Goal: Find specific page/section: Find specific page/section

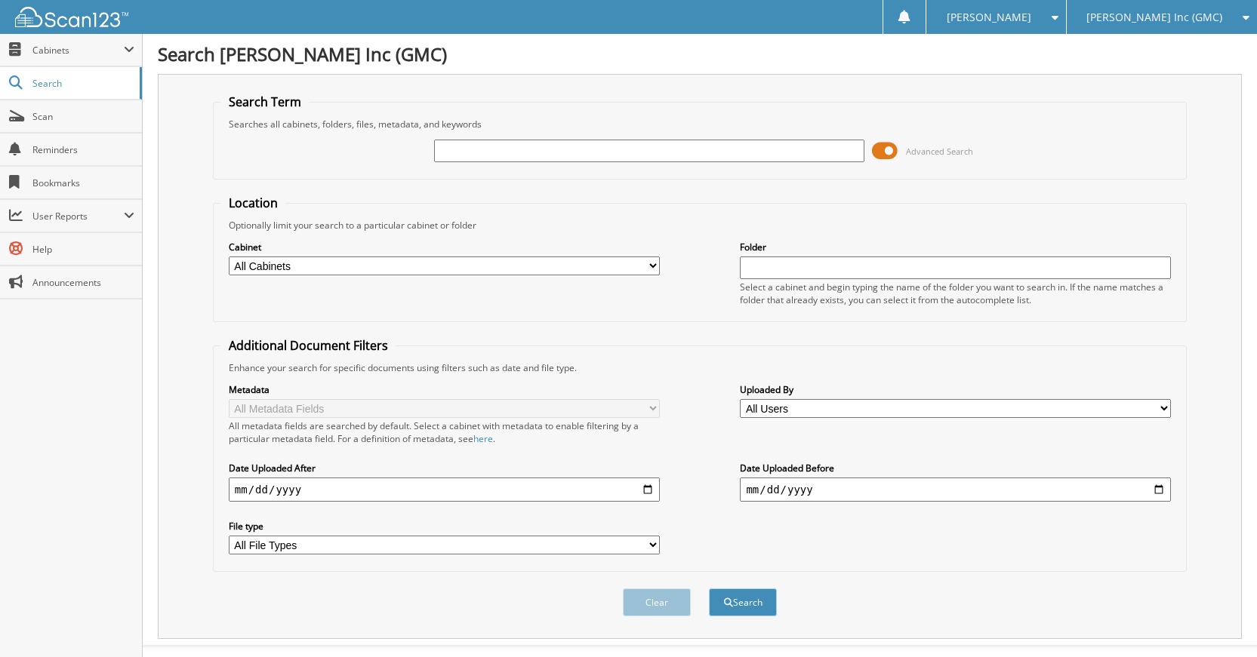
click at [557, 155] on input "text" at bounding box center [649, 151] width 431 height 23
type input "k90399a"
click at [709, 589] on button "Search" at bounding box center [743, 603] width 68 height 28
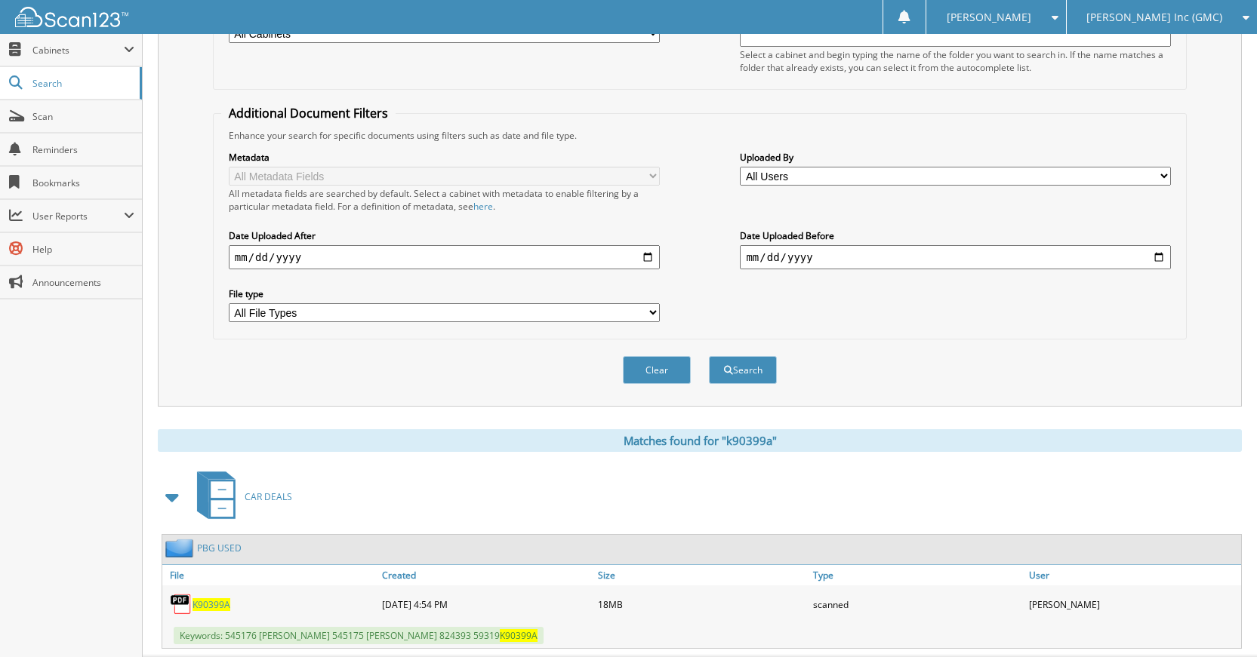
scroll to position [270, 0]
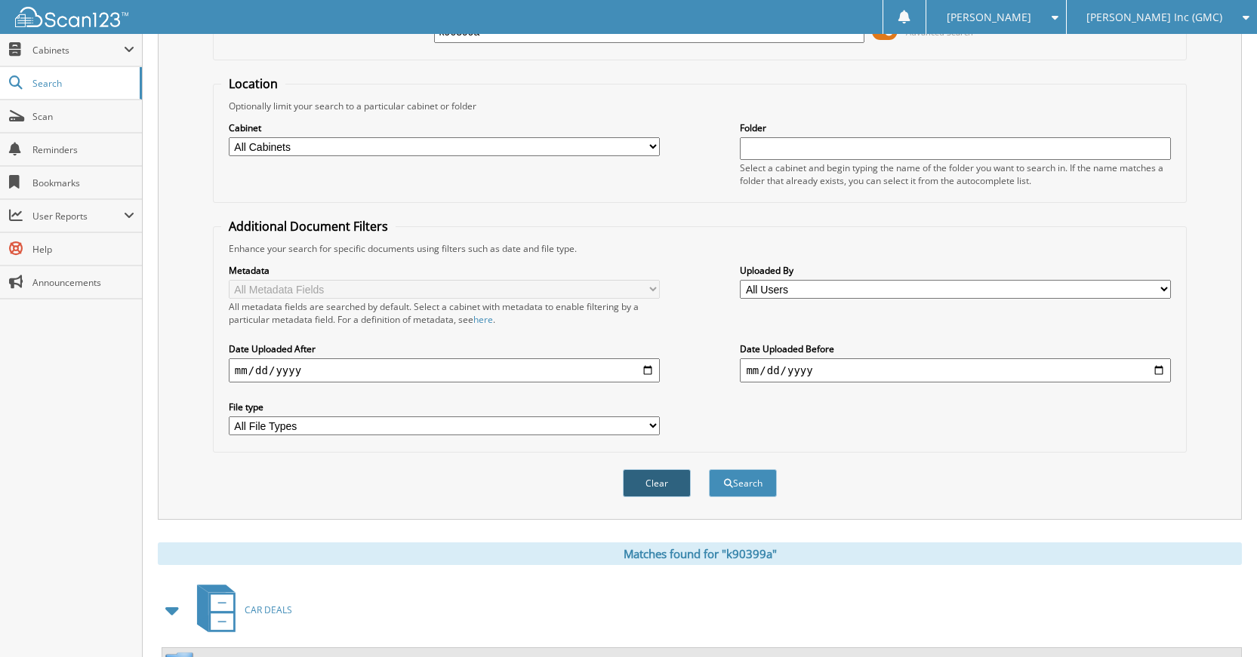
click at [678, 485] on button "Clear" at bounding box center [657, 483] width 68 height 28
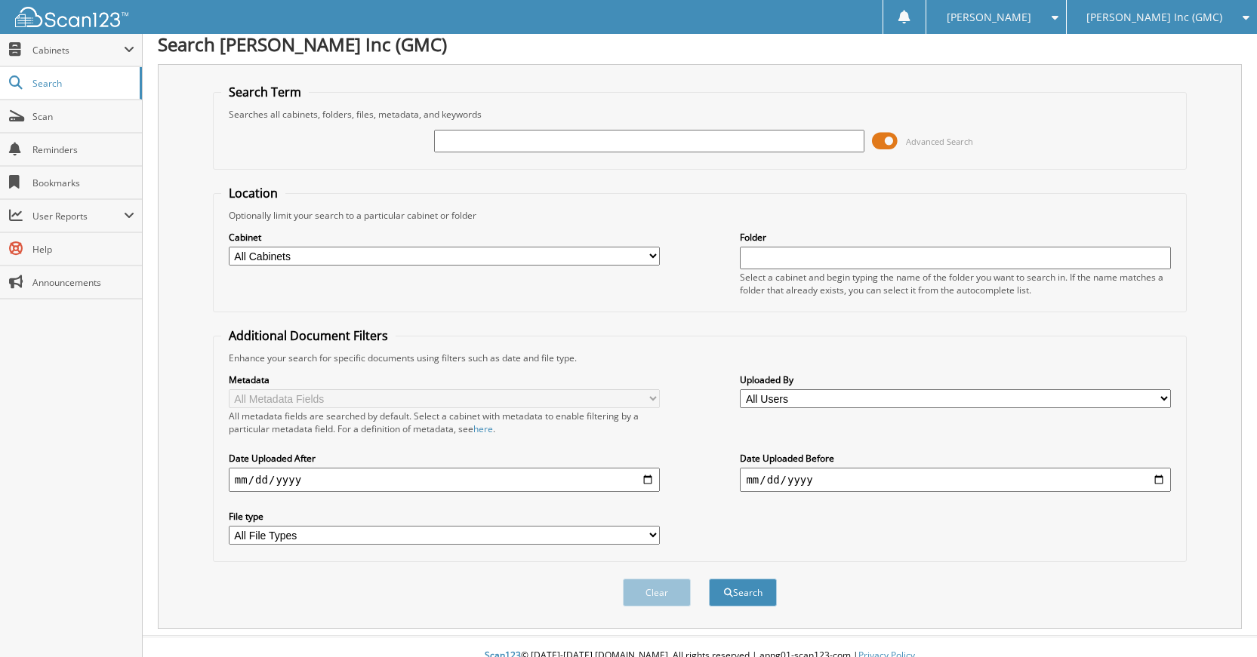
scroll to position [0, 0]
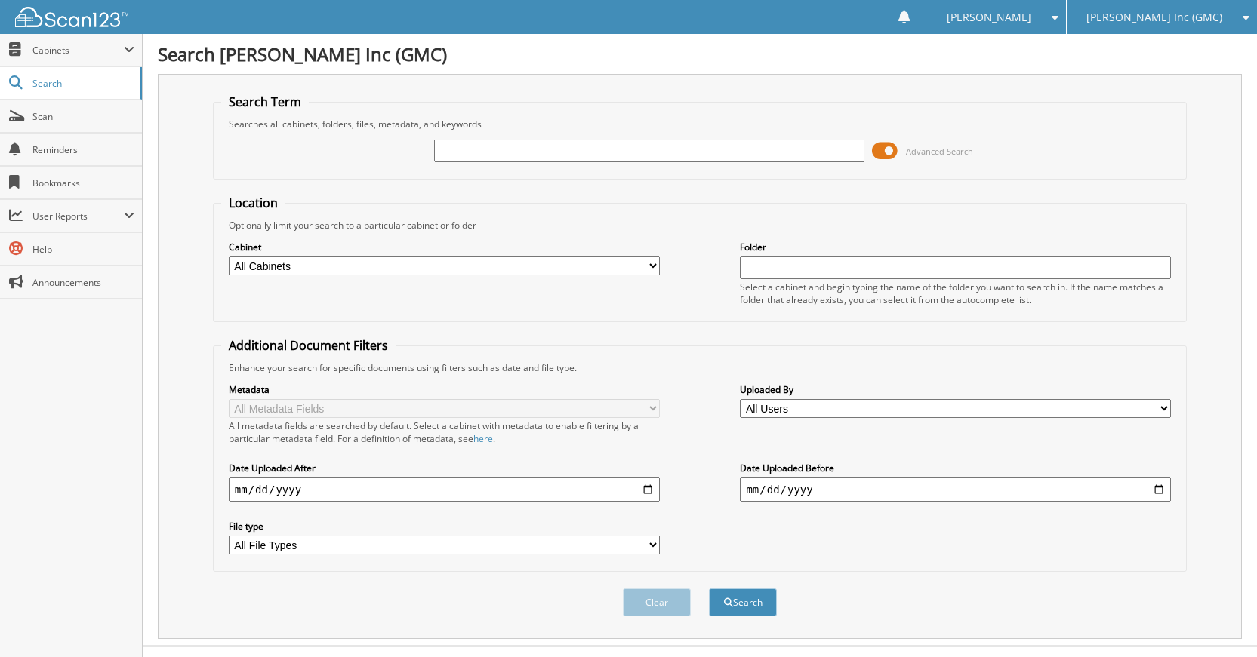
click at [759, 149] on input "text" at bounding box center [649, 151] width 431 height 23
type input "B3442A"
click at [709, 589] on button "Search" at bounding box center [743, 603] width 68 height 28
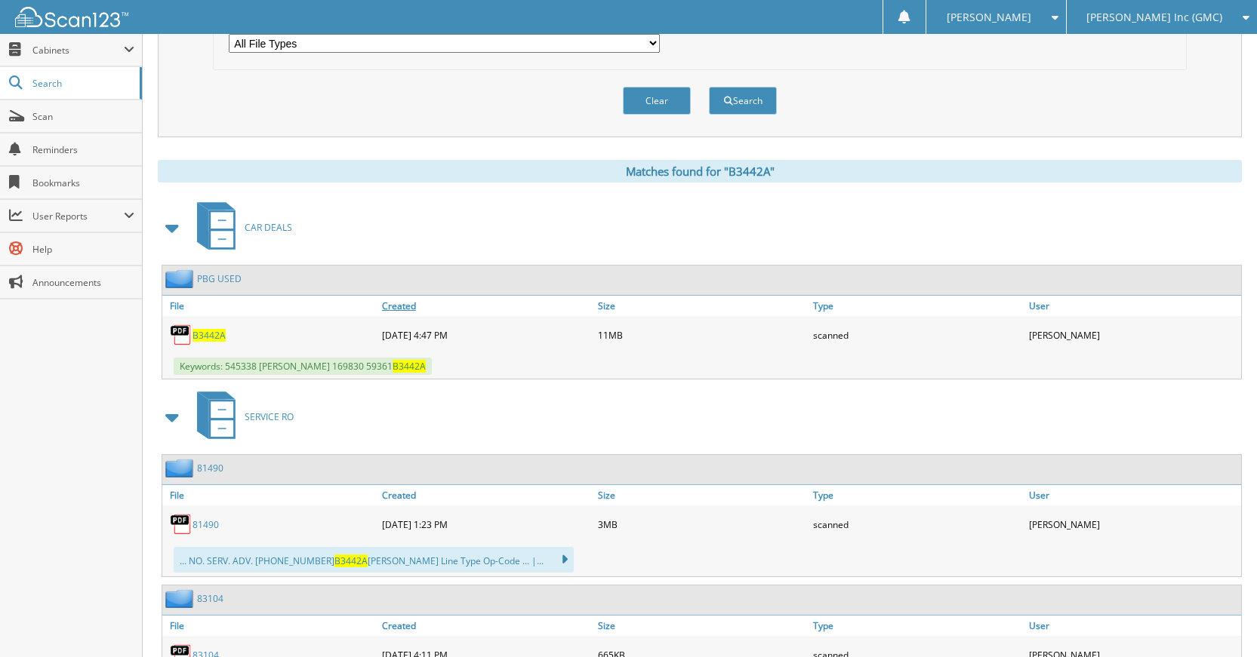
scroll to position [528, 0]
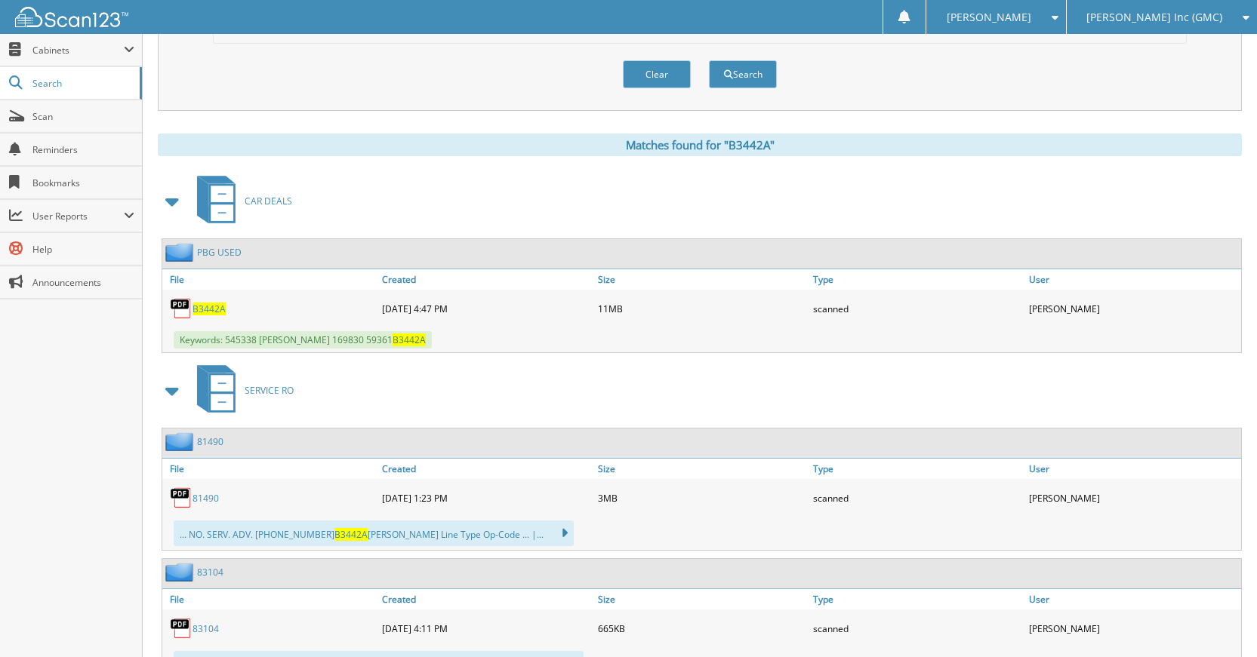
click at [607, 341] on div "Keywords: 545338 FERNANDO CARRIAGA 169830 59361 B3442A" at bounding box center [701, 340] width 1079 height 25
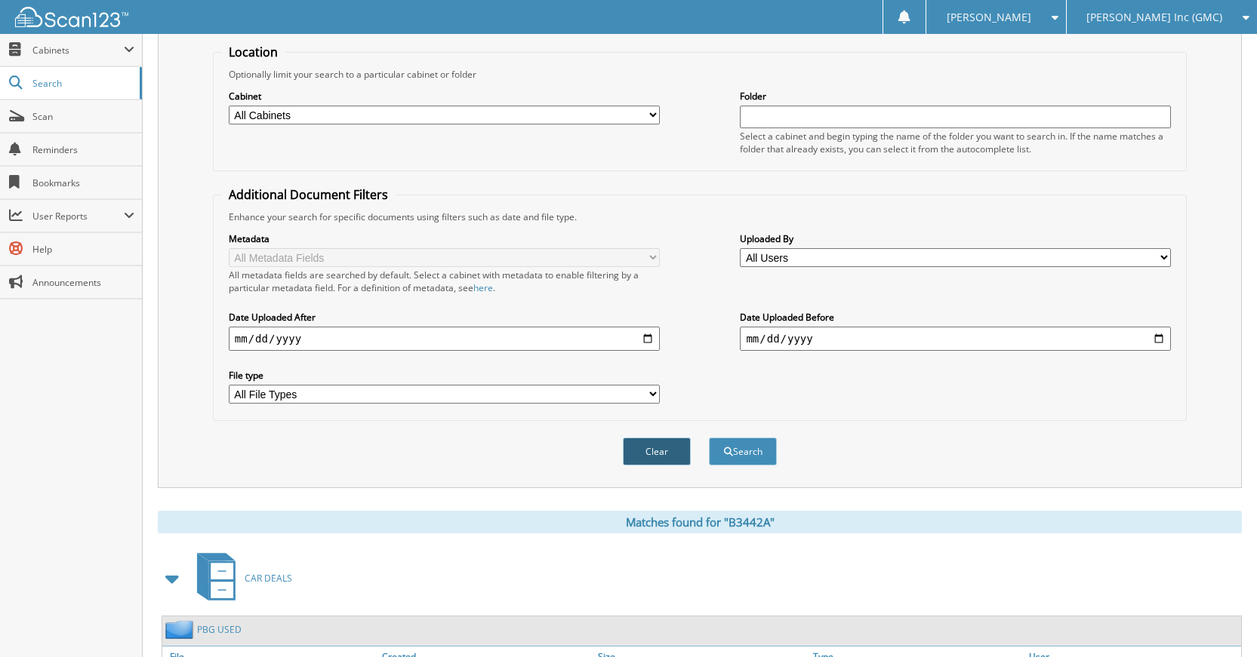
click at [659, 457] on button "Clear" at bounding box center [657, 452] width 68 height 28
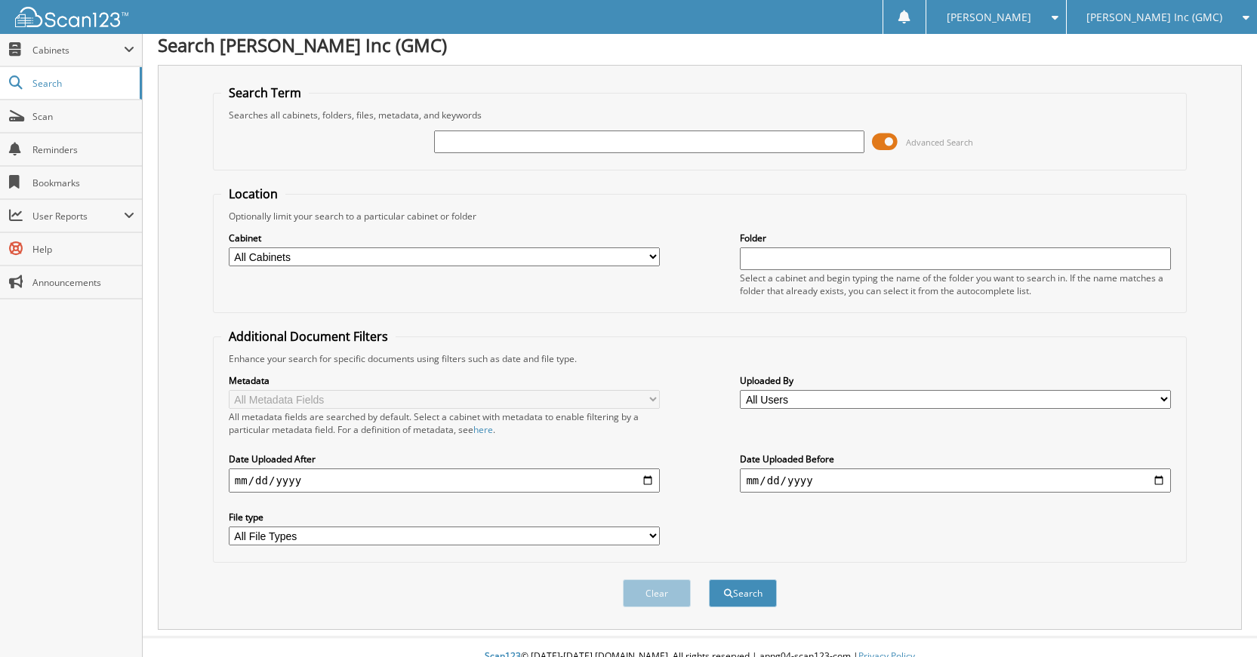
scroll to position [0, 0]
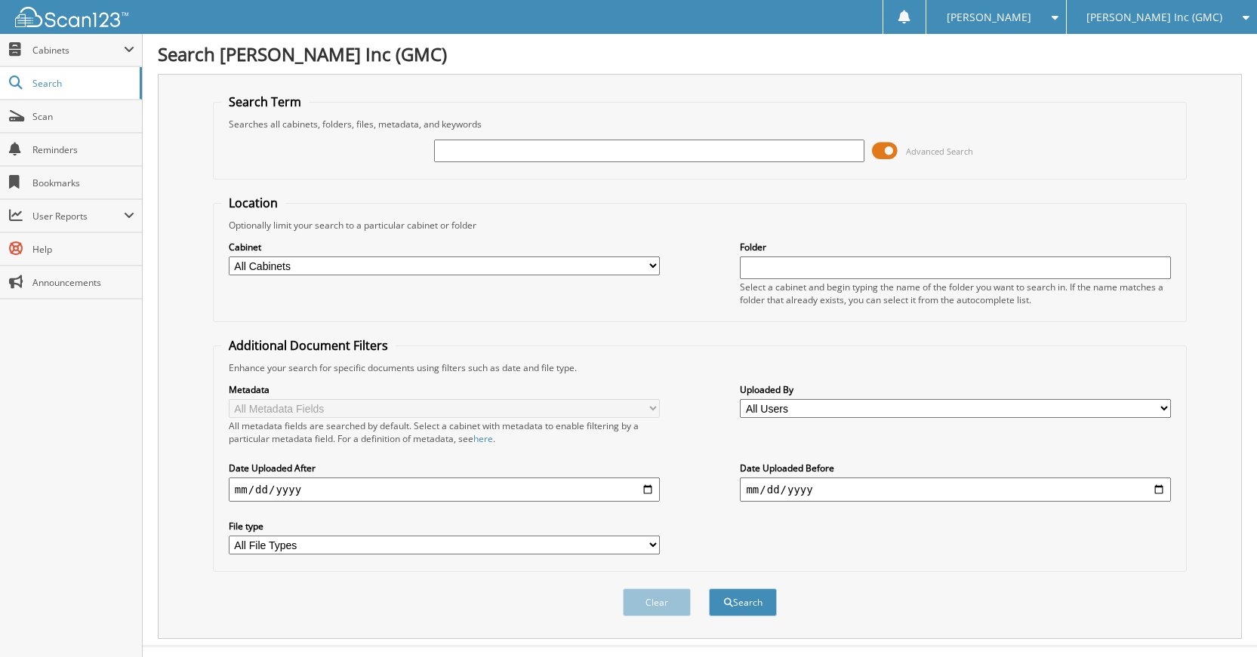
click at [723, 159] on input "text" at bounding box center [649, 151] width 431 height 23
type input "G90556A"
click at [709, 589] on button "Search" at bounding box center [743, 603] width 68 height 28
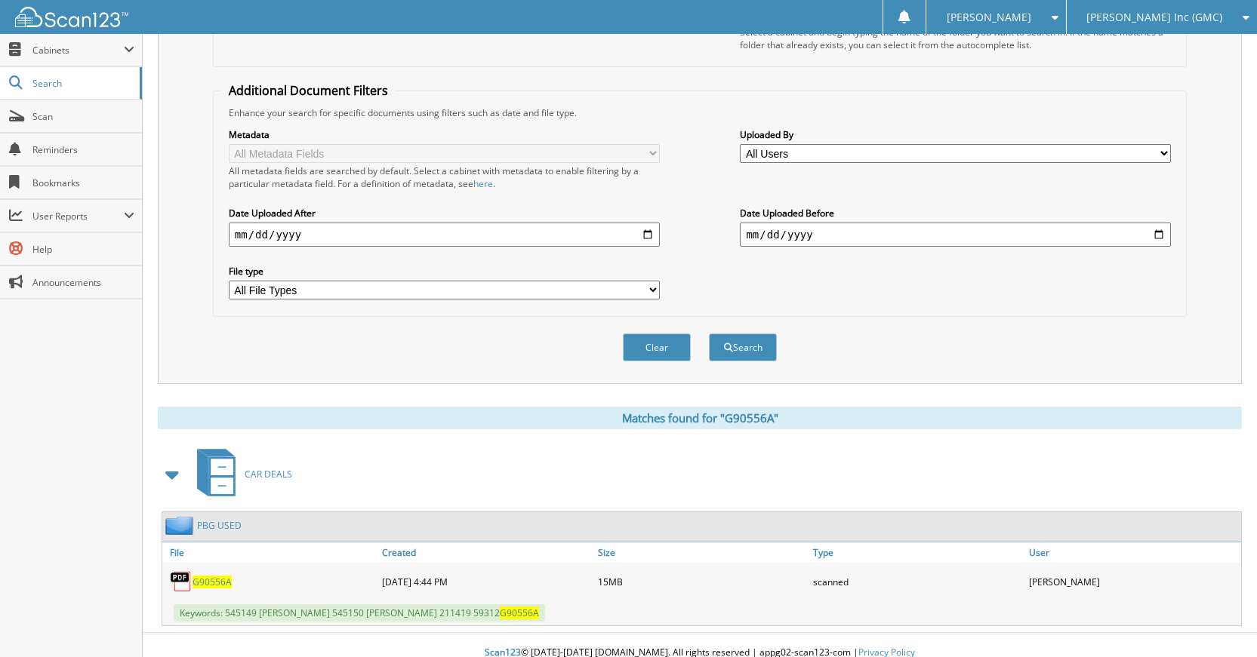
scroll to position [270, 0]
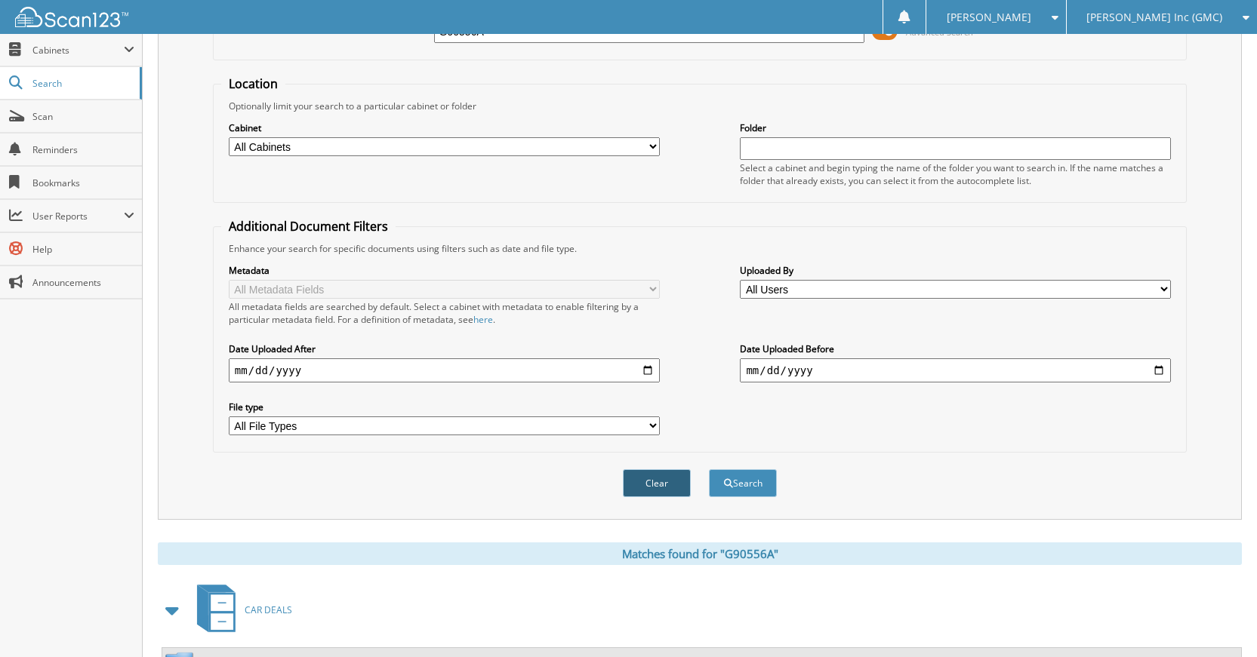
click at [657, 489] on button "Clear" at bounding box center [657, 483] width 68 height 28
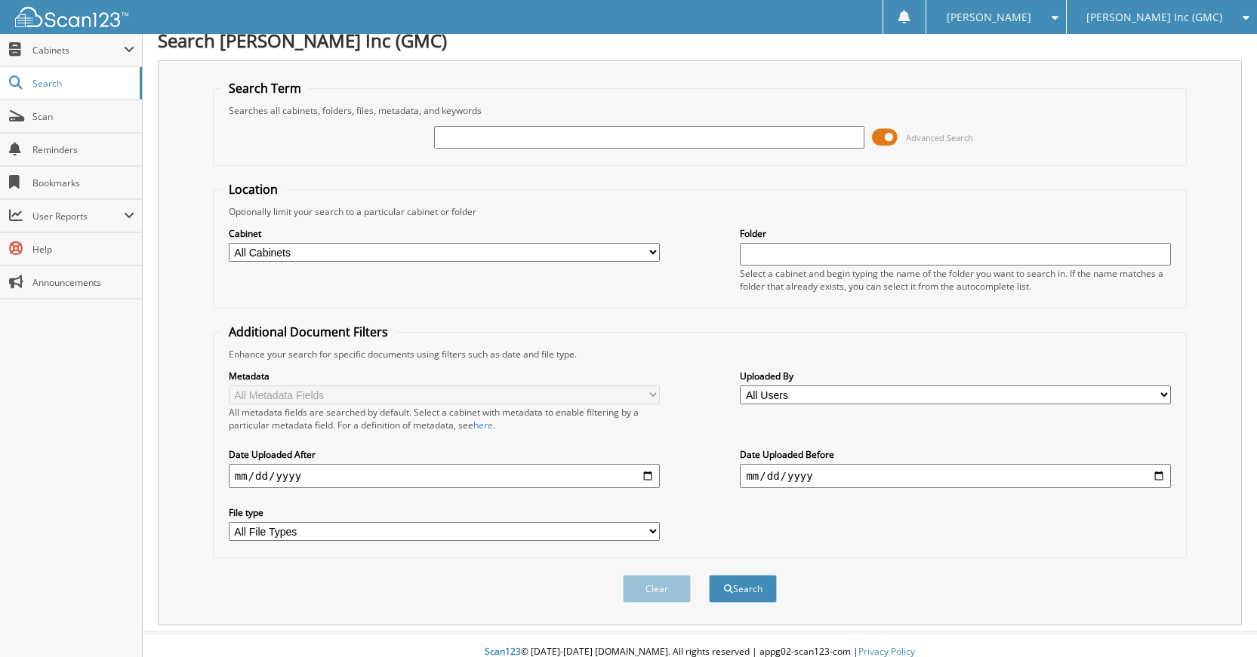
scroll to position [0, 0]
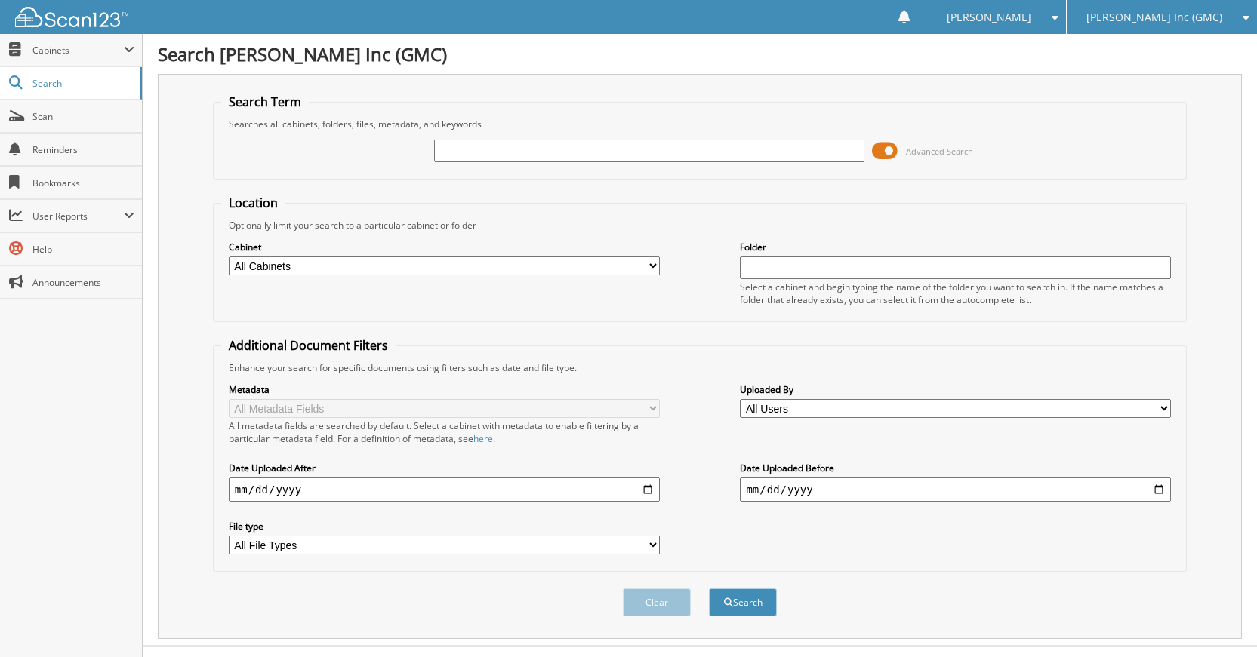
click at [736, 156] on input "text" at bounding box center [649, 151] width 431 height 23
type input "G5041A"
click at [709, 589] on button "Search" at bounding box center [743, 603] width 68 height 28
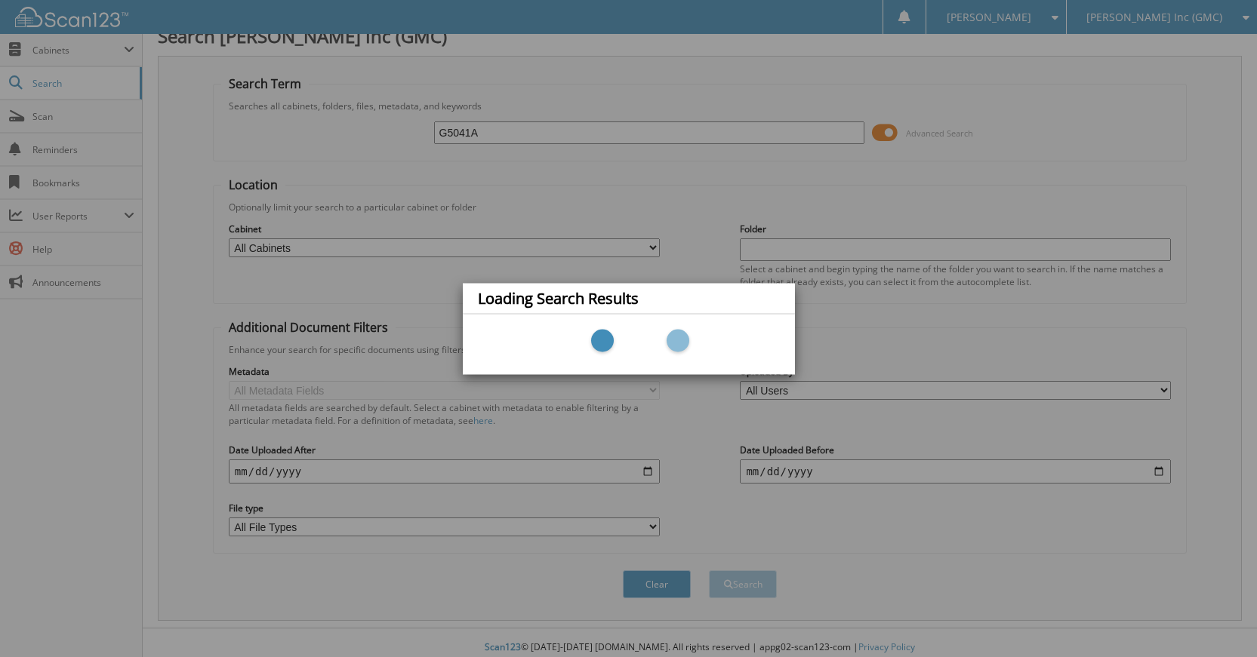
scroll to position [28, 0]
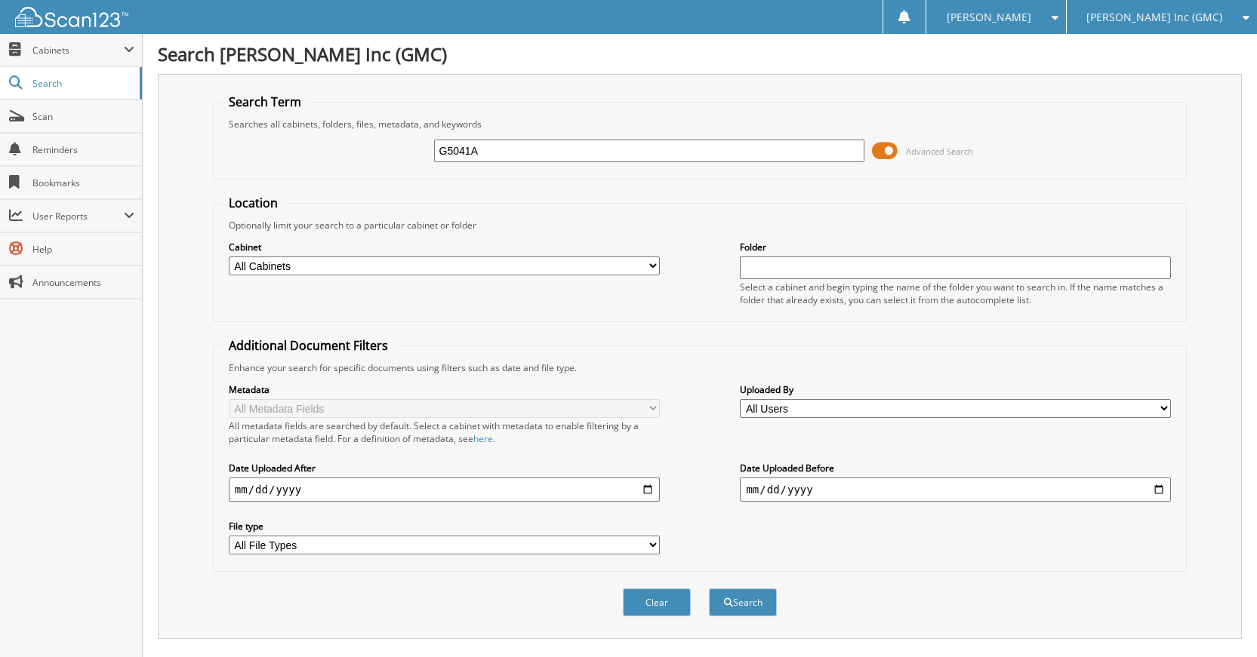
scroll to position [270, 0]
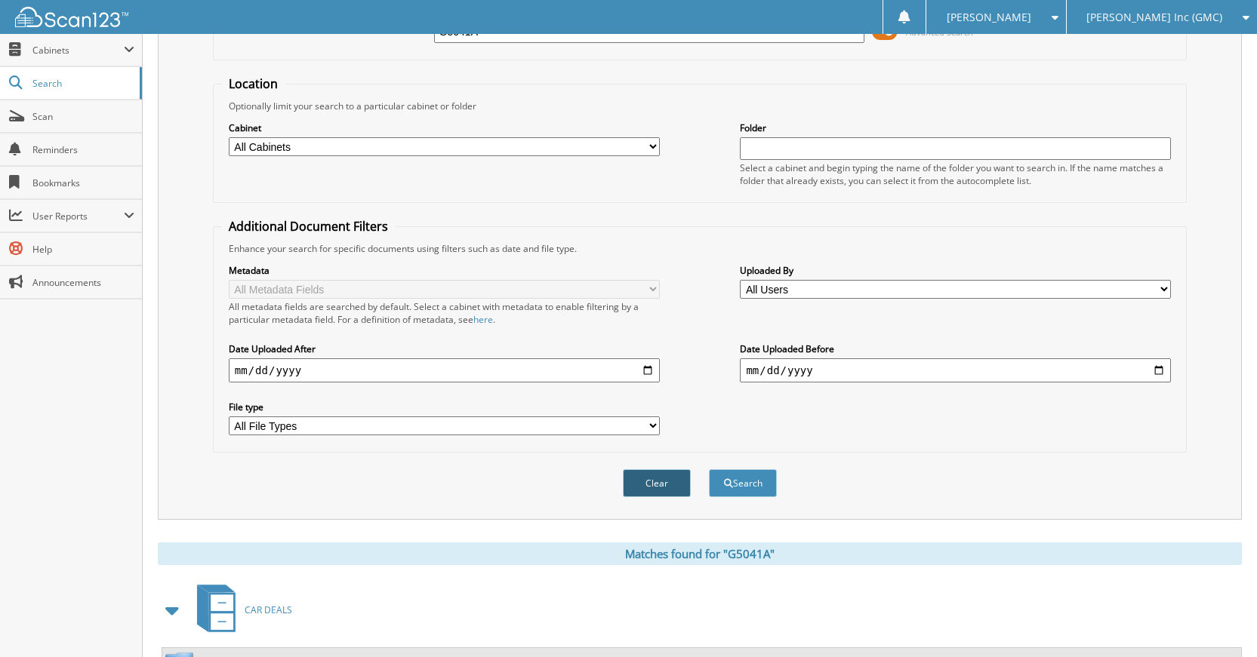
click at [657, 495] on button "Clear" at bounding box center [657, 483] width 68 height 28
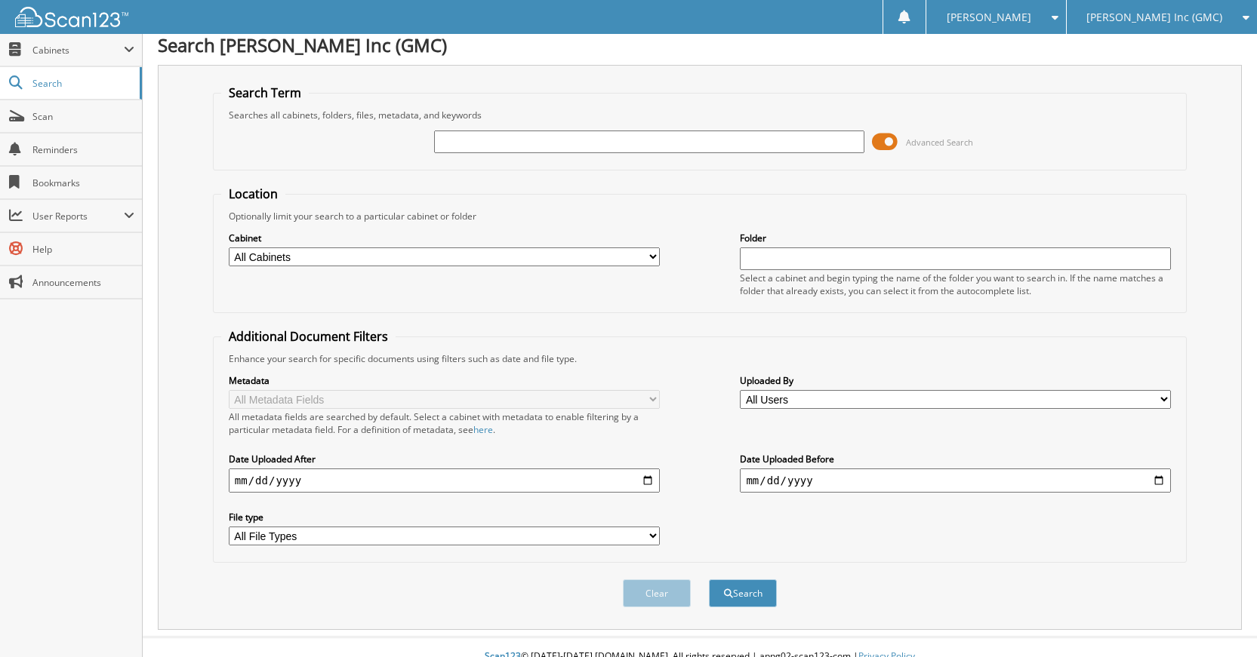
scroll to position [0, 0]
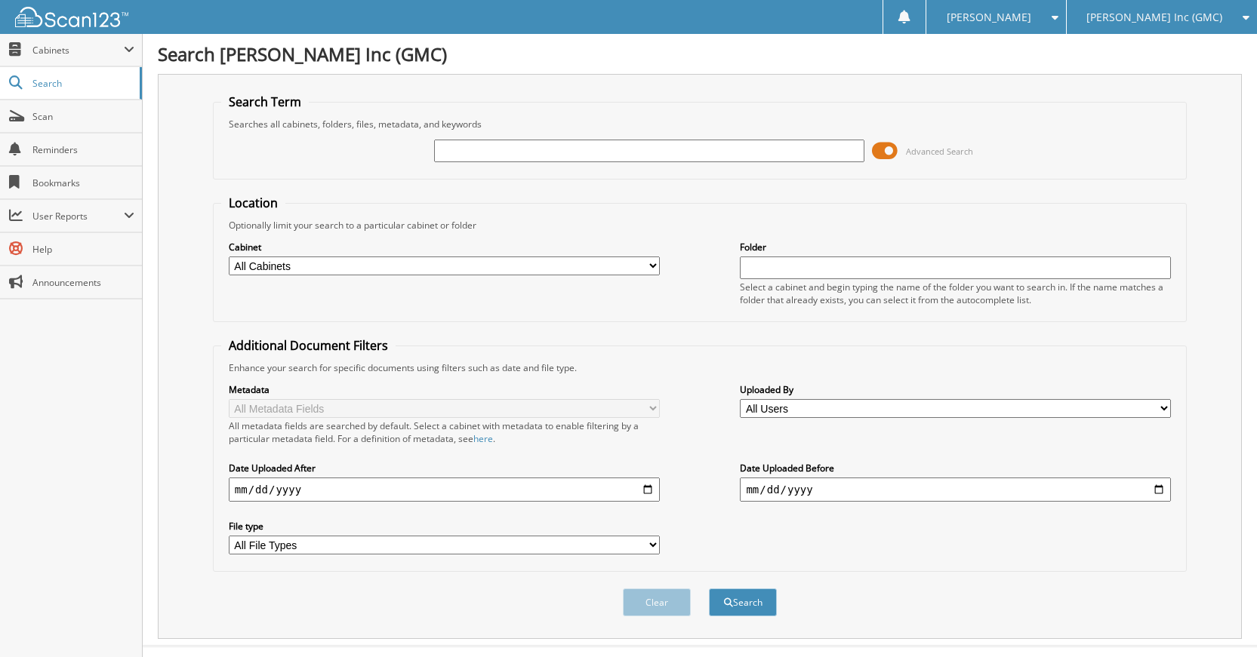
click at [713, 149] on input "text" at bounding box center [649, 151] width 431 height 23
type input "G5066A"
click at [709, 589] on button "Search" at bounding box center [743, 603] width 68 height 28
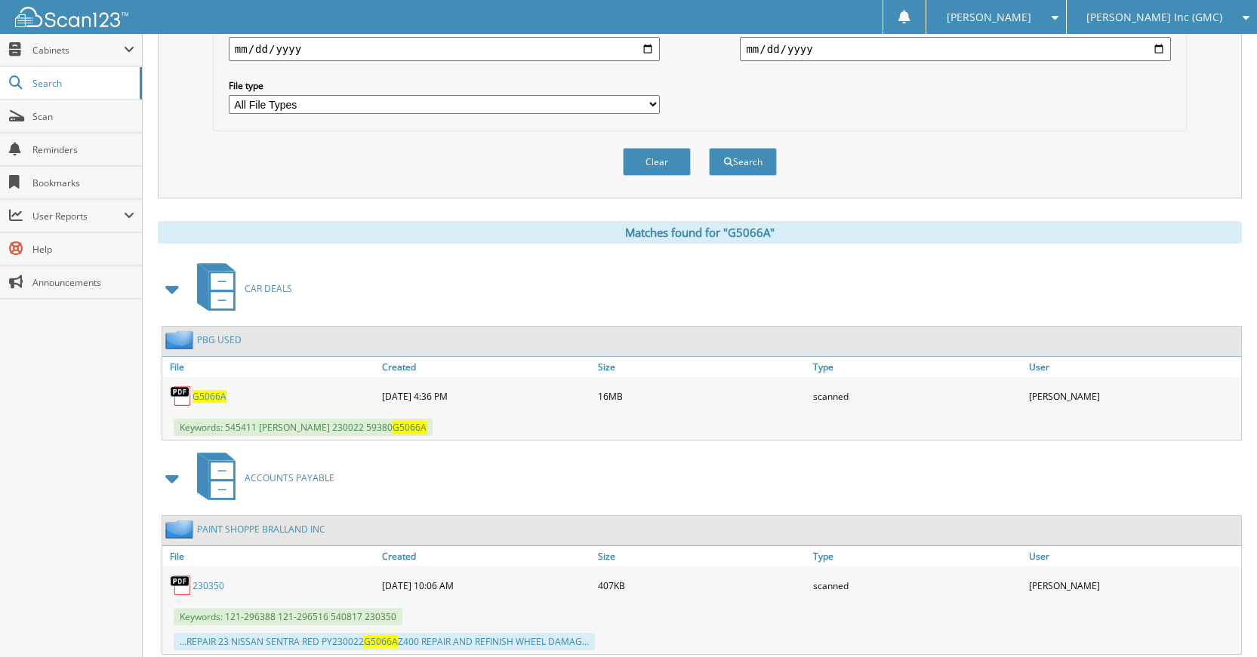
scroll to position [528, 0]
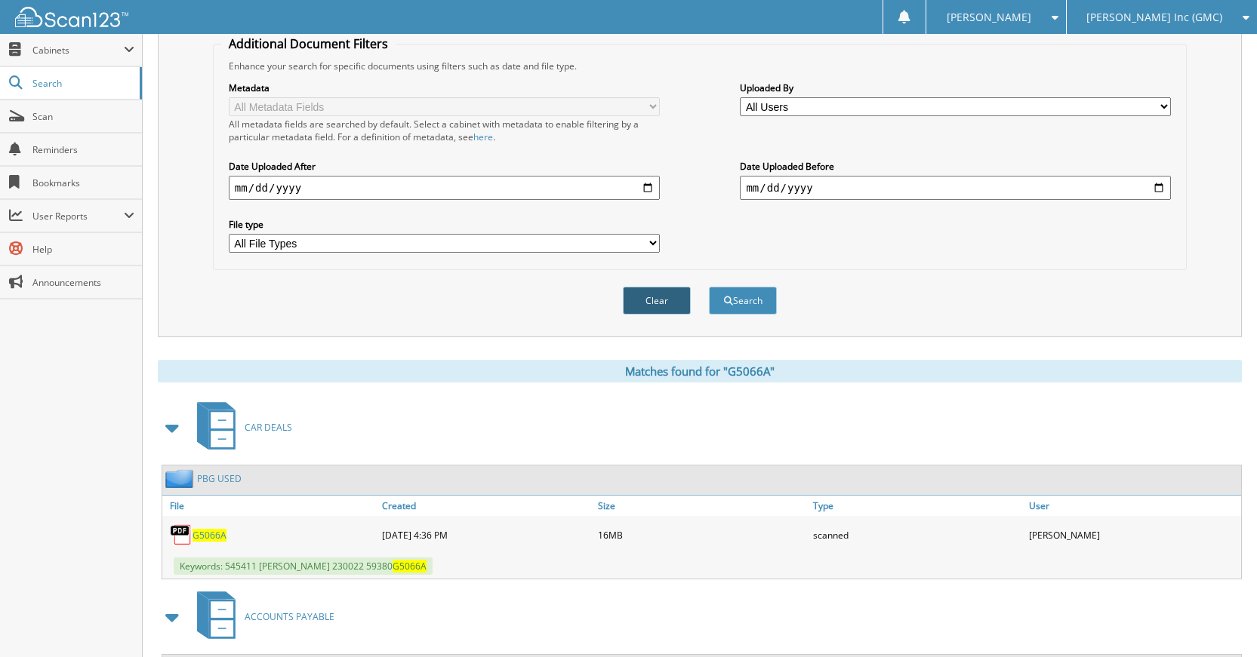
click at [630, 309] on button "Clear" at bounding box center [657, 301] width 68 height 28
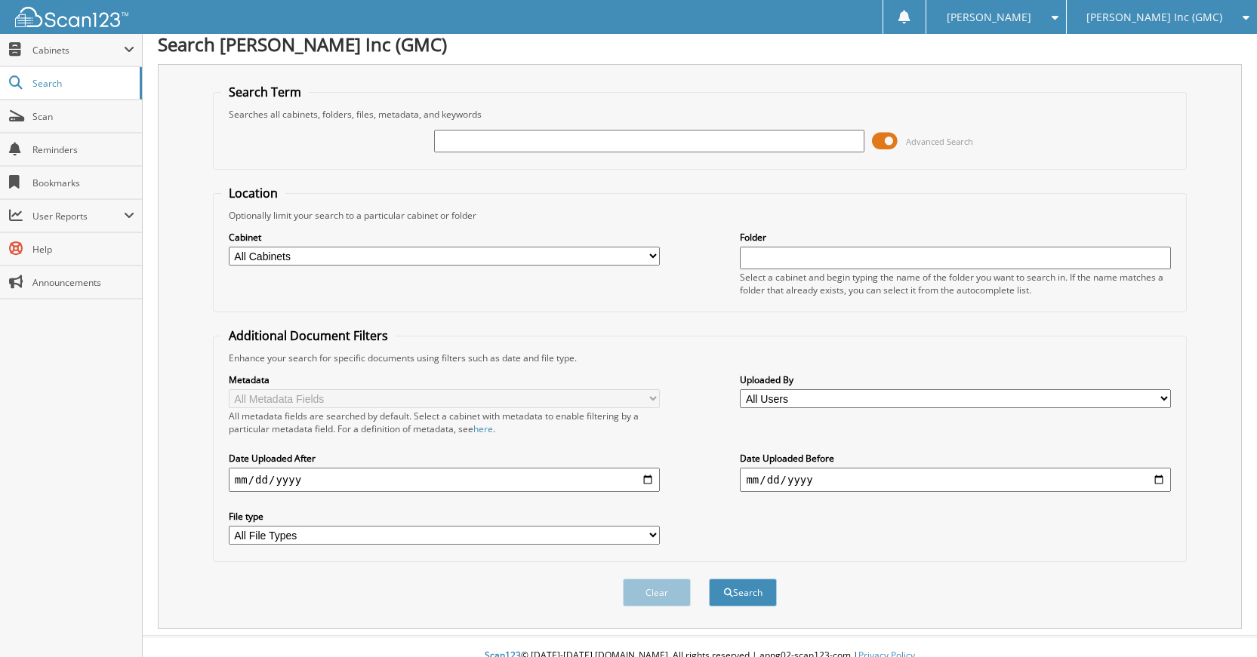
scroll to position [0, 0]
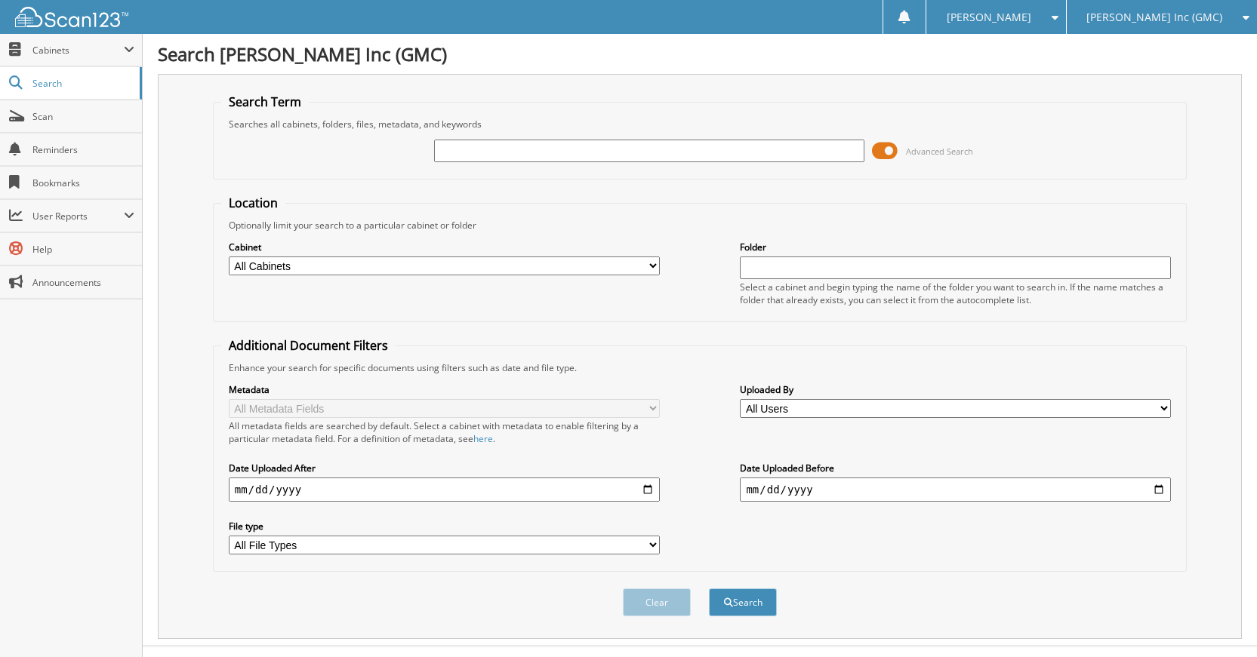
click at [668, 155] on input "text" at bounding box center [649, 151] width 431 height 23
type input "K61081A"
click at [709, 589] on button "Search" at bounding box center [743, 603] width 68 height 28
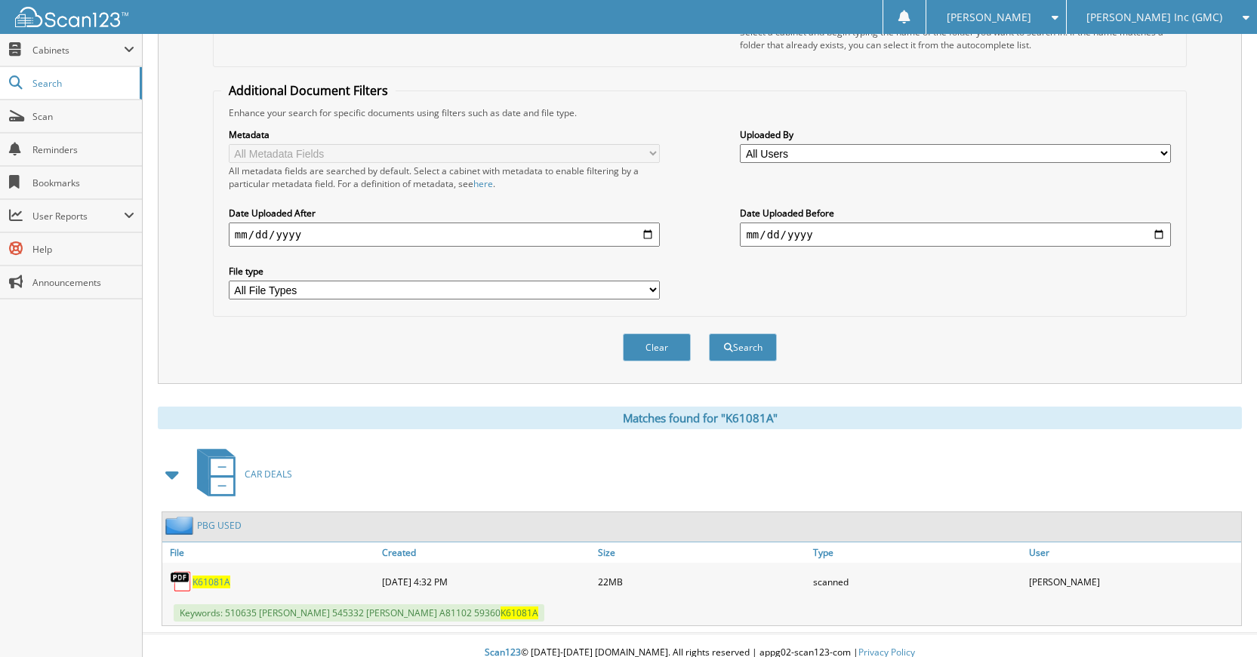
scroll to position [270, 0]
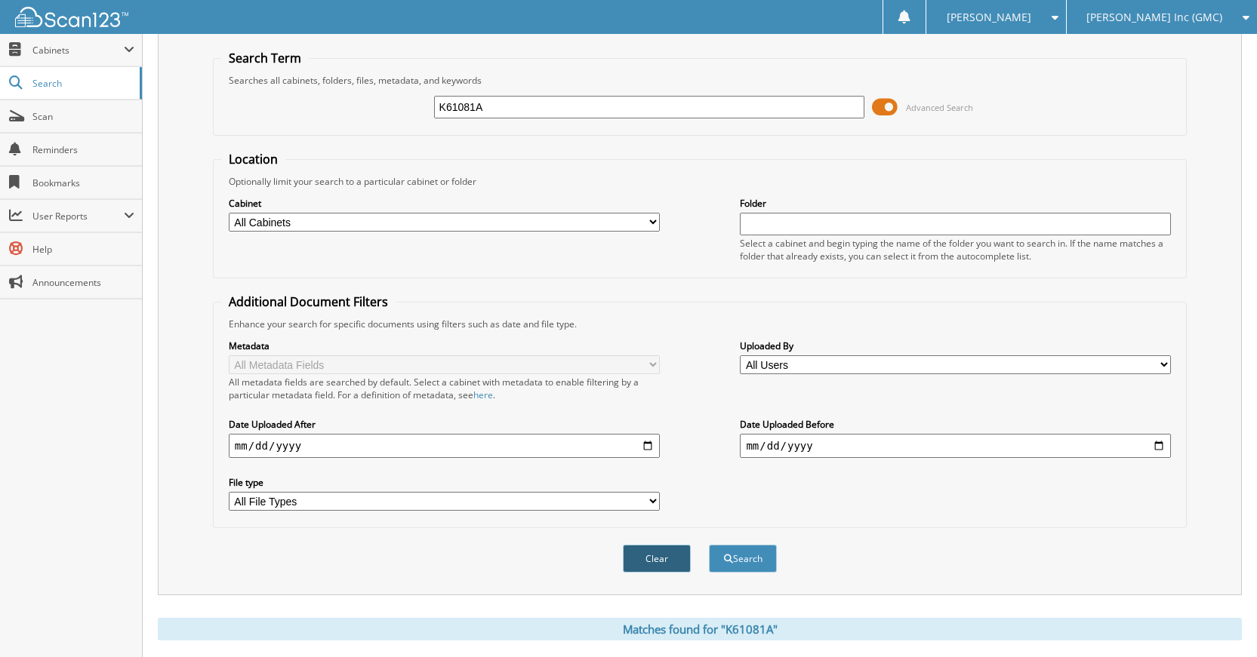
click at [665, 551] on button "Clear" at bounding box center [657, 559] width 68 height 28
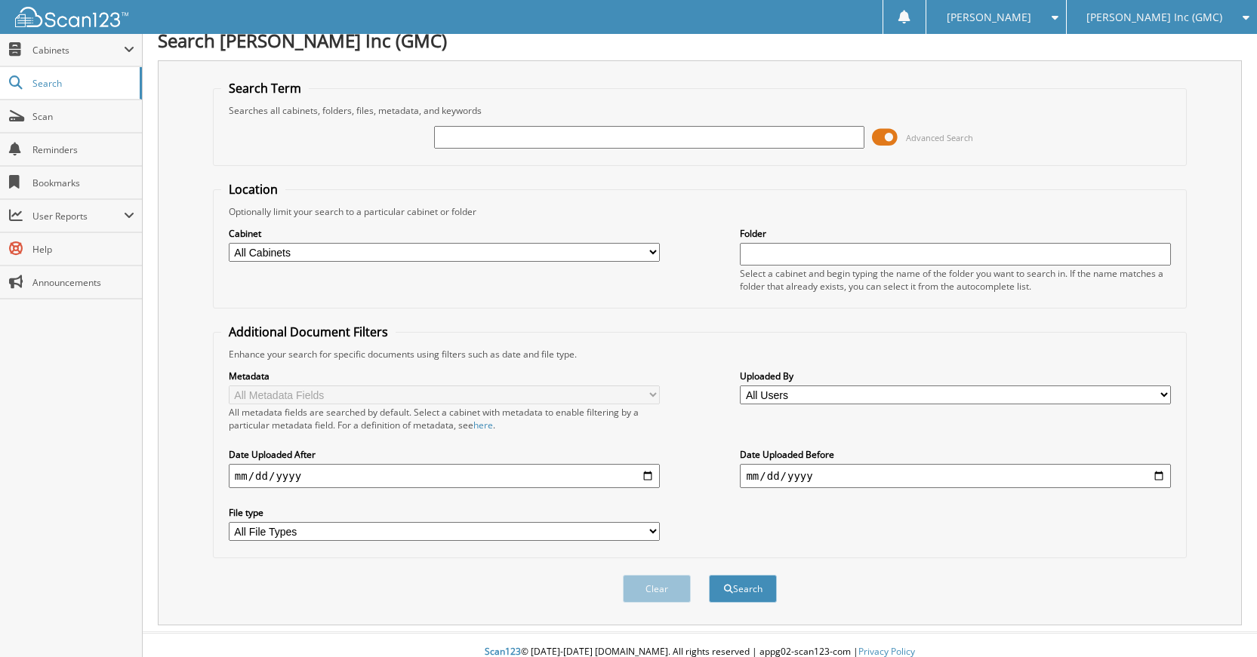
scroll to position [0, 0]
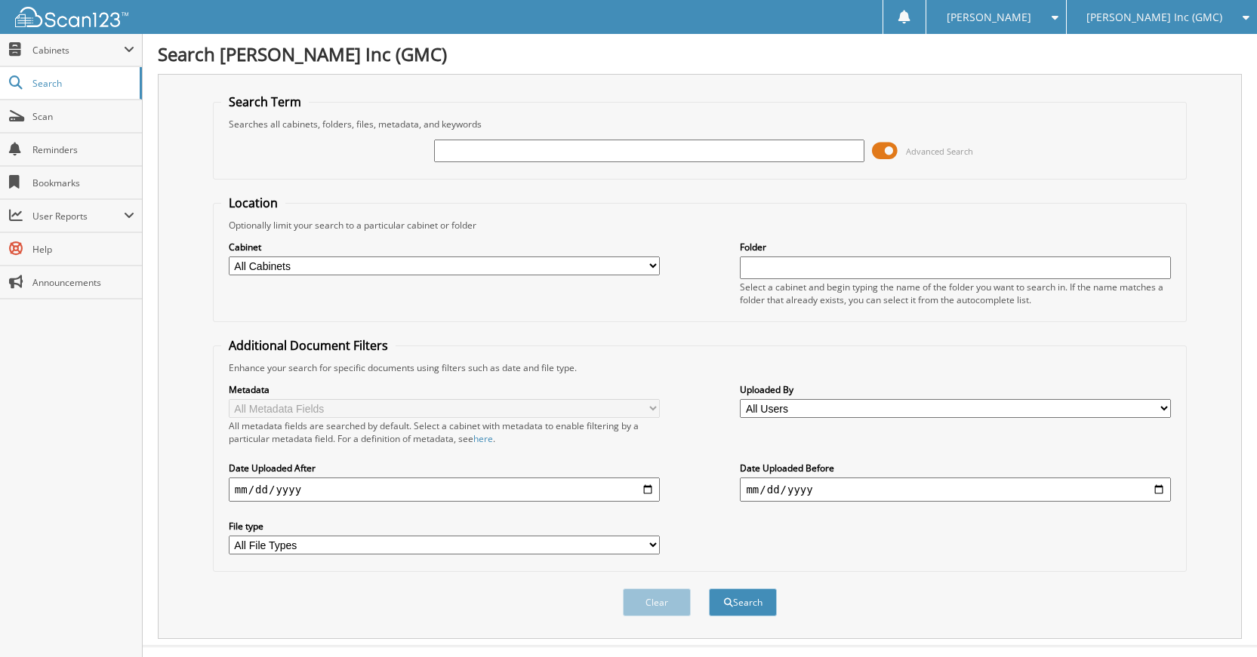
click at [651, 159] on input "text" at bounding box center [649, 151] width 431 height 23
type input "G78350AA"
click at [709, 589] on button "Search" at bounding box center [743, 603] width 68 height 28
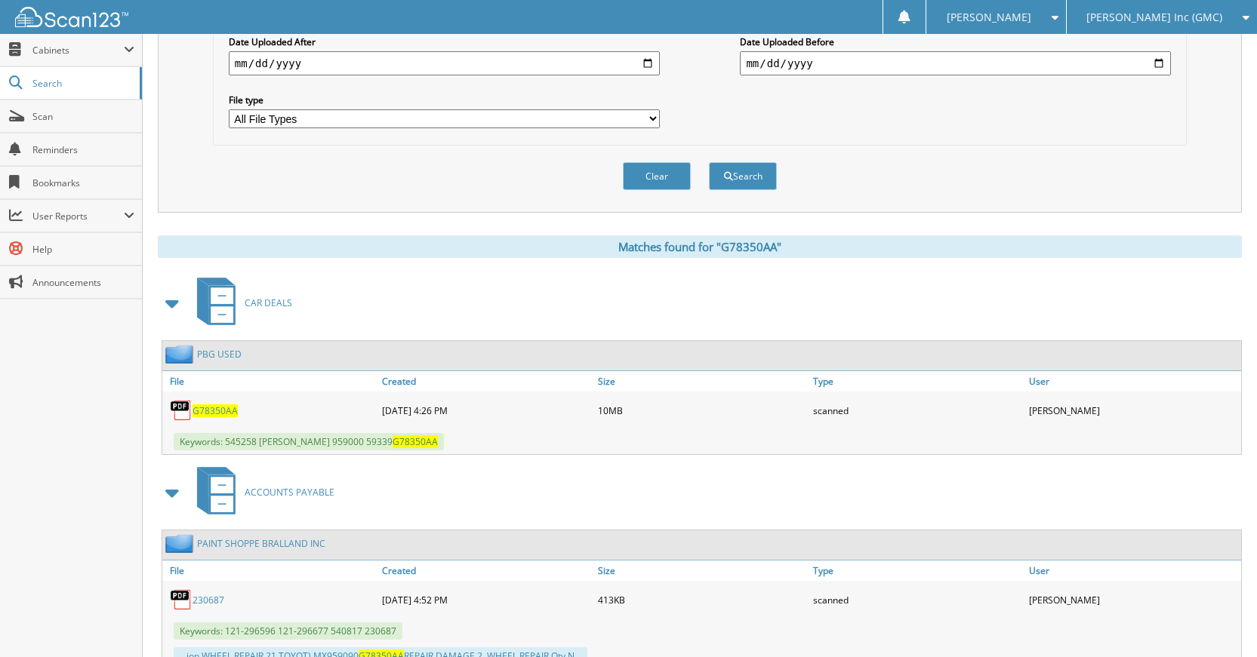
scroll to position [453, 0]
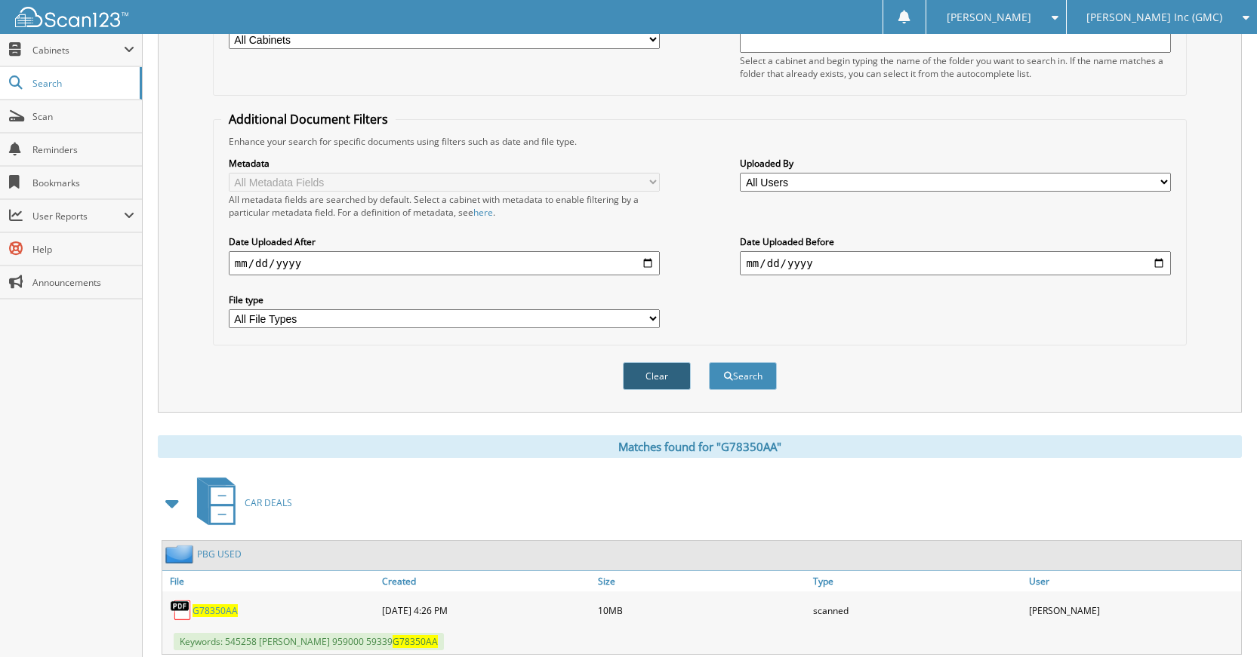
click at [647, 383] on button "Clear" at bounding box center [657, 376] width 68 height 28
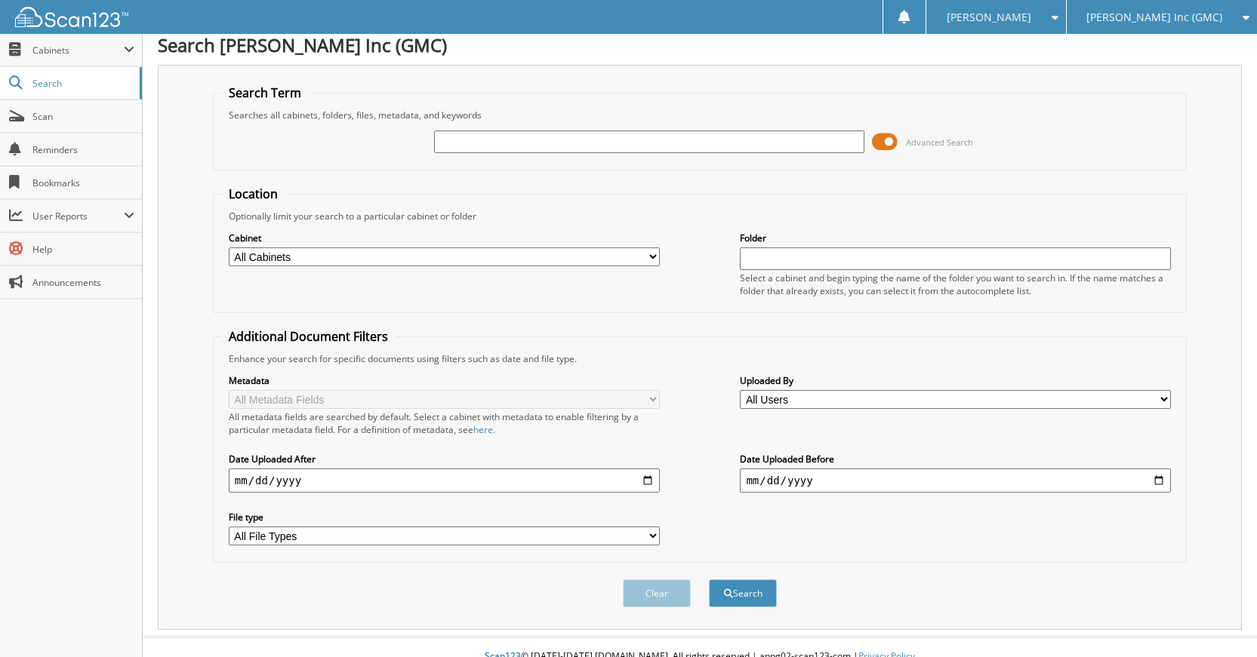
scroll to position [0, 0]
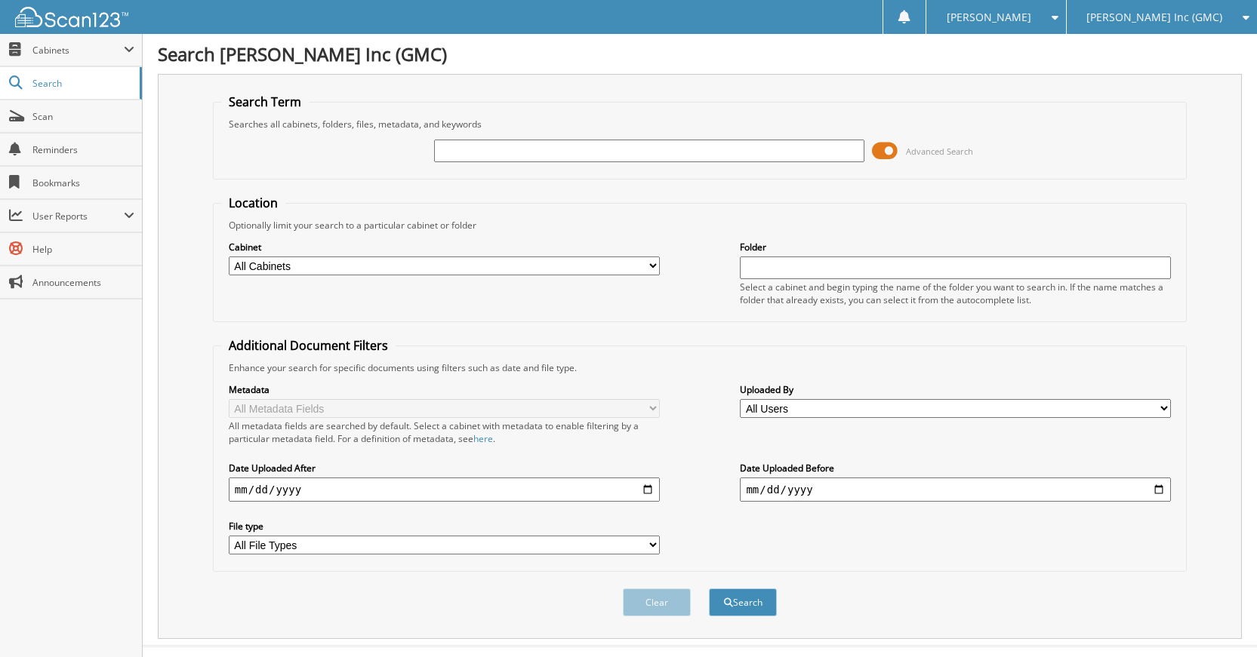
click at [676, 150] on input "text" at bounding box center [649, 151] width 431 height 23
type input "F"
type input "G90569A"
click at [709, 589] on button "Search" at bounding box center [743, 603] width 68 height 28
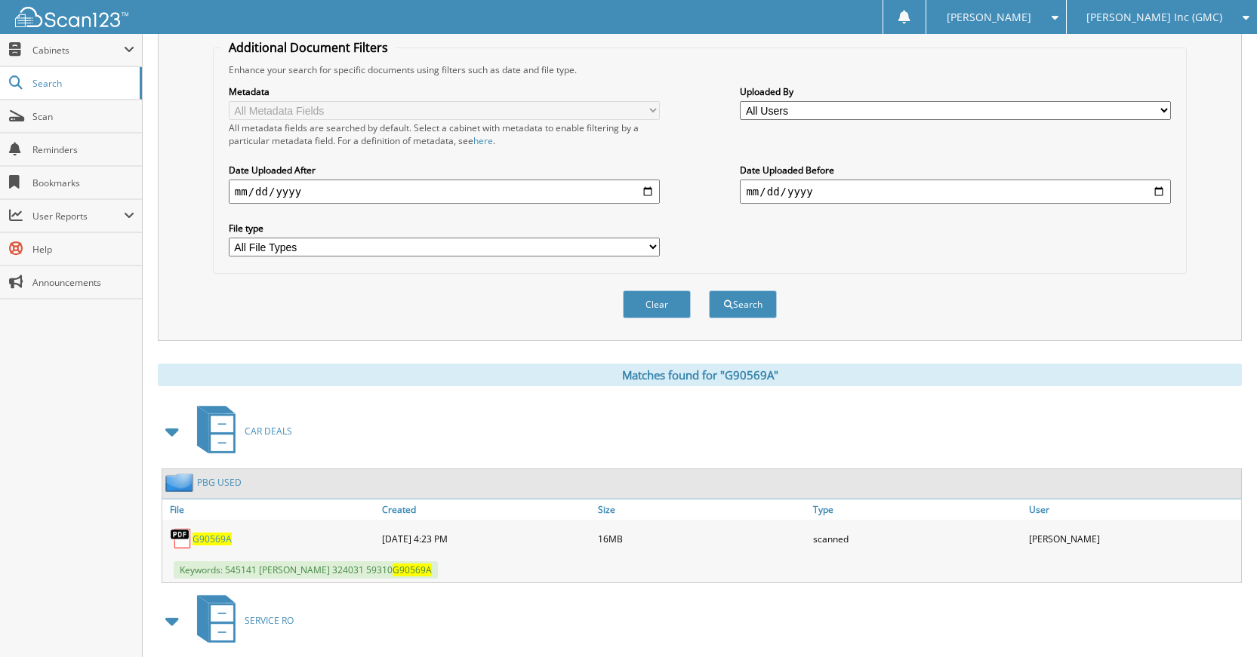
scroll to position [468, 0]
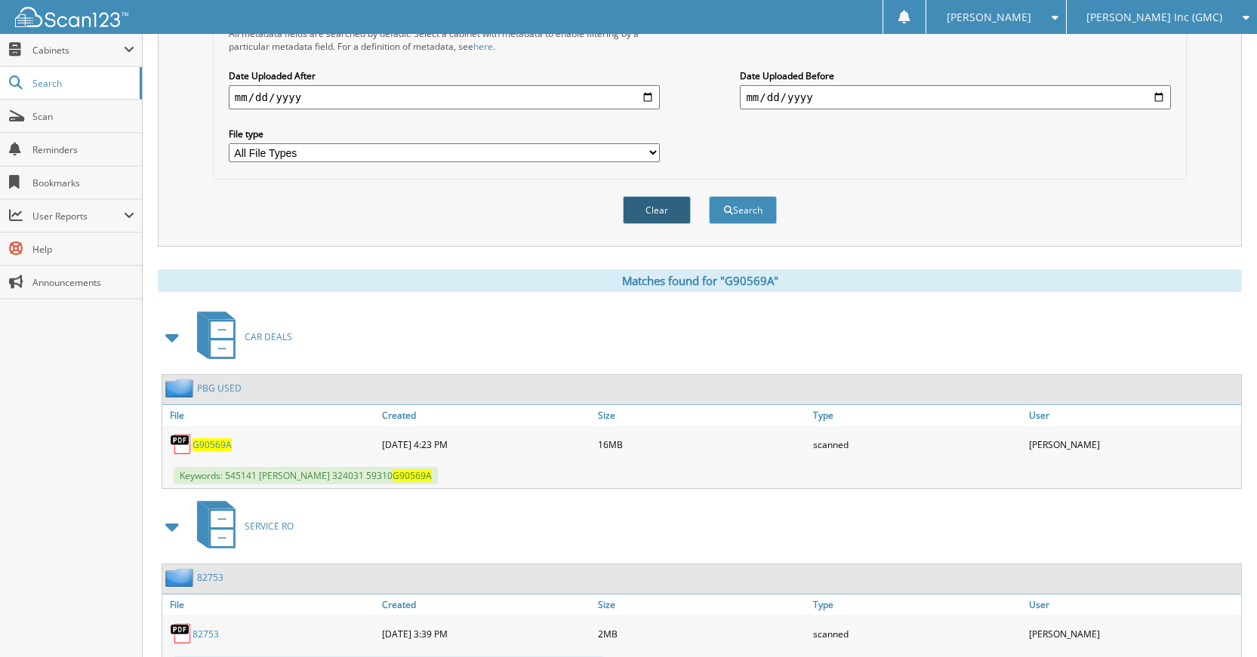
click at [671, 202] on button "Clear" at bounding box center [657, 210] width 68 height 28
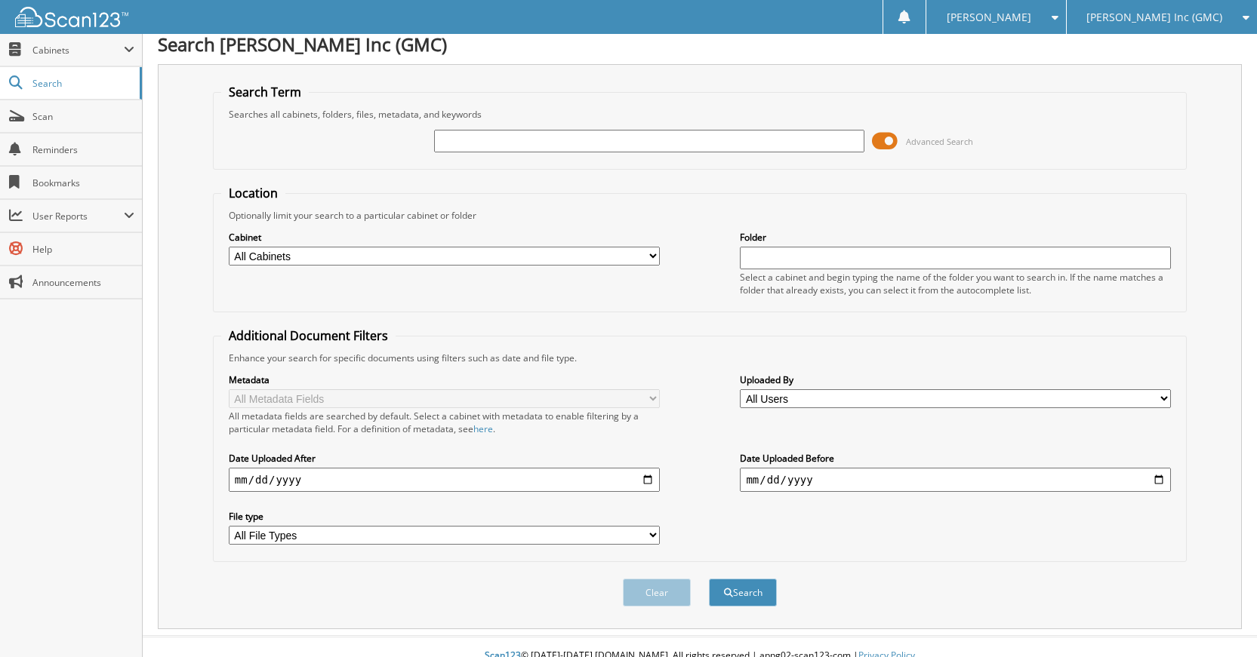
scroll to position [0, 0]
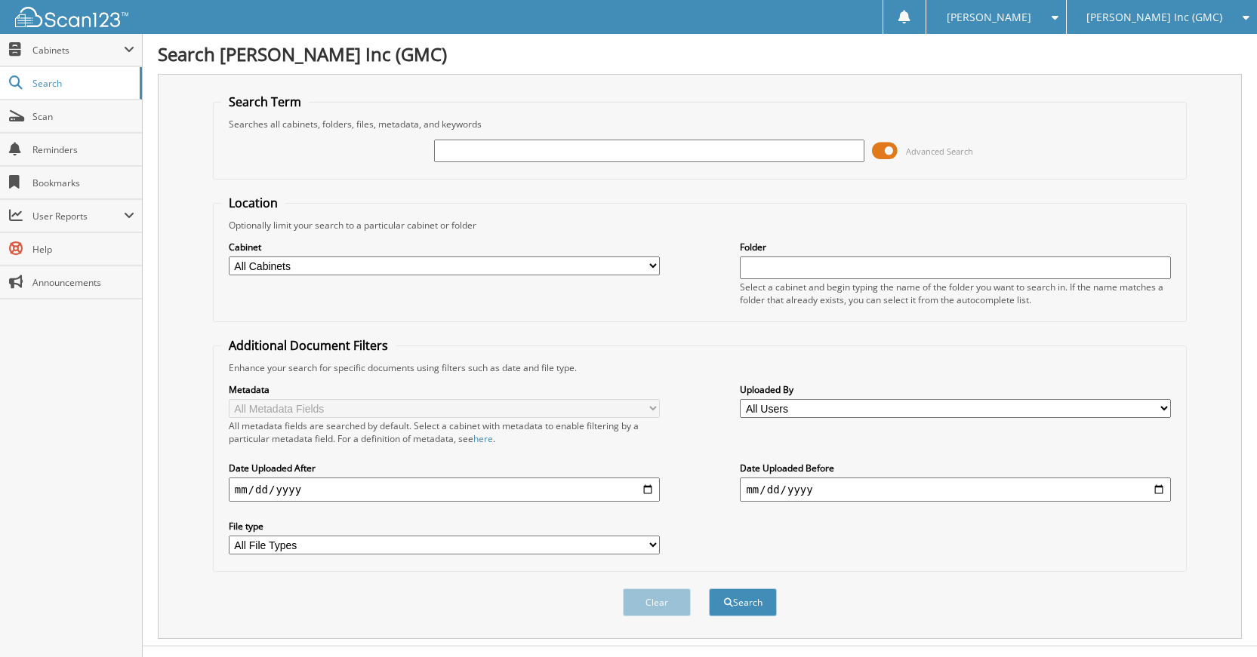
click at [697, 165] on div "Advanced Search" at bounding box center [699, 151] width 957 height 41
click at [695, 159] on input "text" at bounding box center [649, 151] width 431 height 23
type input "B8024A"
click at [709, 589] on button "Search" at bounding box center [743, 603] width 68 height 28
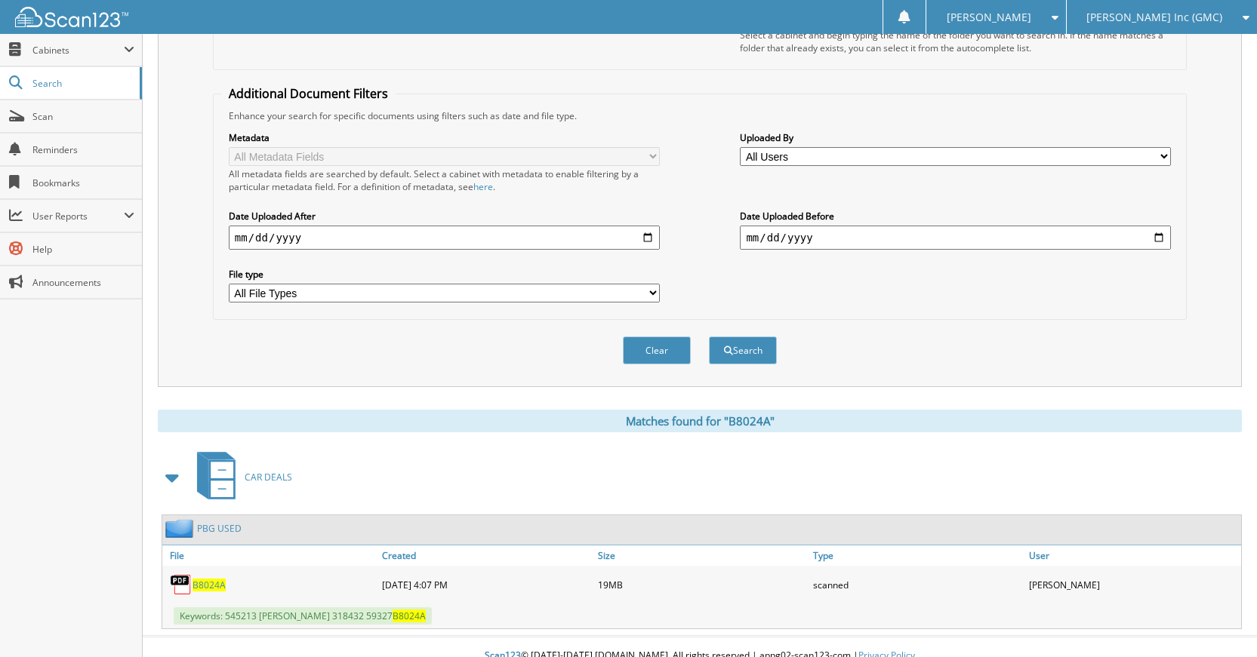
scroll to position [270, 0]
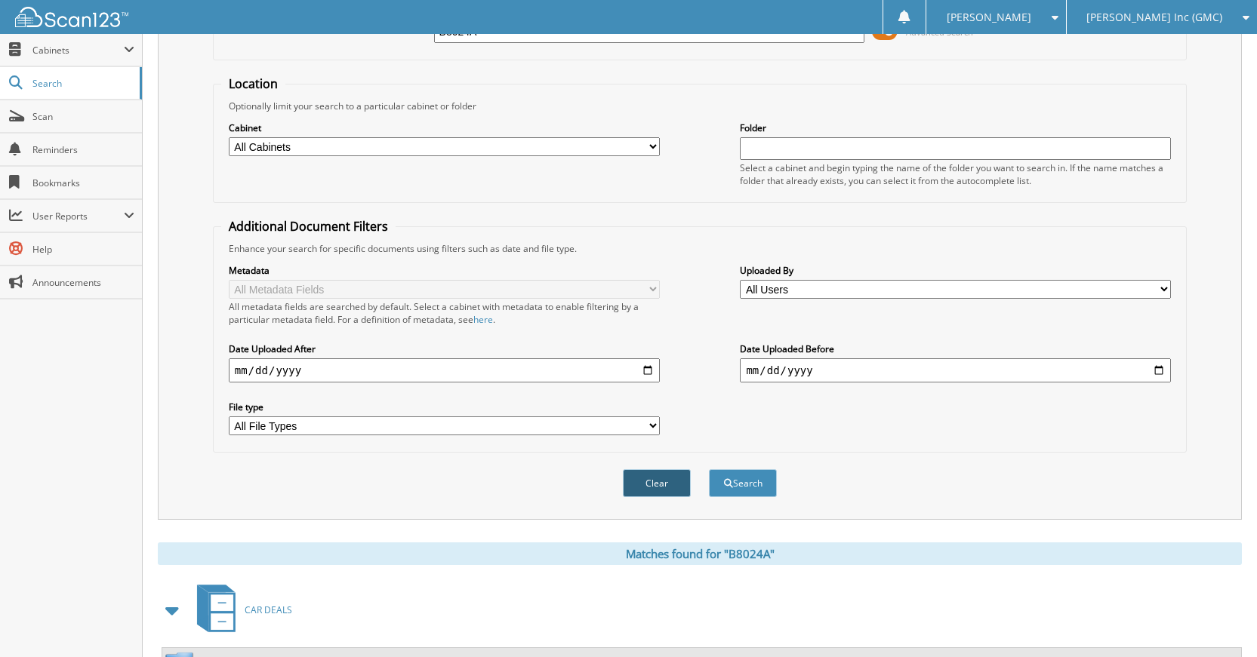
click at [657, 483] on button "Clear" at bounding box center [657, 483] width 68 height 28
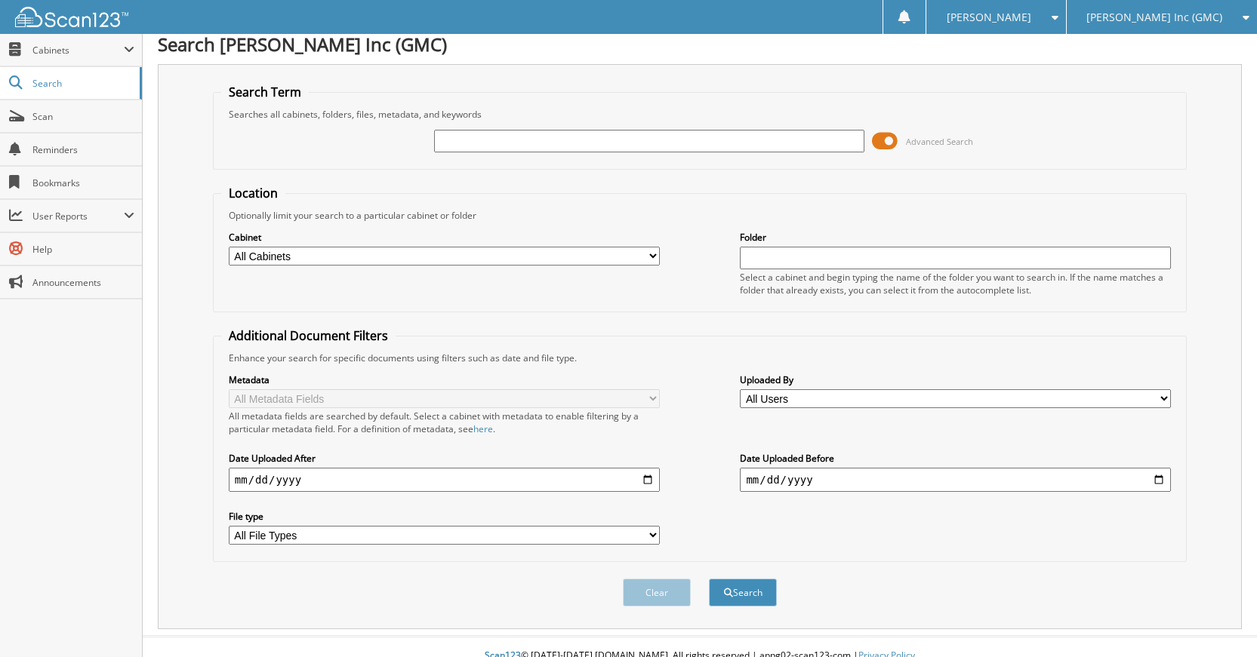
scroll to position [0, 0]
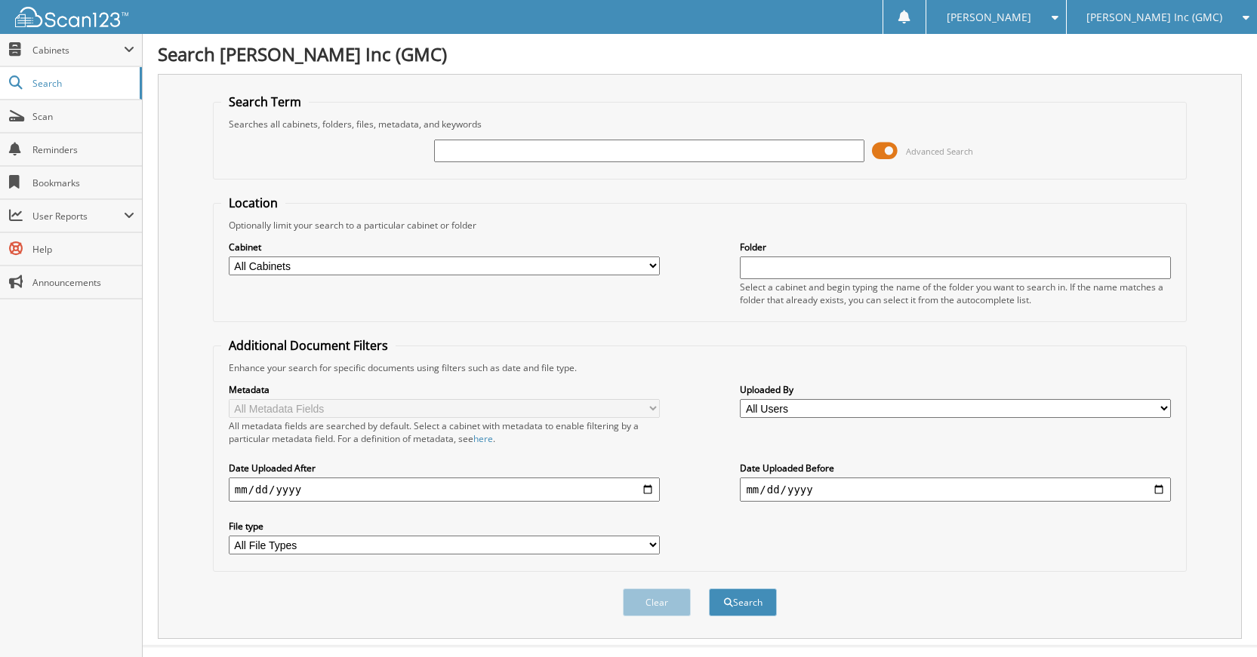
click at [711, 144] on input "text" at bounding box center [649, 151] width 431 height 23
type input "B20138A"
click at [709, 589] on button "Search" at bounding box center [743, 603] width 68 height 28
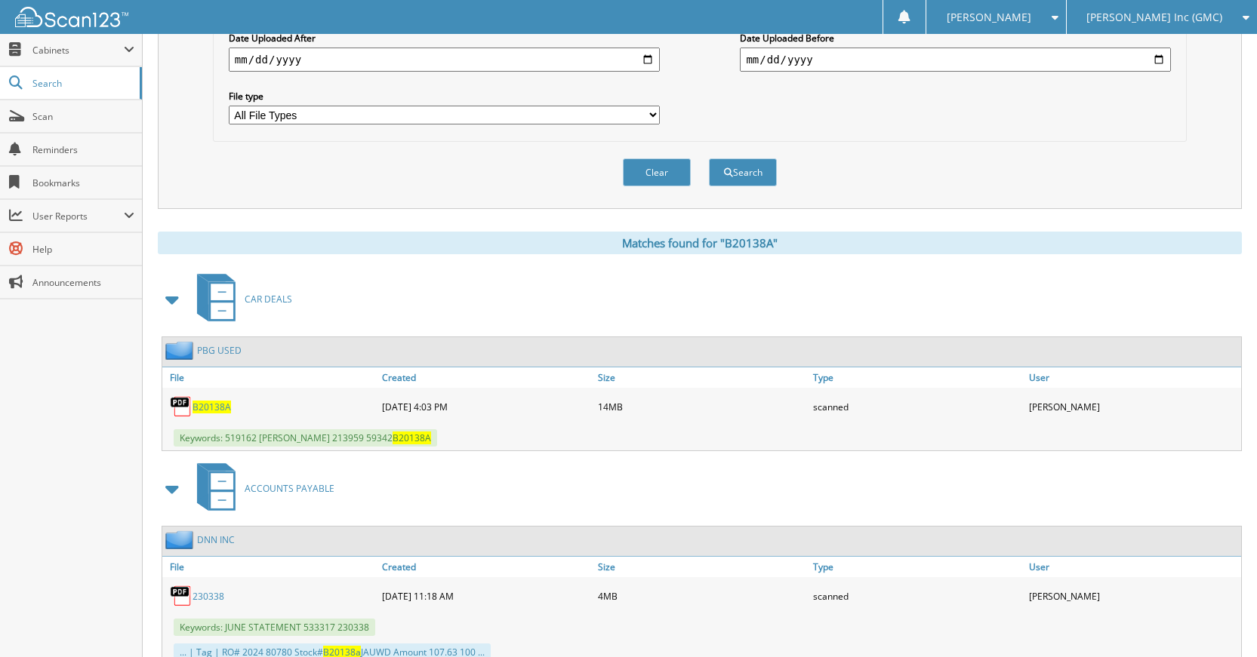
scroll to position [485, 0]
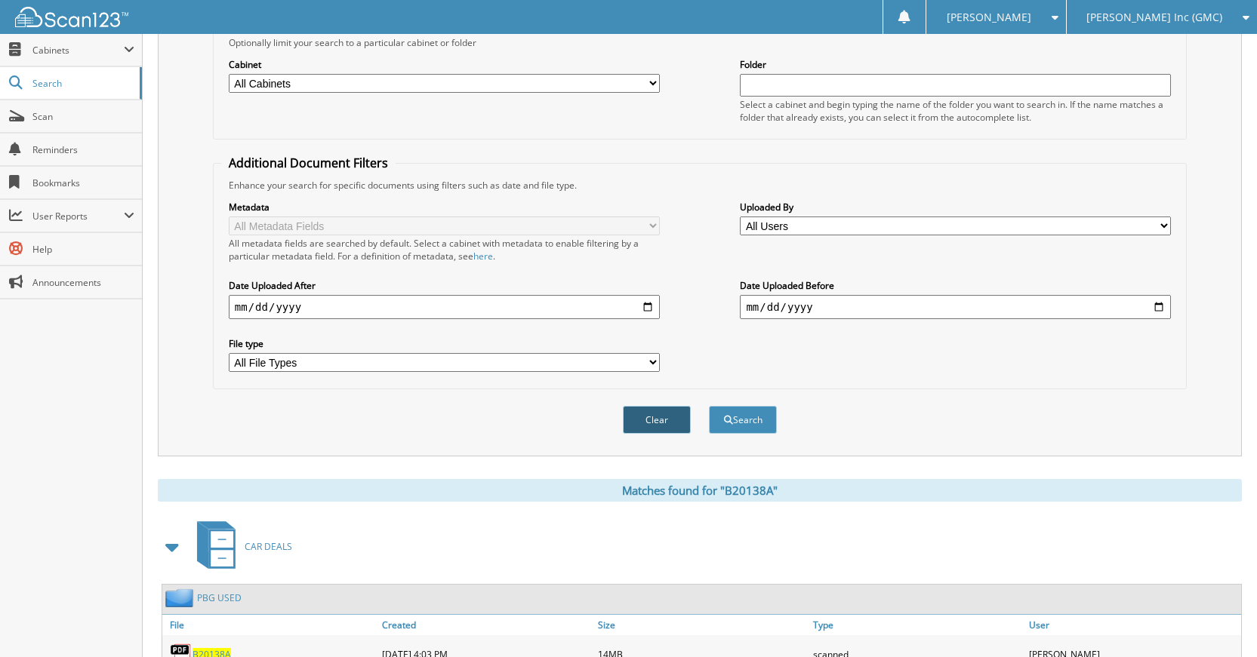
click at [647, 424] on button "Clear" at bounding box center [657, 420] width 68 height 28
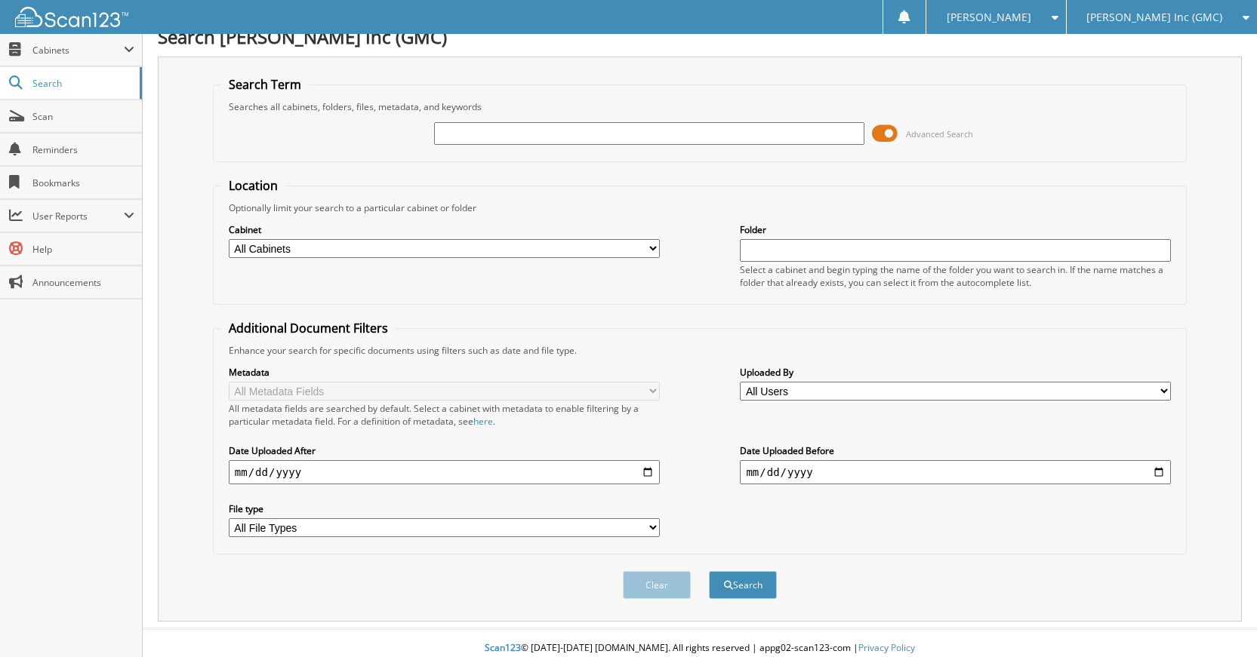
scroll to position [0, 0]
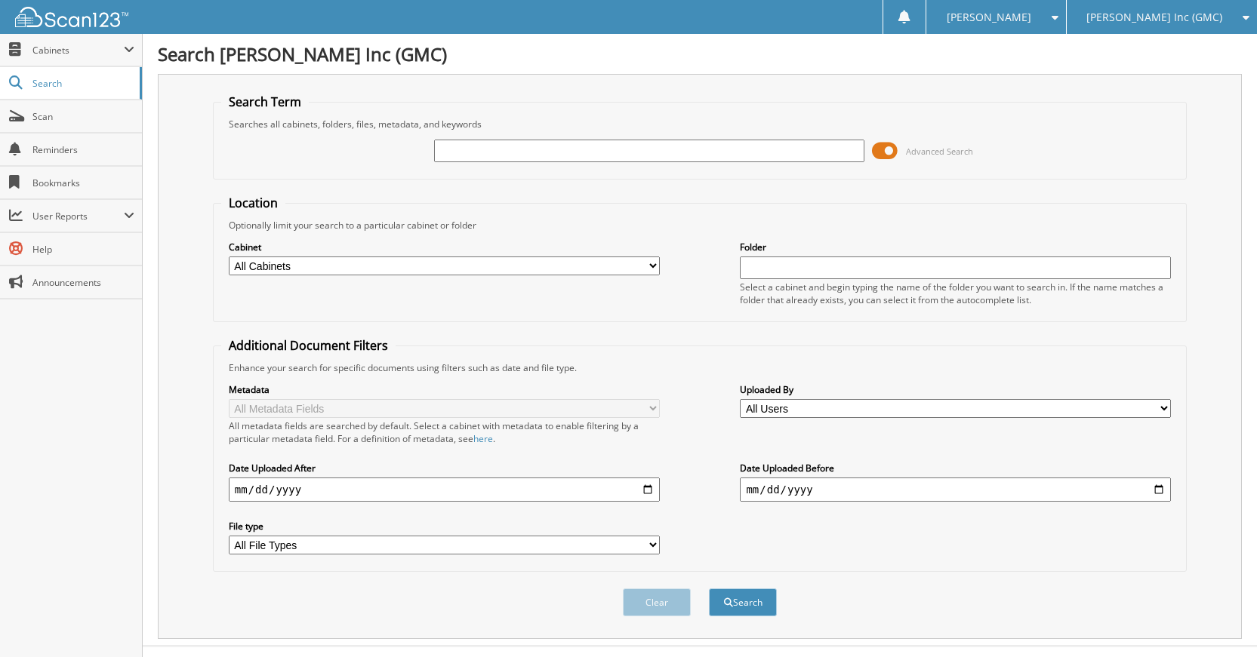
click at [663, 155] on input "text" at bounding box center [649, 151] width 431 height 23
type input "B20149"
click at [709, 589] on button "Search" at bounding box center [743, 603] width 68 height 28
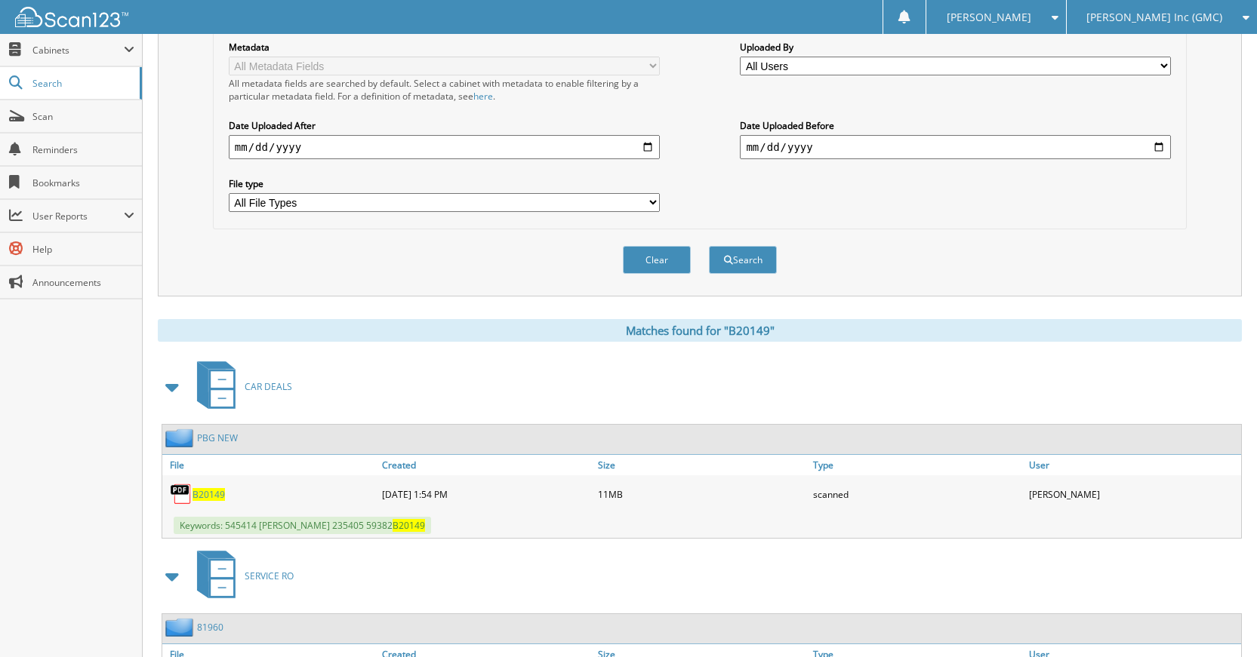
scroll to position [242, 0]
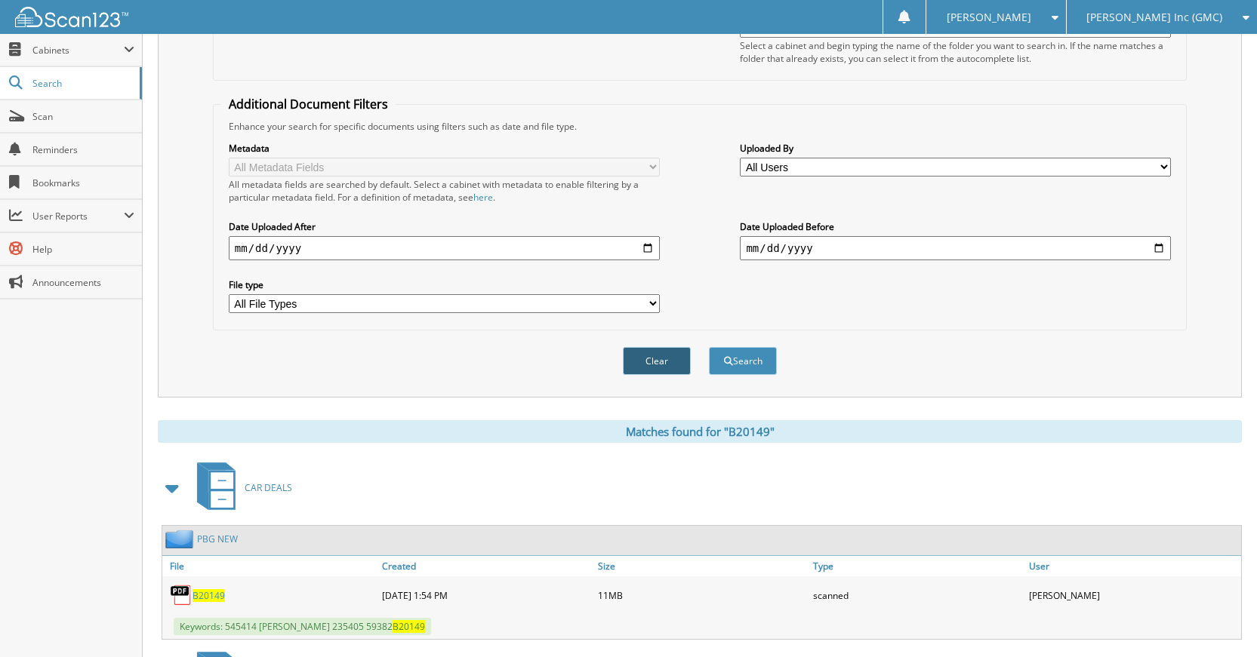
click at [643, 371] on button "Clear" at bounding box center [657, 361] width 68 height 28
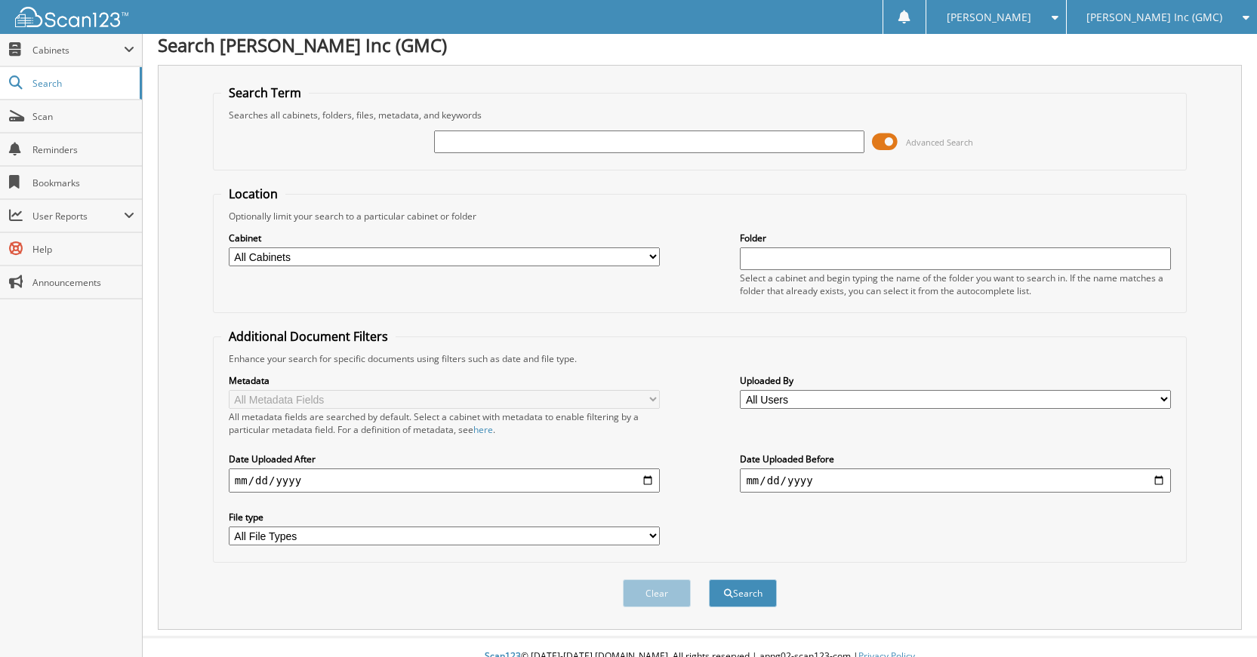
scroll to position [0, 0]
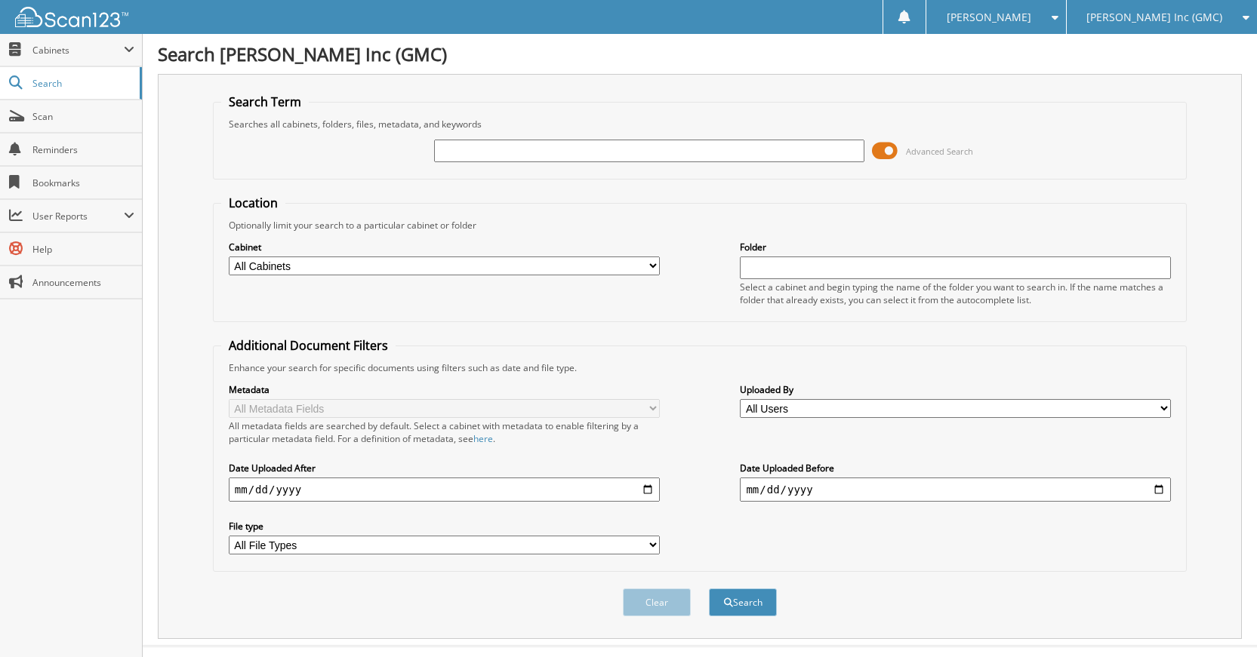
click at [675, 161] on div at bounding box center [649, 151] width 431 height 26
click at [675, 160] on input "text" at bounding box center [649, 151] width 431 height 23
type input "B20172"
click at [709, 589] on button "Search" at bounding box center [743, 603] width 68 height 28
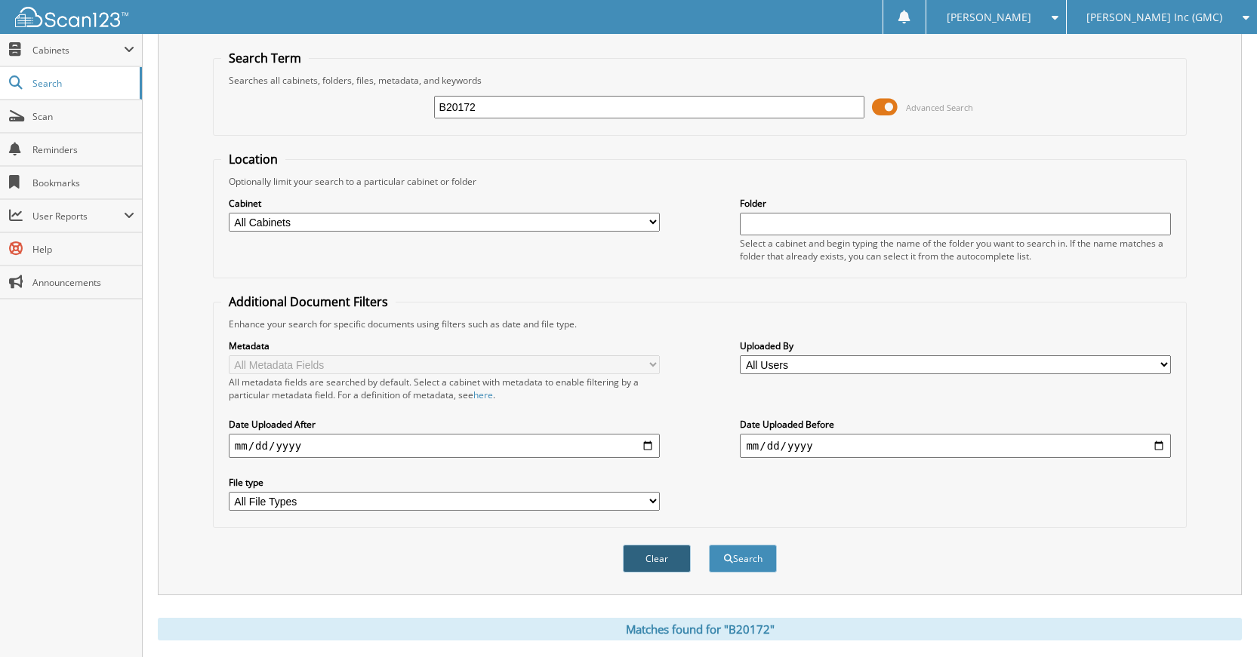
click at [644, 548] on button "Clear" at bounding box center [657, 559] width 68 height 28
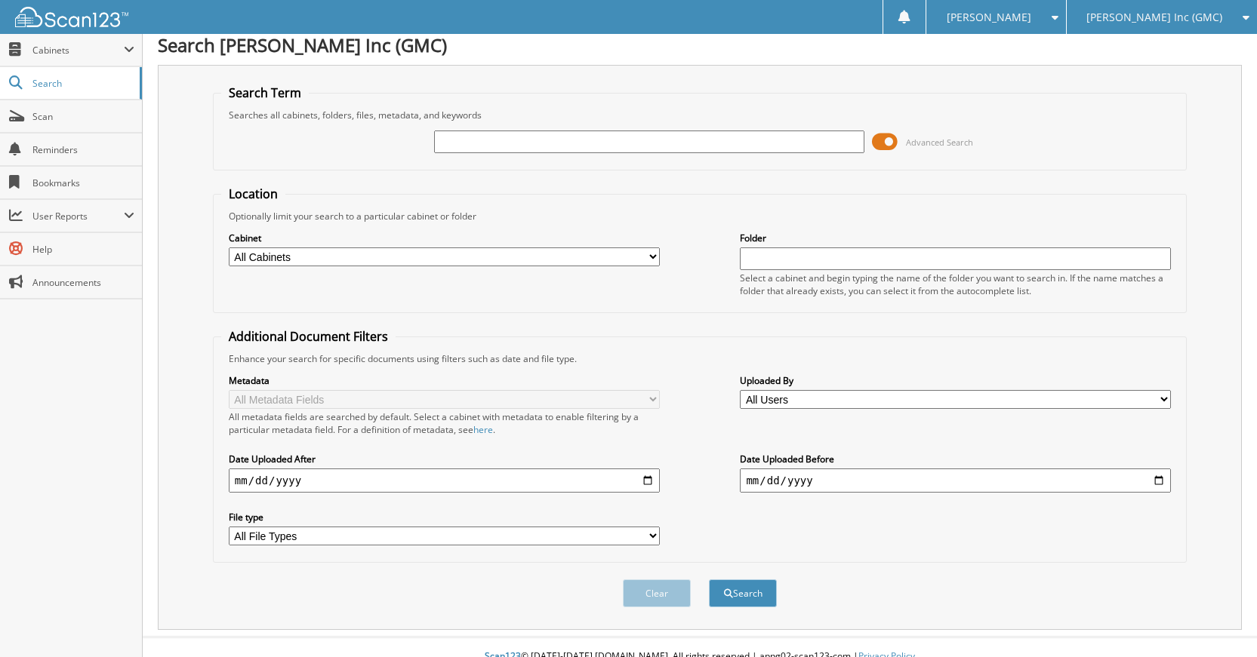
scroll to position [0, 0]
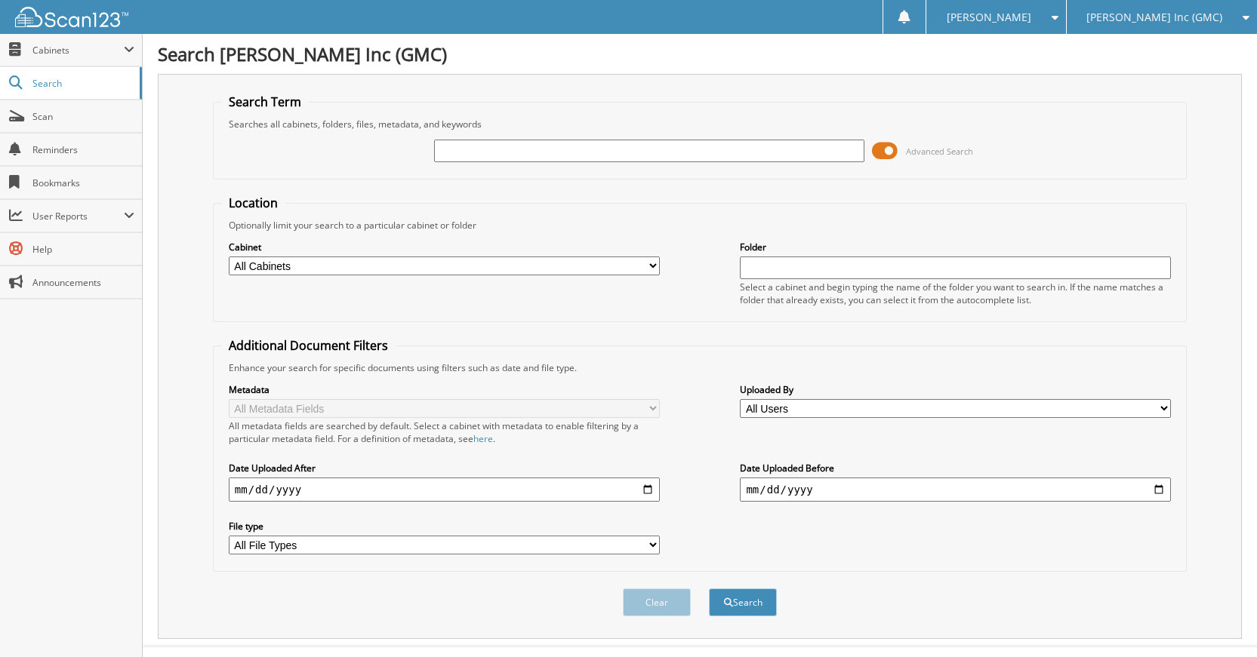
click at [720, 153] on input "text" at bounding box center [649, 151] width 431 height 23
type input "B3464"
click at [709, 589] on button "Search" at bounding box center [743, 603] width 68 height 28
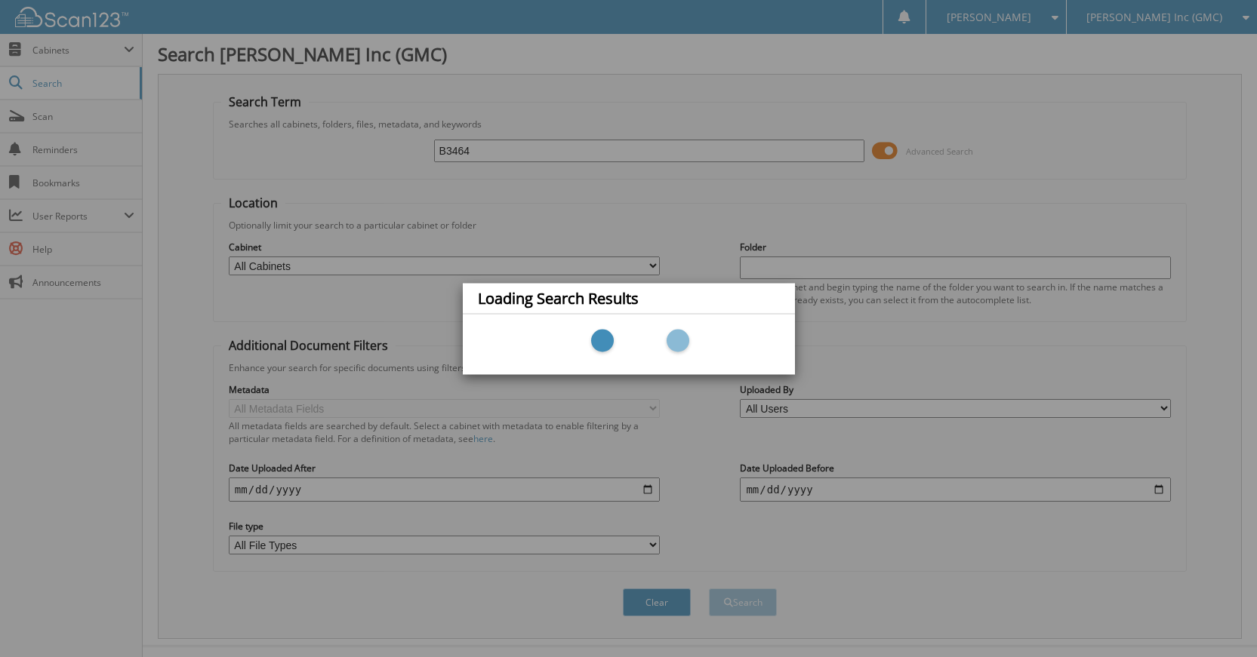
scroll to position [28, 0]
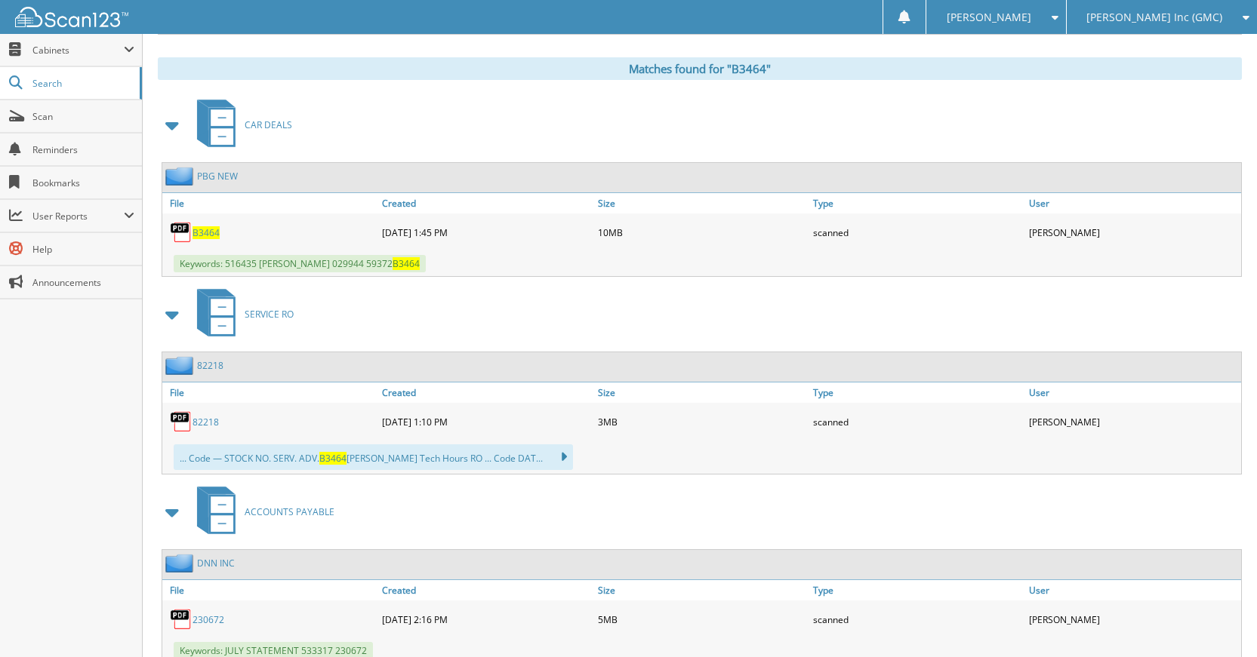
scroll to position [604, 0]
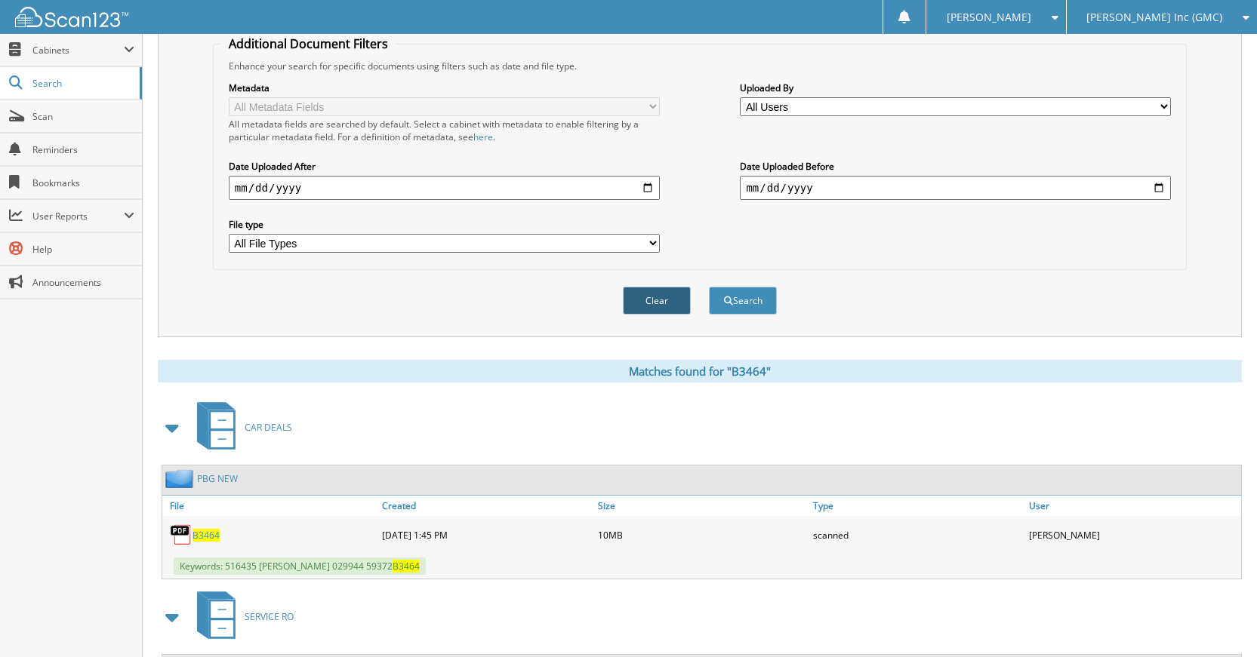
click at [678, 296] on button "Clear" at bounding box center [657, 301] width 68 height 28
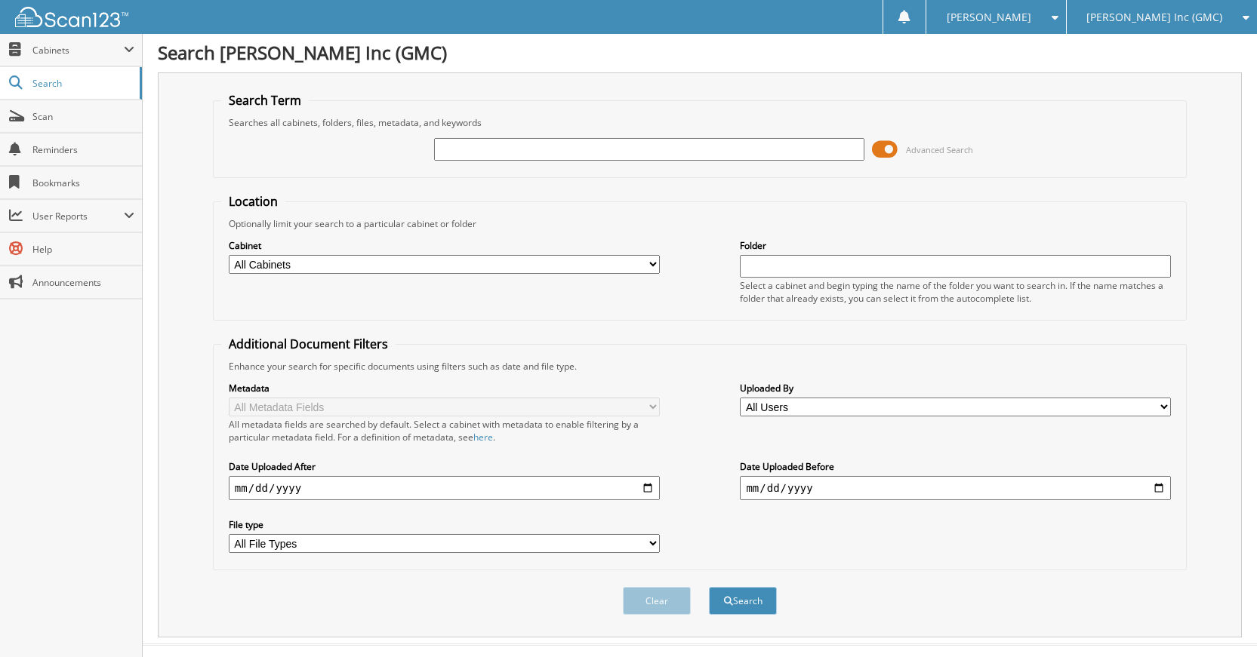
scroll to position [0, 0]
click at [694, 157] on input "text" at bounding box center [649, 151] width 431 height 23
type input "B20160"
click at [709, 589] on button "Search" at bounding box center [743, 603] width 68 height 28
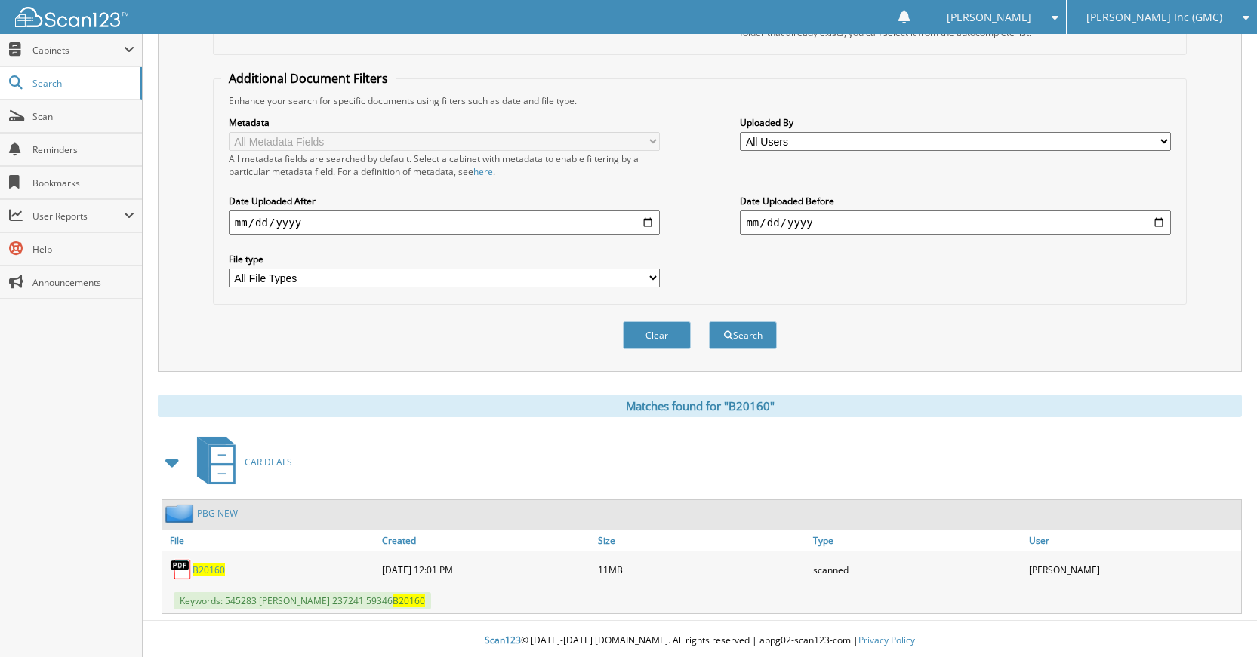
scroll to position [270, 0]
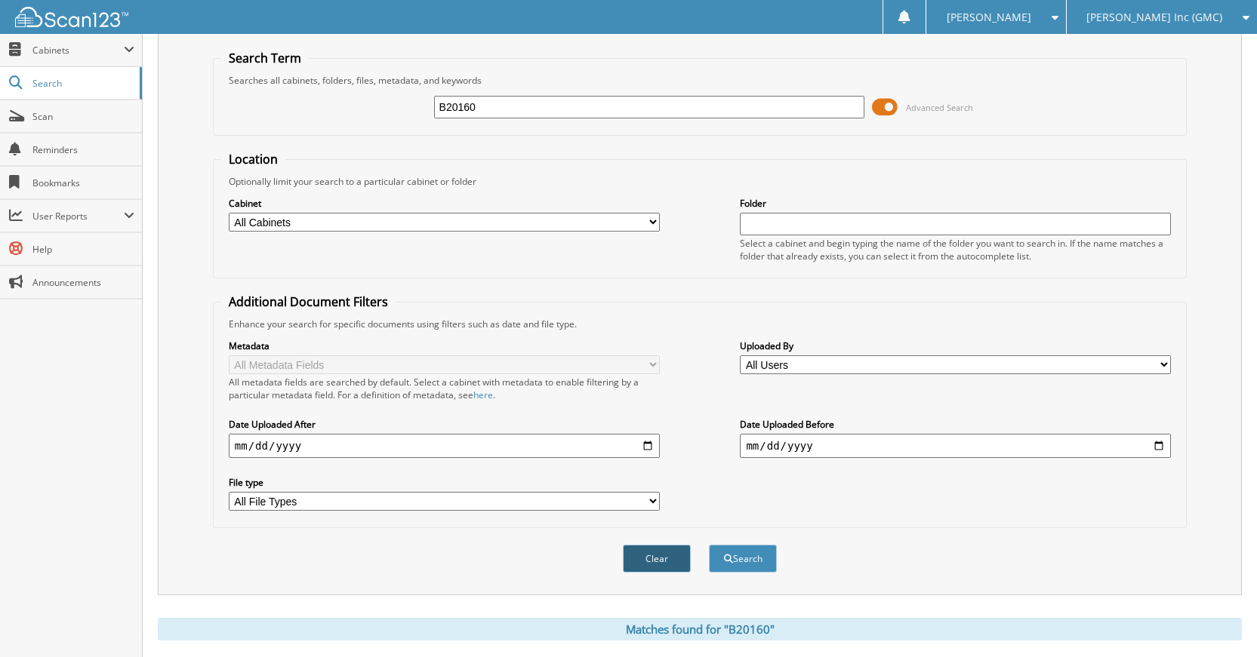
click at [662, 566] on button "Clear" at bounding box center [657, 559] width 68 height 28
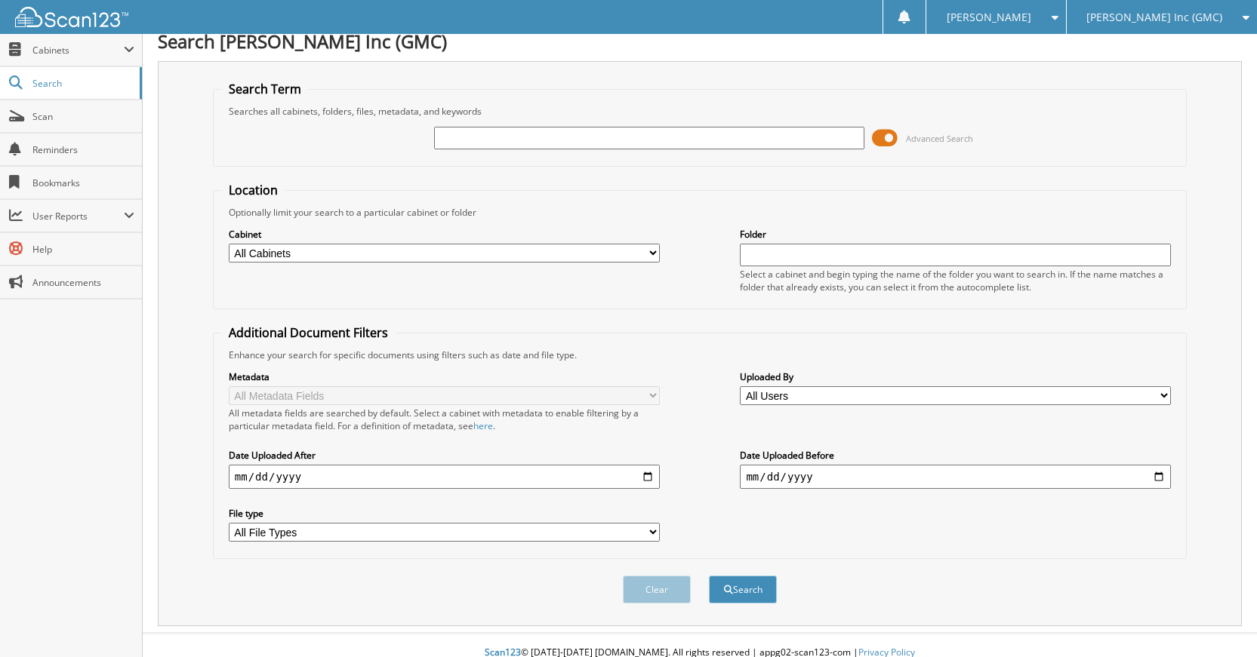
scroll to position [0, 0]
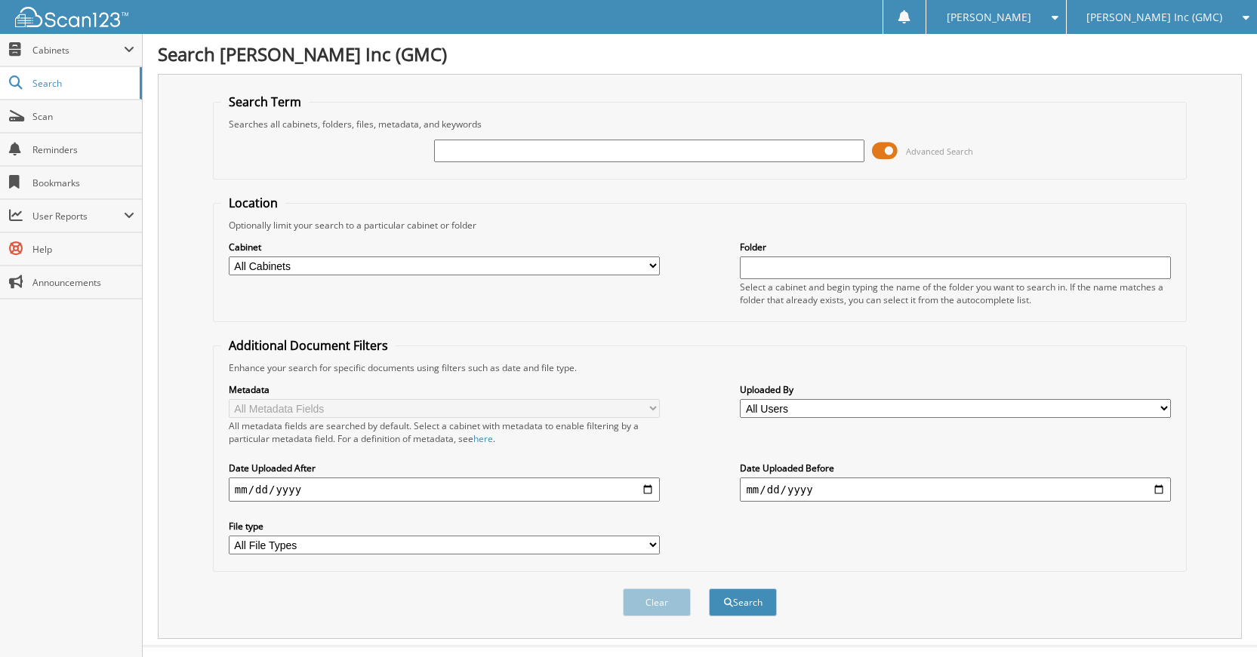
click at [642, 158] on input "text" at bounding box center [649, 151] width 431 height 23
type input "B20167"
click at [709, 589] on button "Search" at bounding box center [743, 603] width 68 height 28
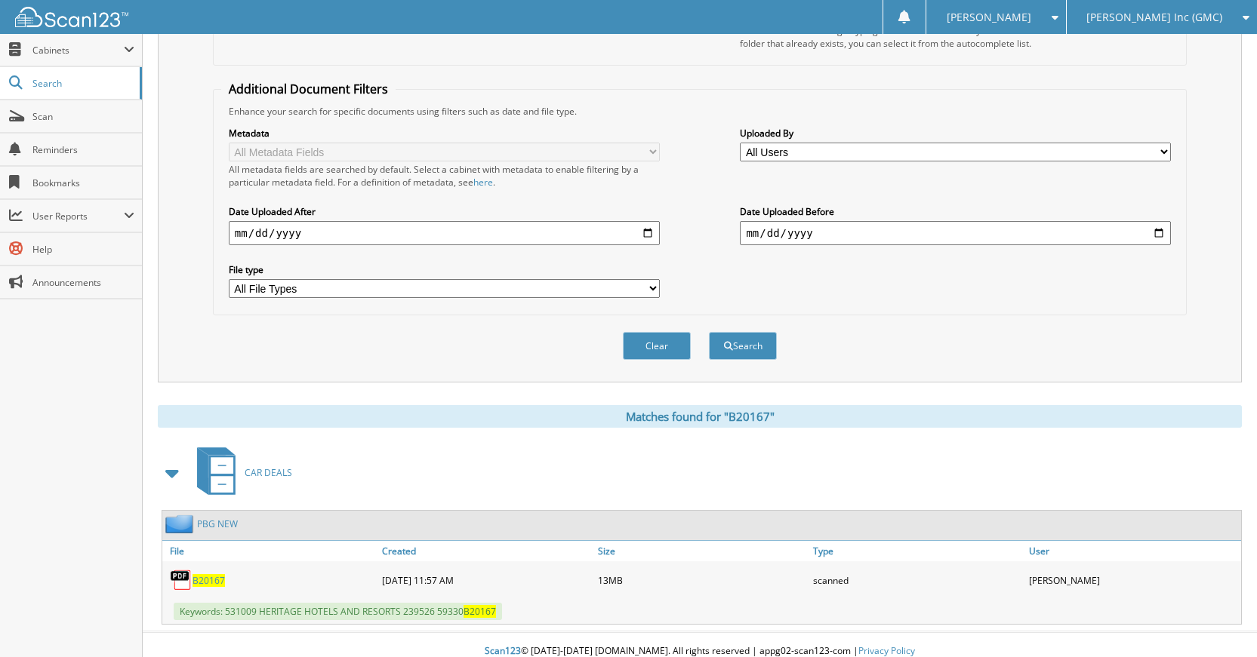
scroll to position [270, 0]
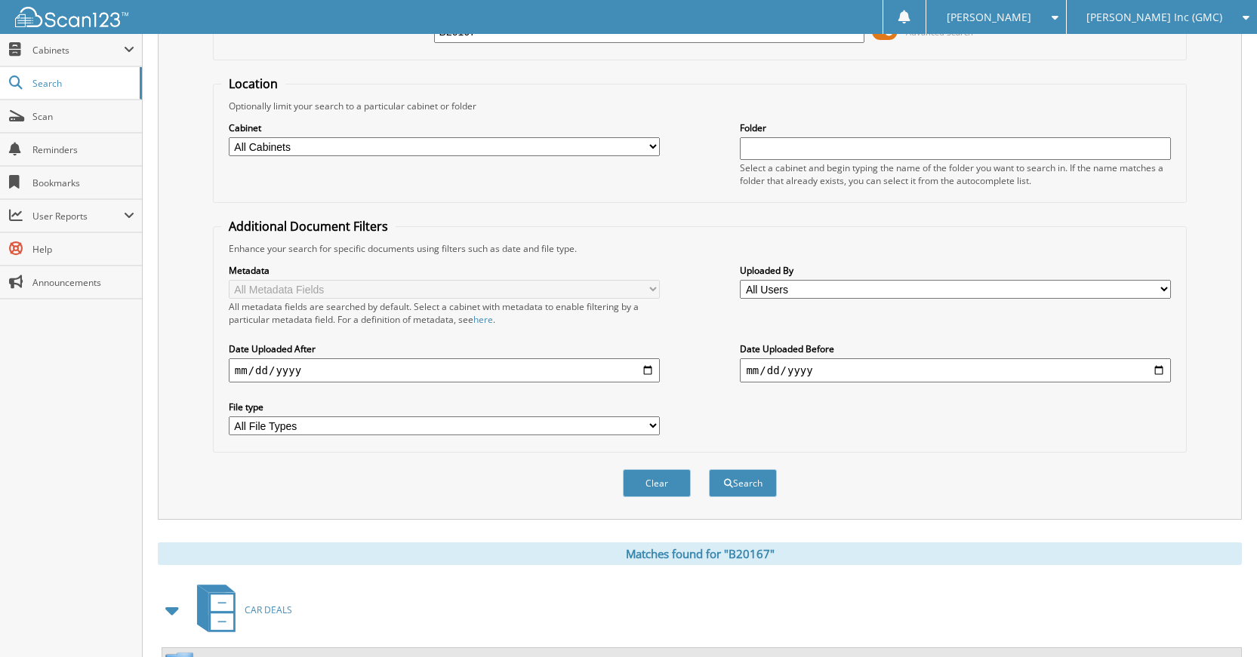
click at [657, 499] on div "Clear" at bounding box center [656, 483] width 71 height 31
click at [666, 483] on button "Clear" at bounding box center [657, 483] width 68 height 28
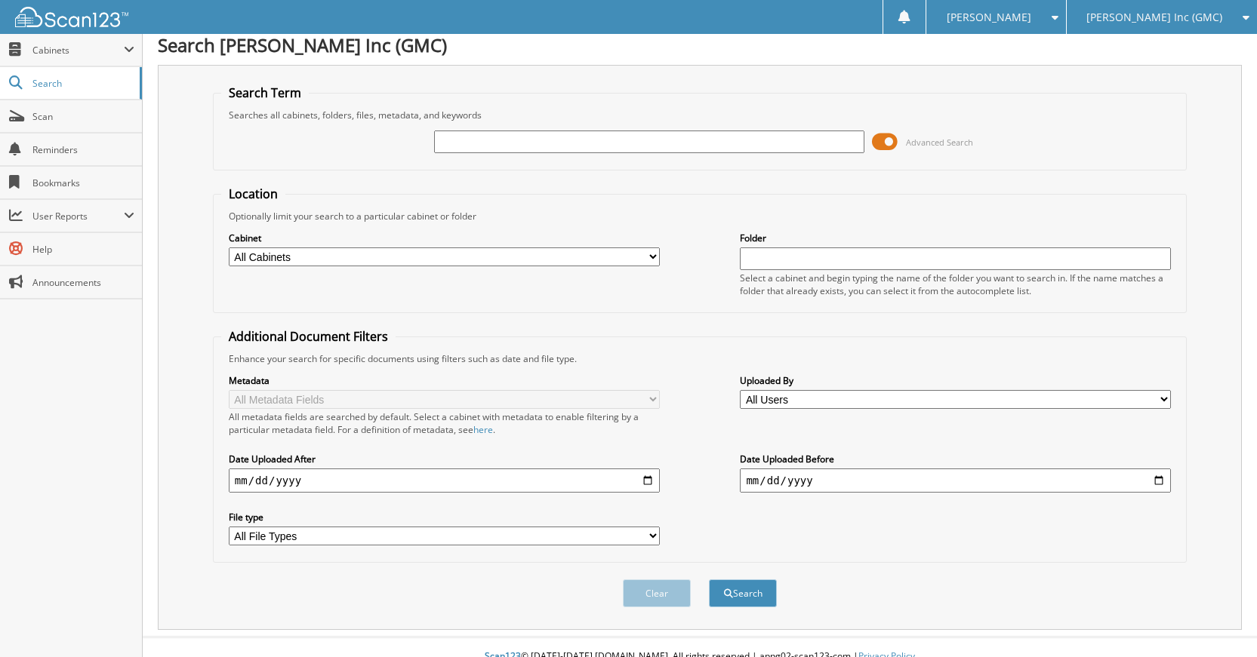
scroll to position [0, 0]
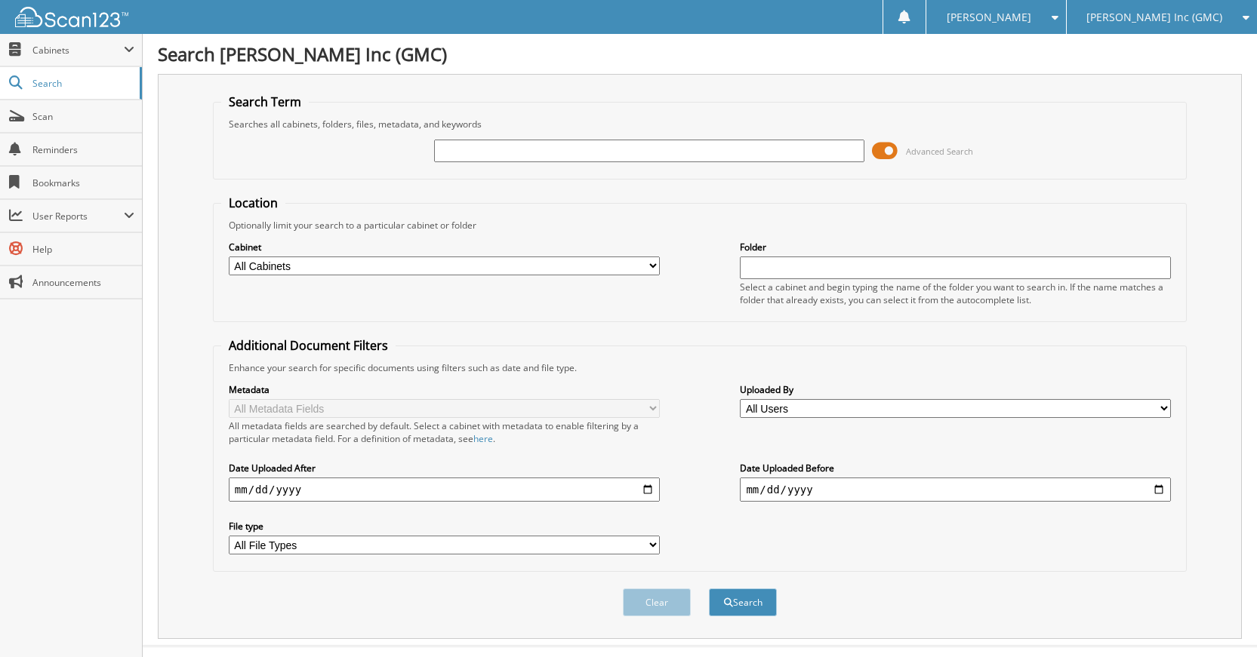
drag, startPoint x: 762, startPoint y: 135, endPoint x: 765, endPoint y: 154, distance: 19.2
click at [762, 136] on div "Advanced Search" at bounding box center [699, 151] width 957 height 41
click at [765, 155] on input "text" at bounding box center [649, 151] width 431 height 23
type input "B20166"
click at [709, 589] on button "Search" at bounding box center [743, 603] width 68 height 28
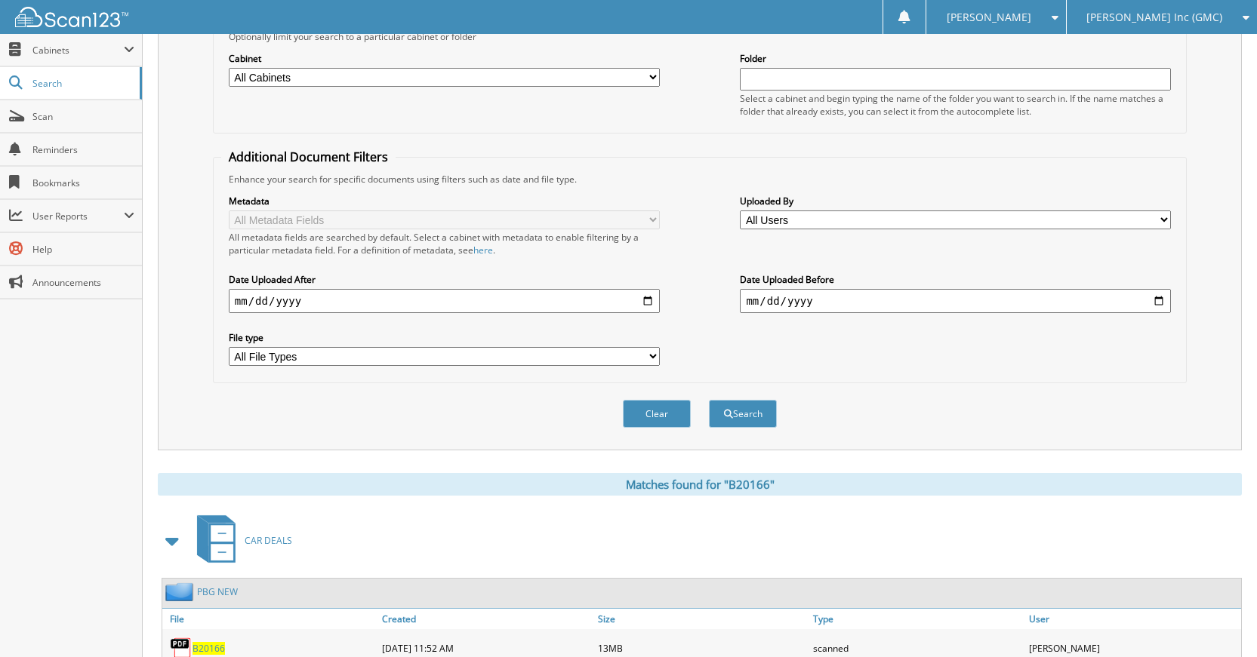
scroll to position [270, 0]
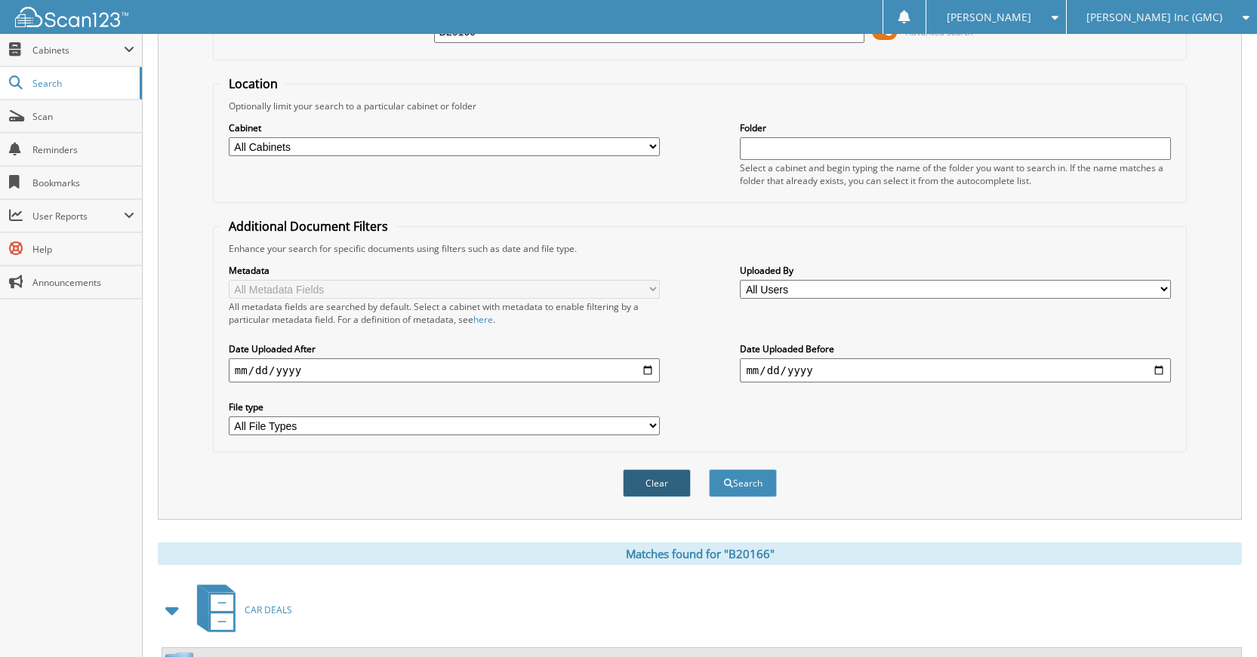
click at [674, 490] on button "Clear" at bounding box center [657, 483] width 68 height 28
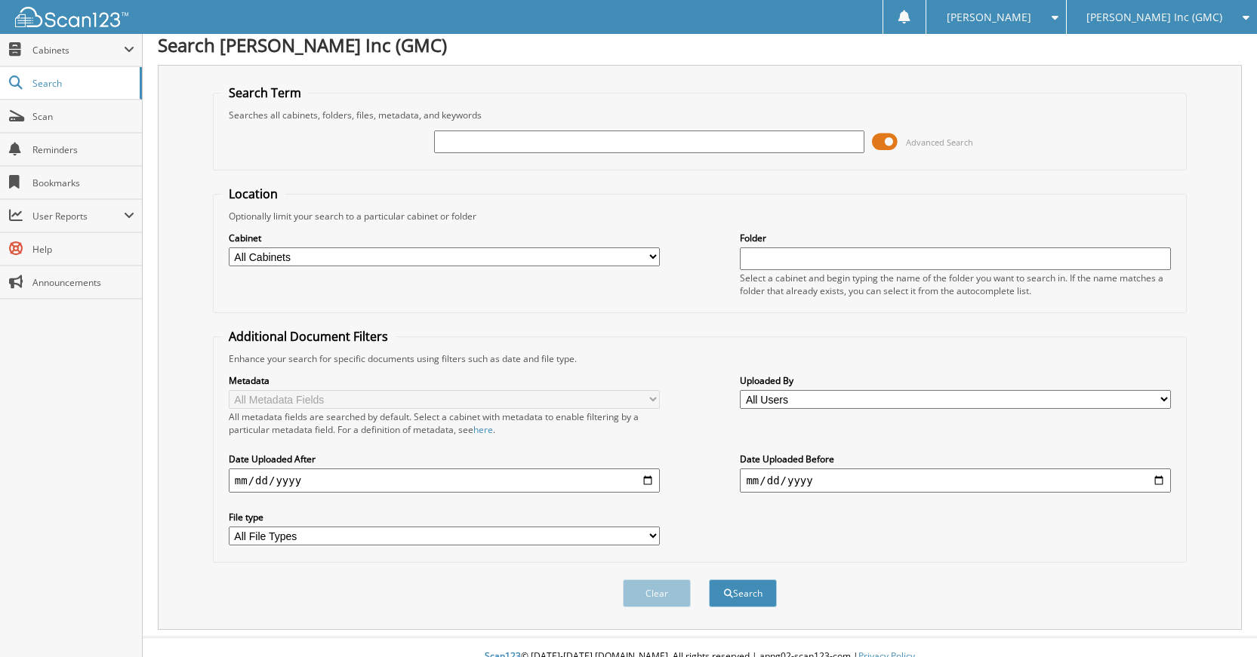
scroll to position [0, 0]
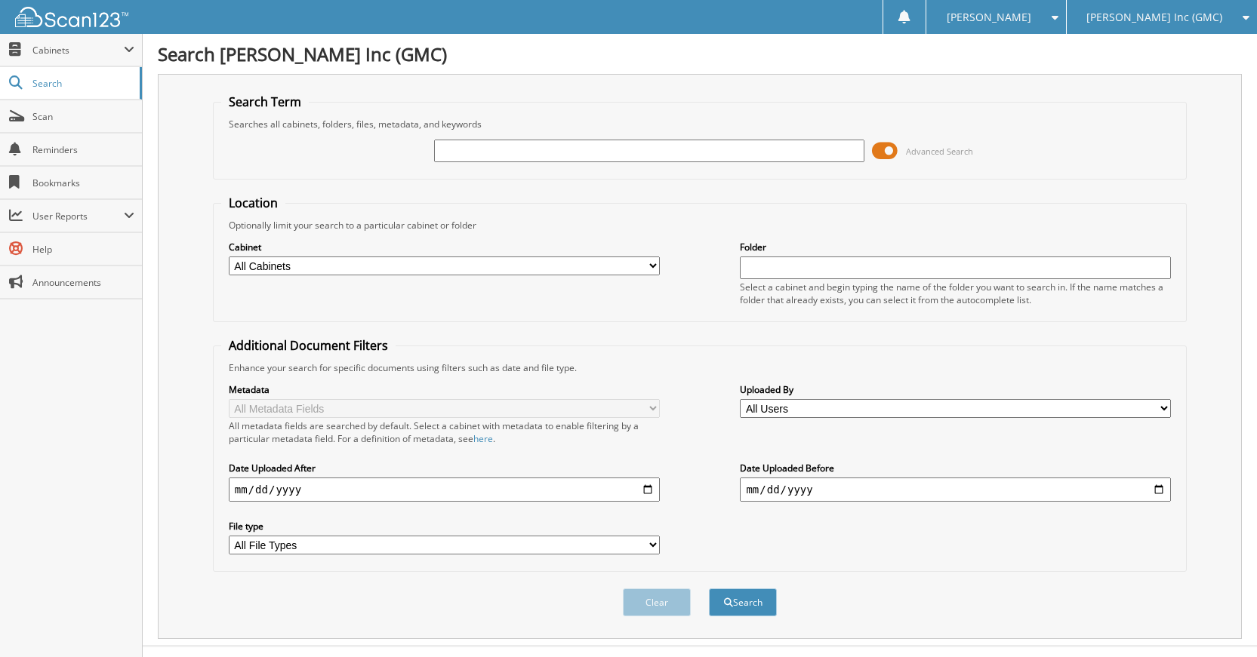
click at [758, 150] on input "text" at bounding box center [649, 151] width 431 height 23
type input "G5041"
click at [709, 589] on button "Search" at bounding box center [743, 603] width 68 height 28
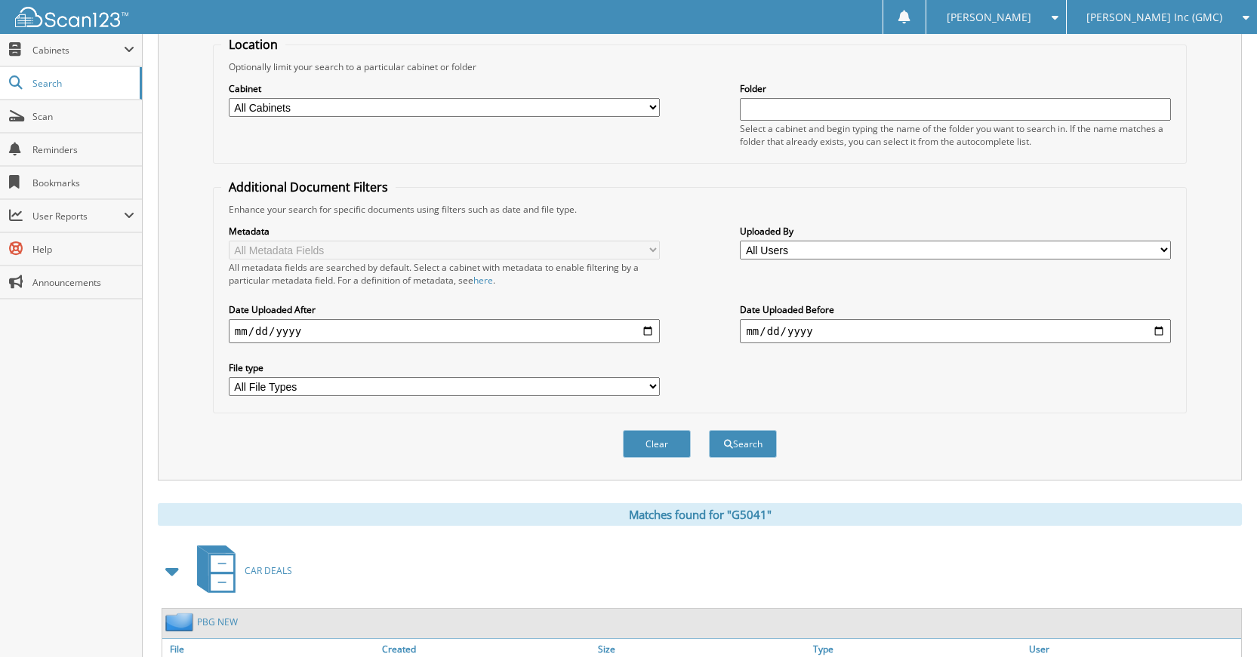
scroll to position [151, 0]
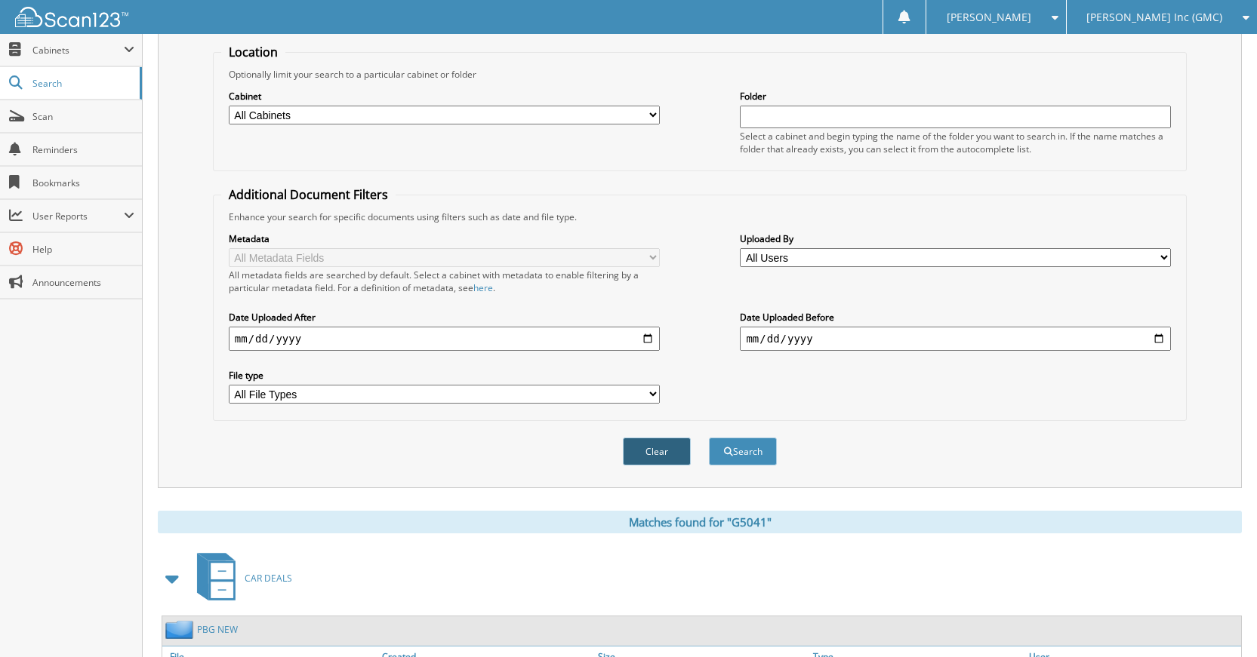
click at [639, 466] on button "Clear" at bounding box center [657, 452] width 68 height 28
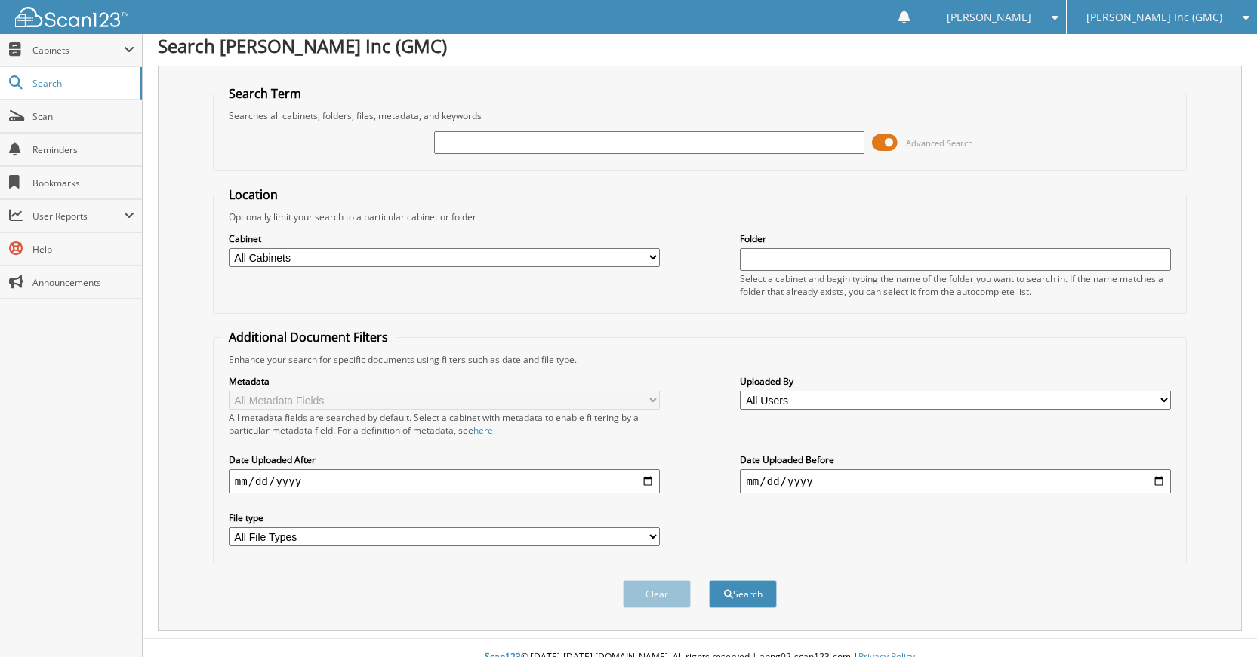
scroll to position [0, 0]
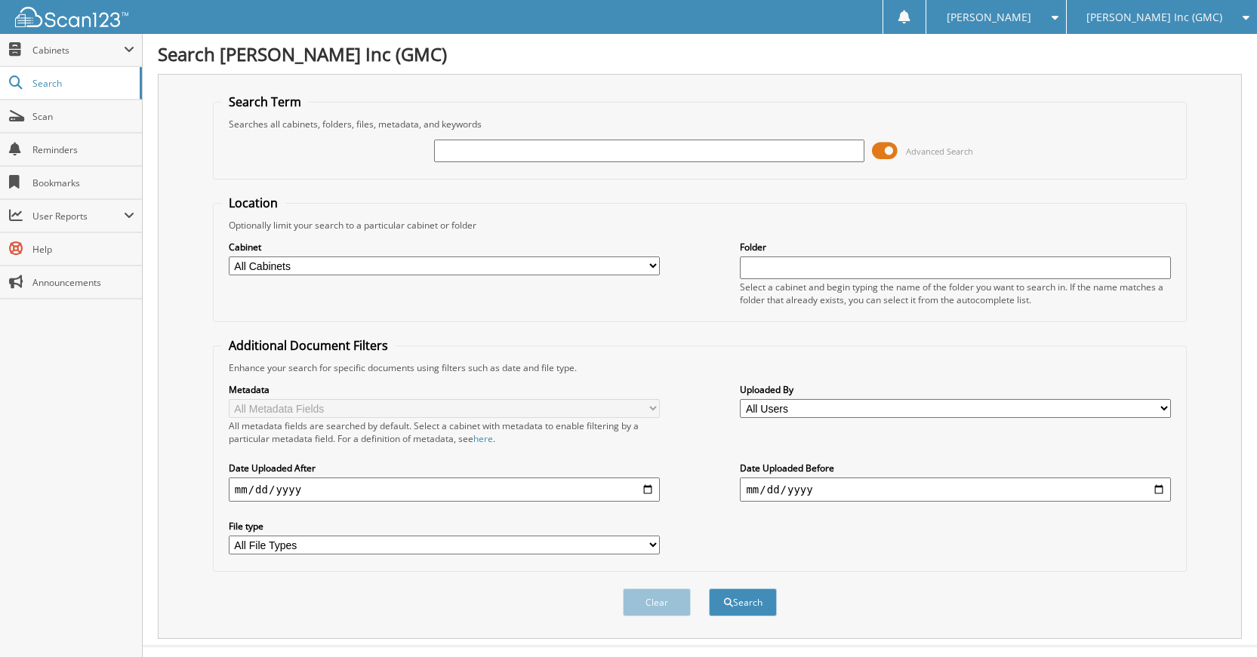
click at [633, 160] on input "text" at bounding box center [649, 151] width 431 height 23
type input "G90405"
click at [709, 589] on button "Search" at bounding box center [743, 603] width 68 height 28
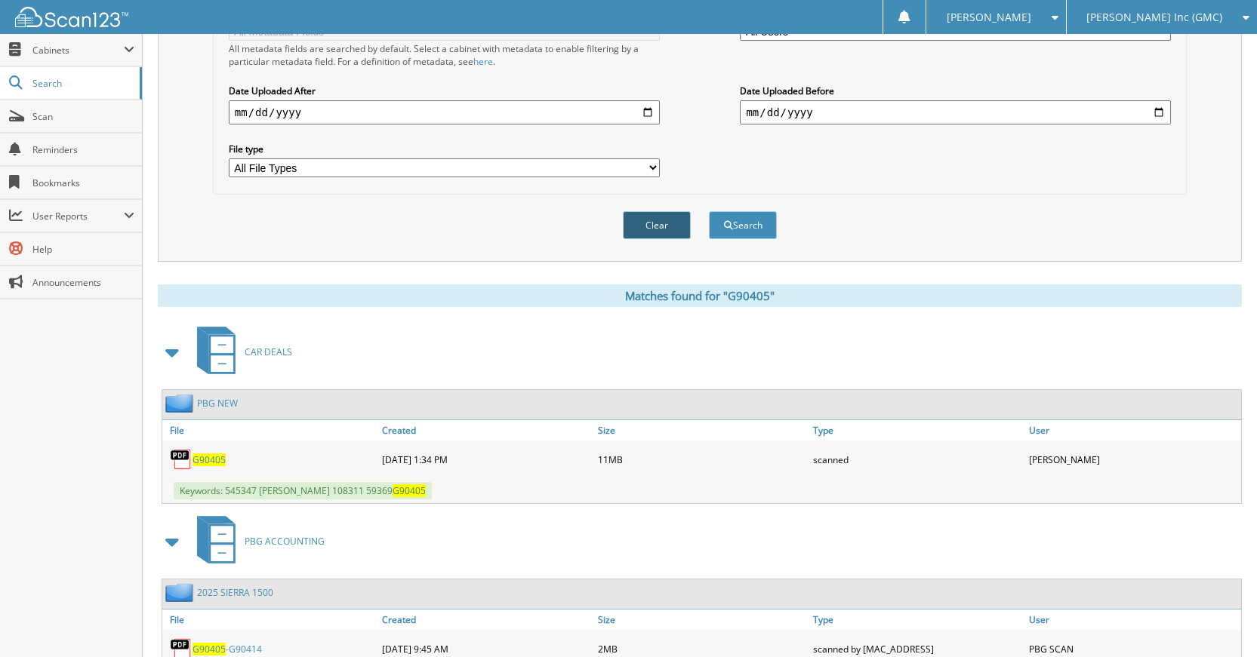
click at [662, 223] on button "Clear" at bounding box center [657, 225] width 68 height 28
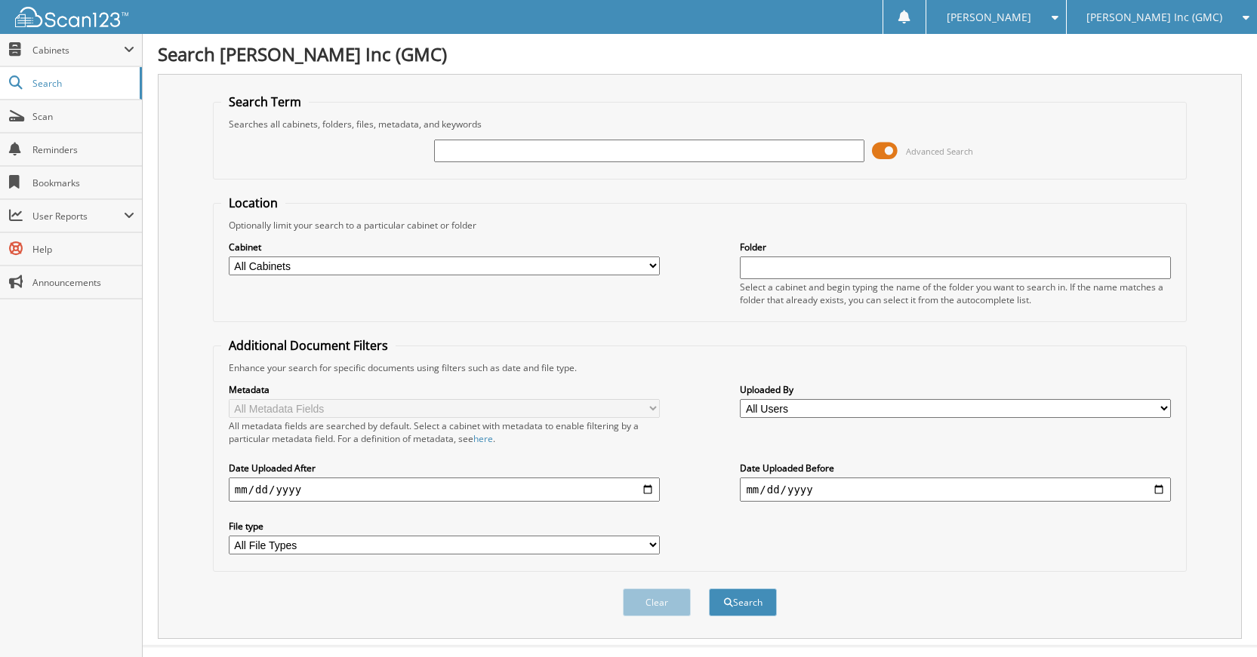
click at [709, 152] on input "text" at bounding box center [649, 151] width 431 height 23
type input "G90460"
click at [709, 589] on button "Search" at bounding box center [743, 603] width 68 height 28
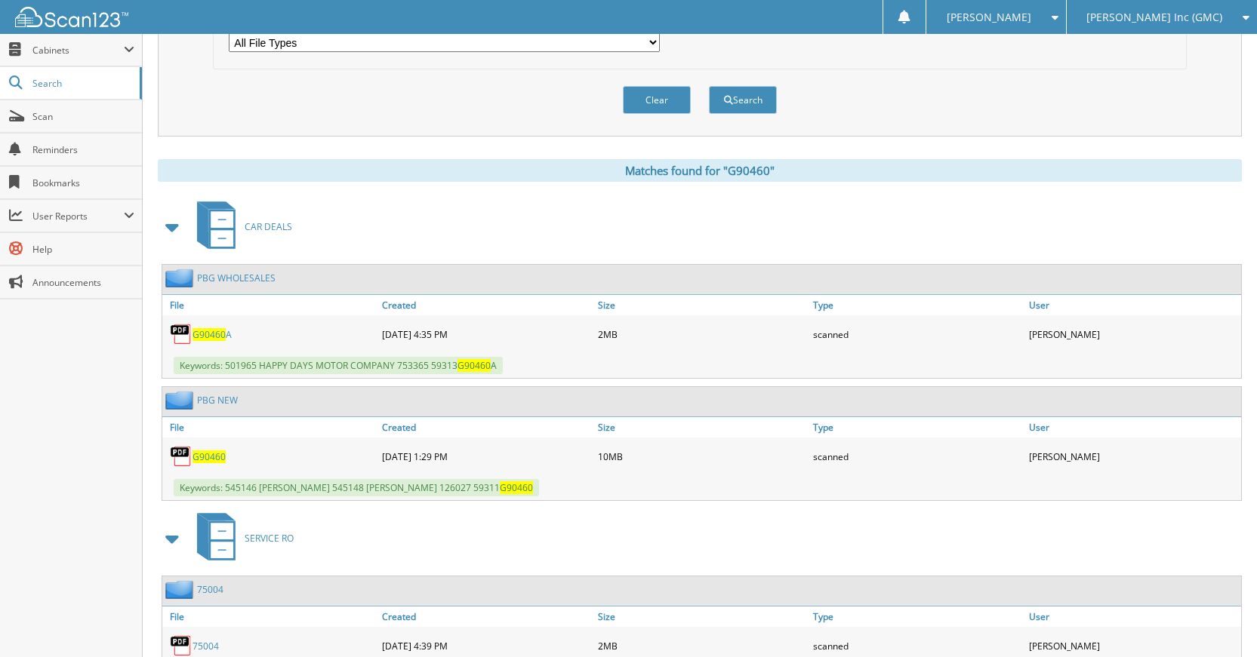
scroll to position [528, 0]
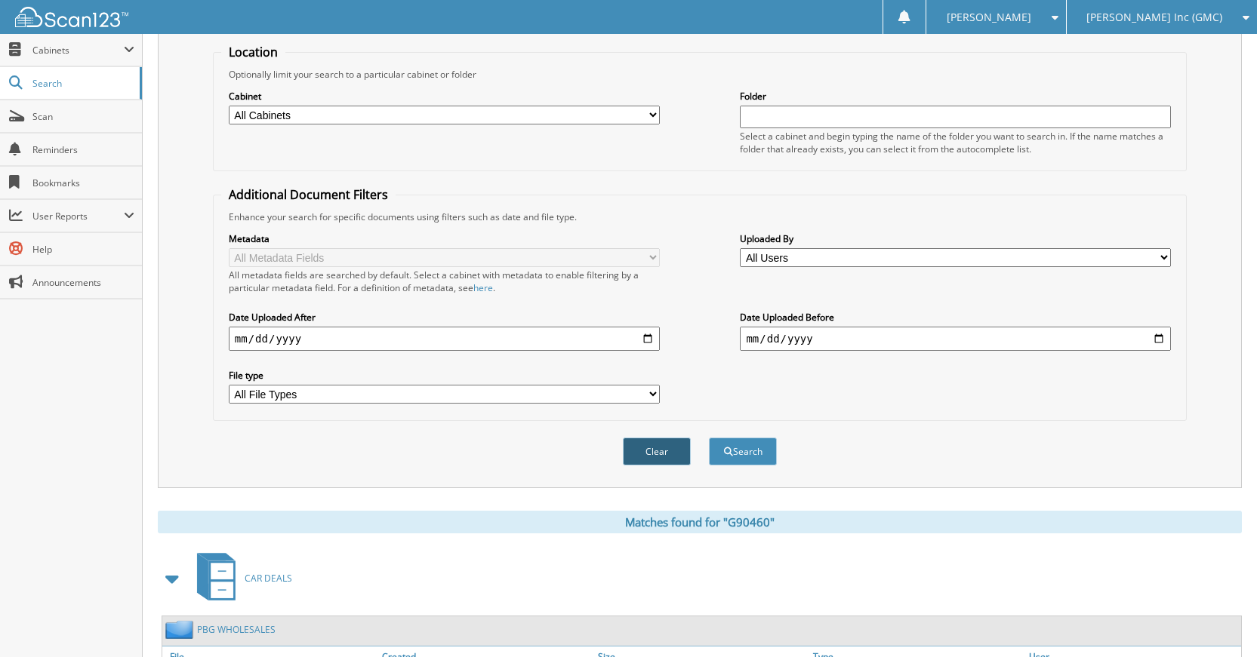
click at [666, 451] on button "Clear" at bounding box center [657, 452] width 68 height 28
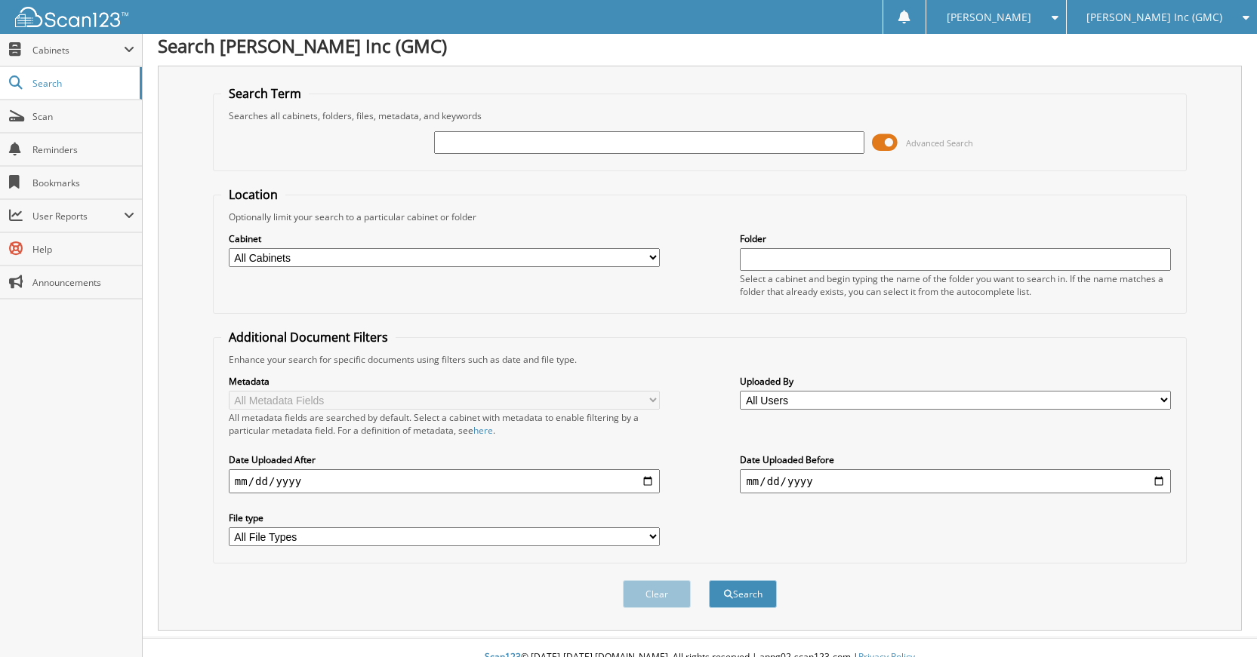
scroll to position [0, 0]
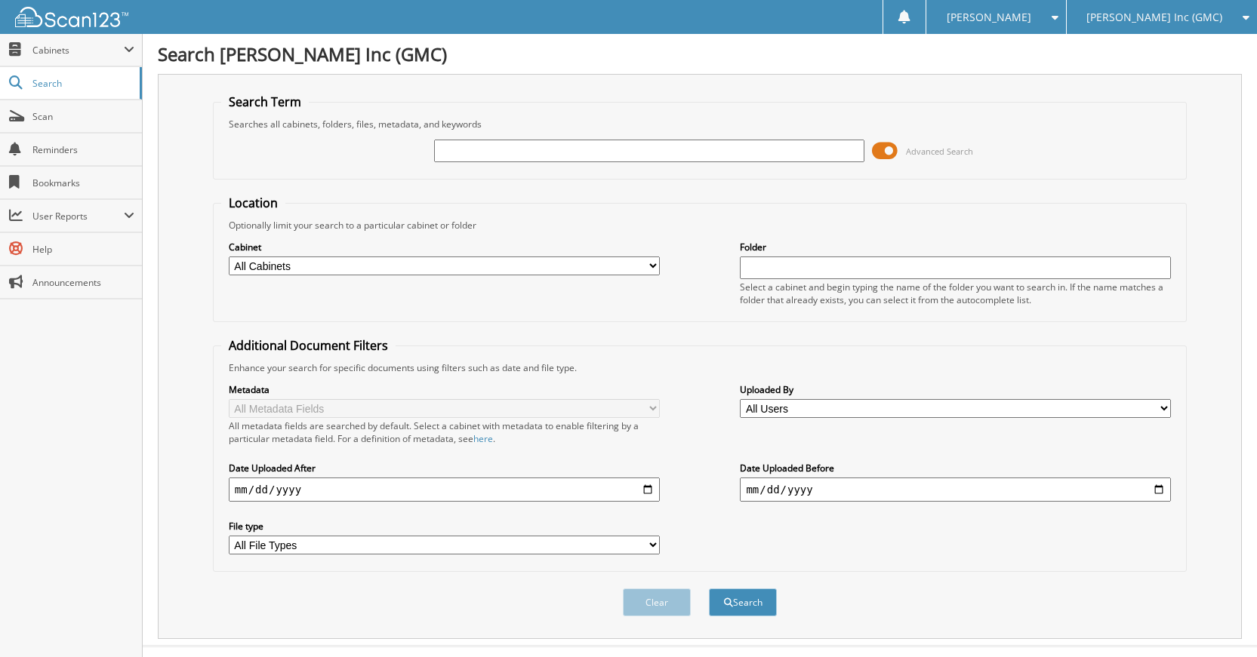
click at [710, 164] on div "Advanced Search" at bounding box center [699, 151] width 957 height 41
click at [710, 162] on input "text" at bounding box center [649, 151] width 431 height 23
type input "G9953"
click at [709, 589] on button "Search" at bounding box center [743, 603] width 68 height 28
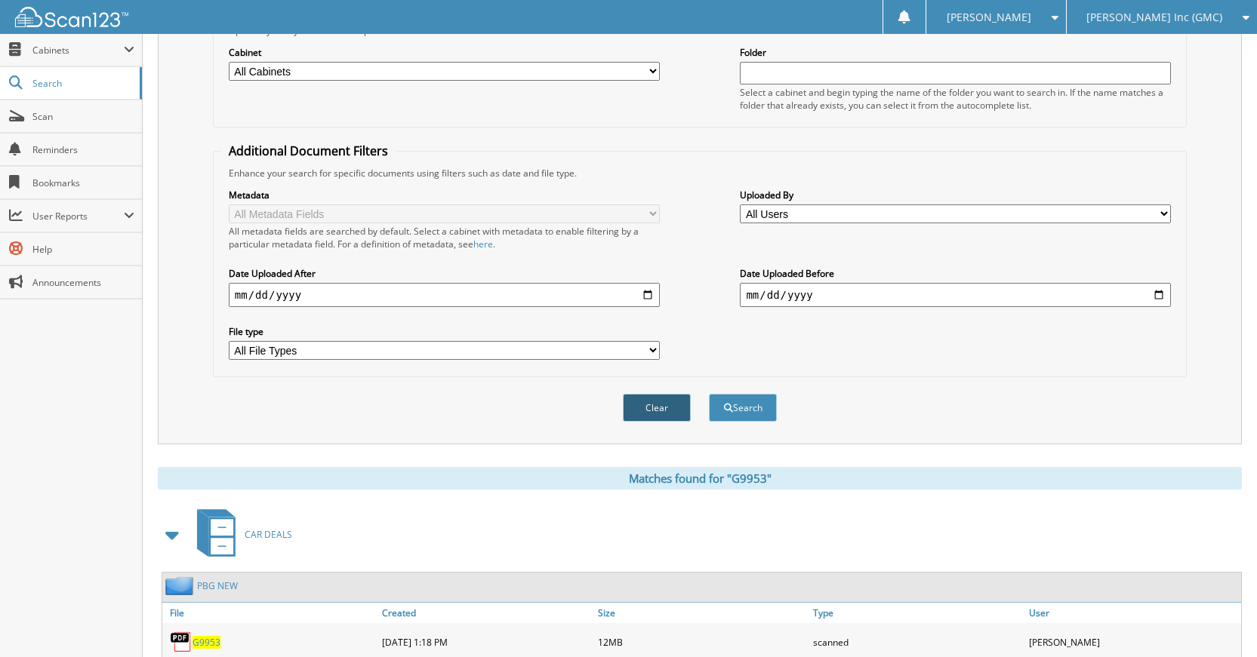
click at [652, 420] on button "Clear" at bounding box center [657, 408] width 68 height 28
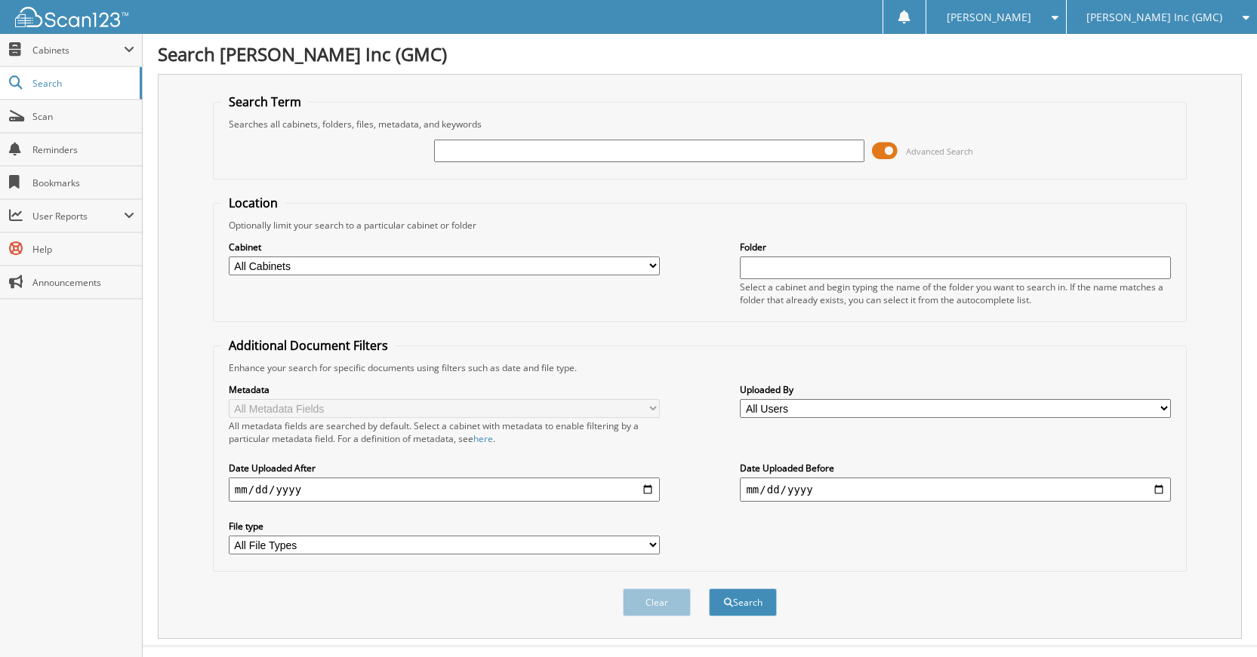
click at [669, 156] on input "text" at bounding box center [649, 151] width 431 height 23
type input "G5085"
click at [709, 589] on button "Search" at bounding box center [743, 603] width 68 height 28
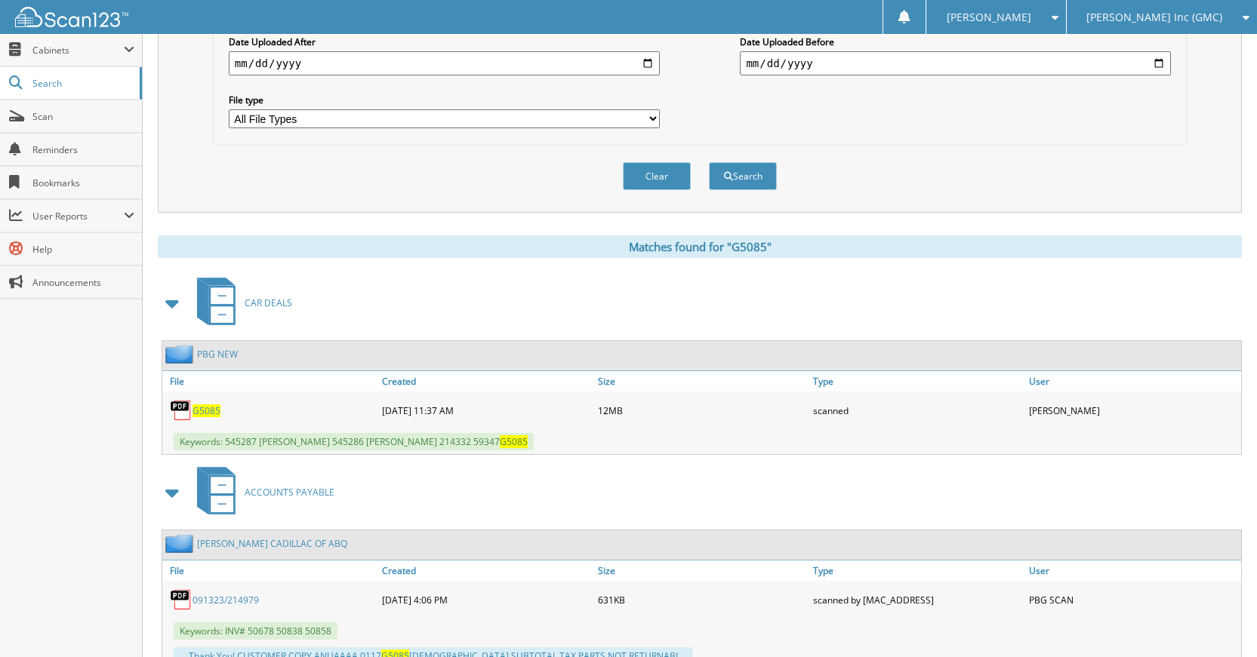
scroll to position [453, 0]
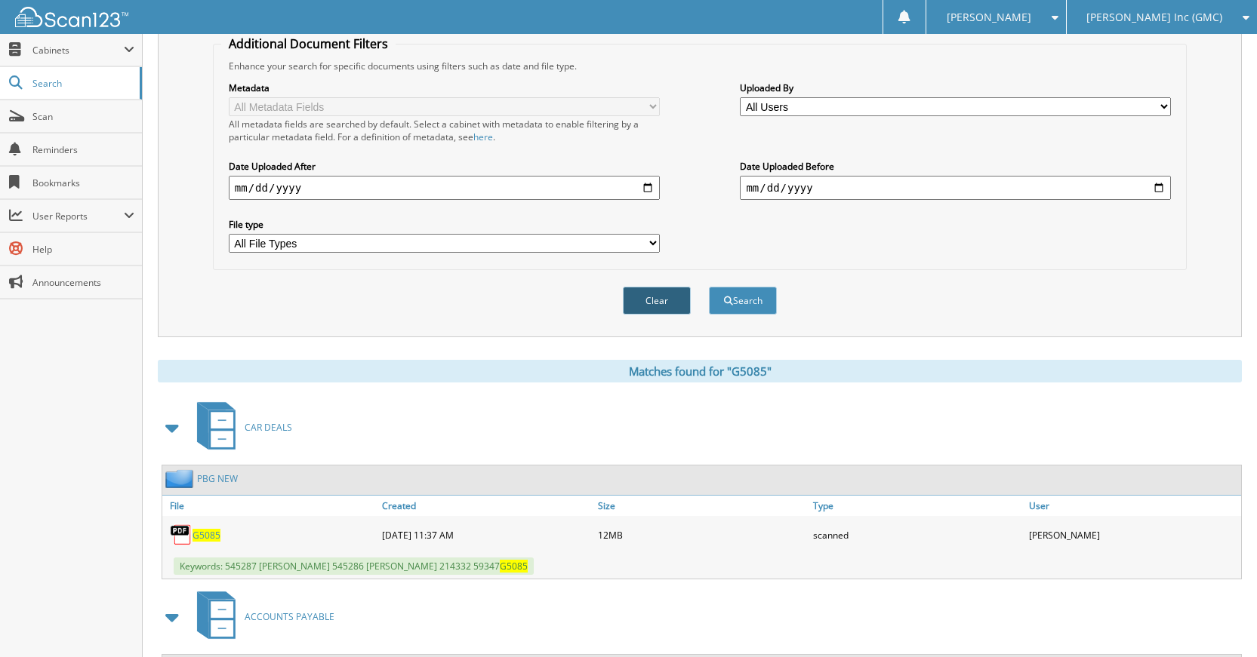
click at [670, 306] on button "Clear" at bounding box center [657, 301] width 68 height 28
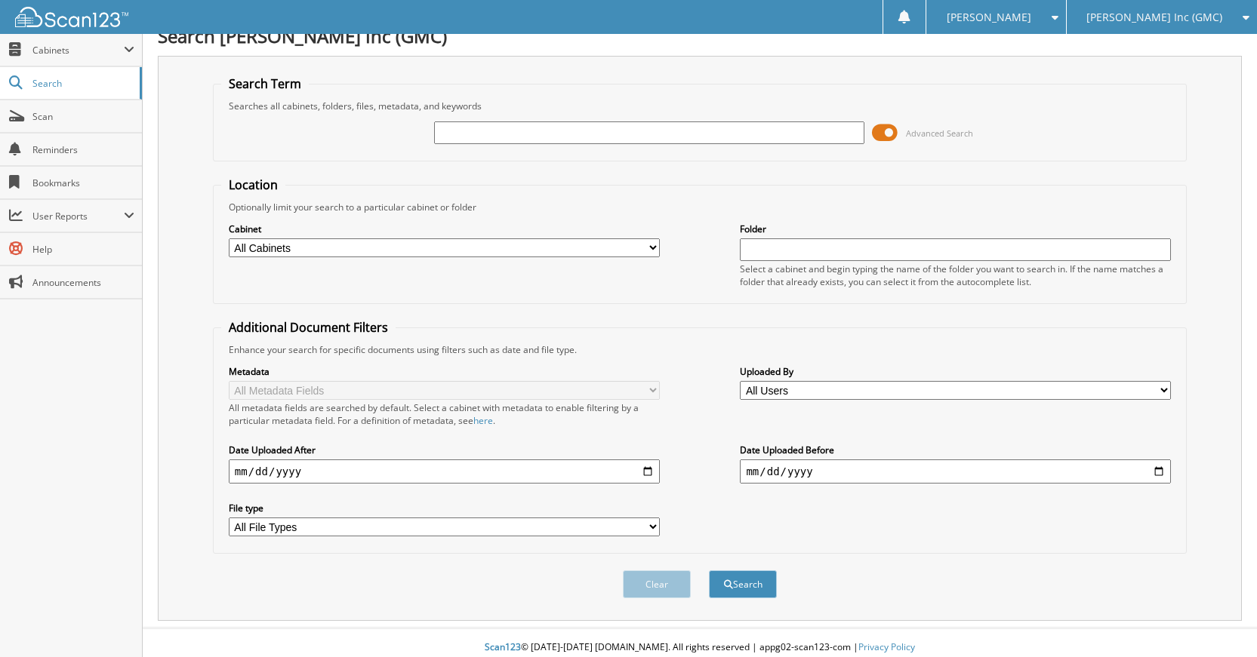
scroll to position [0, 0]
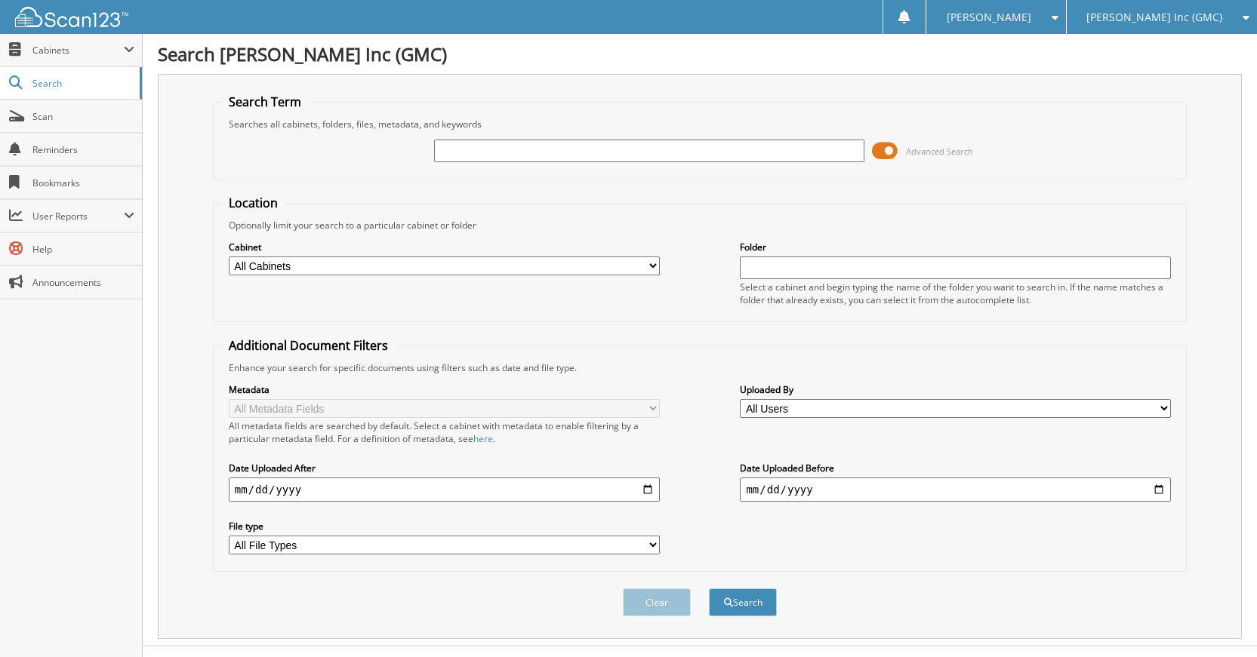
click at [677, 148] on input "text" at bounding box center [649, 151] width 431 height 23
type input "G5924"
click at [709, 589] on button "Search" at bounding box center [743, 603] width 68 height 28
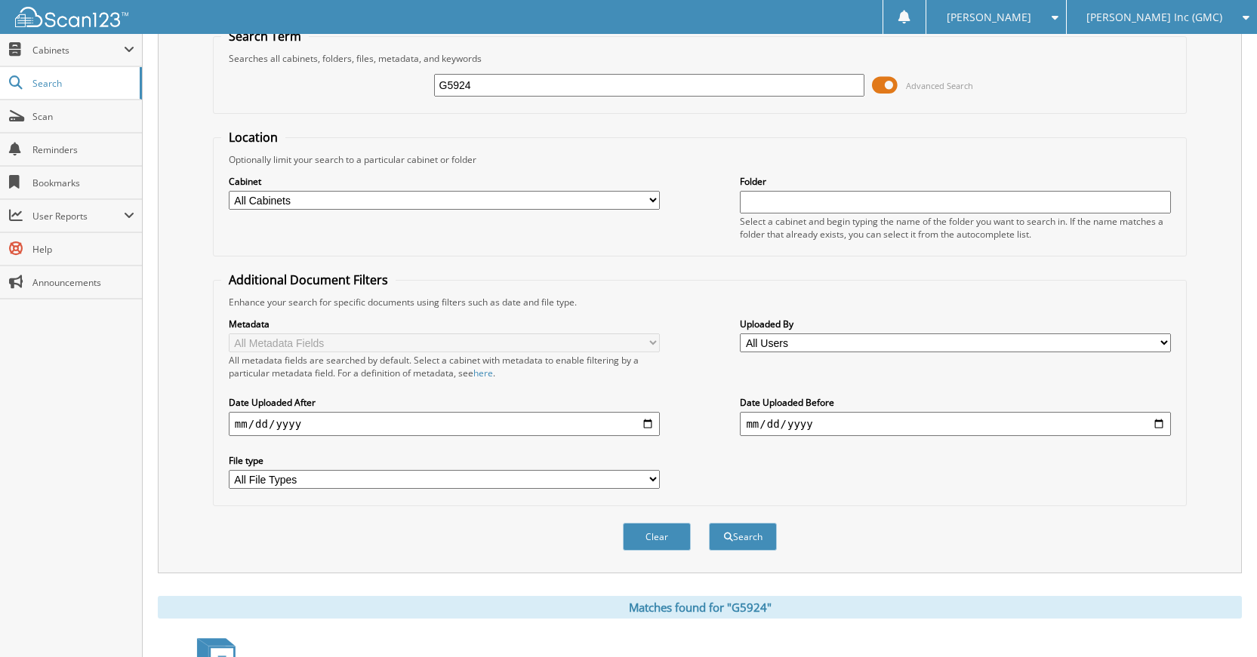
scroll to position [393, 0]
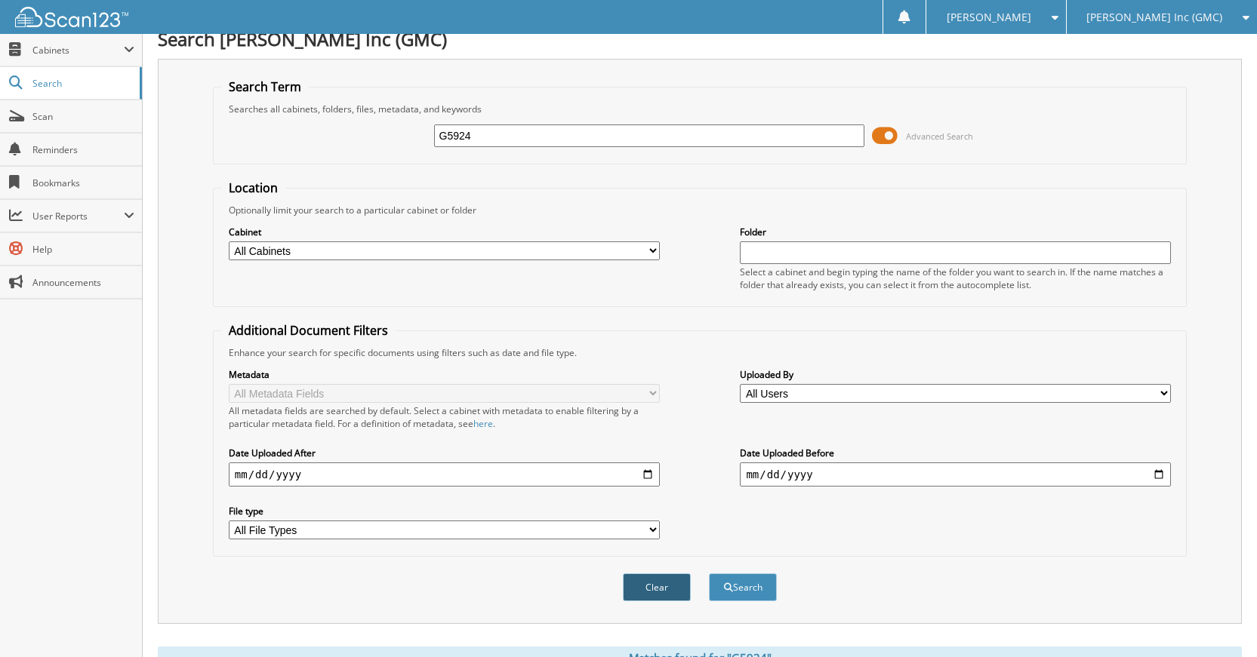
click at [663, 585] on button "Clear" at bounding box center [657, 588] width 68 height 28
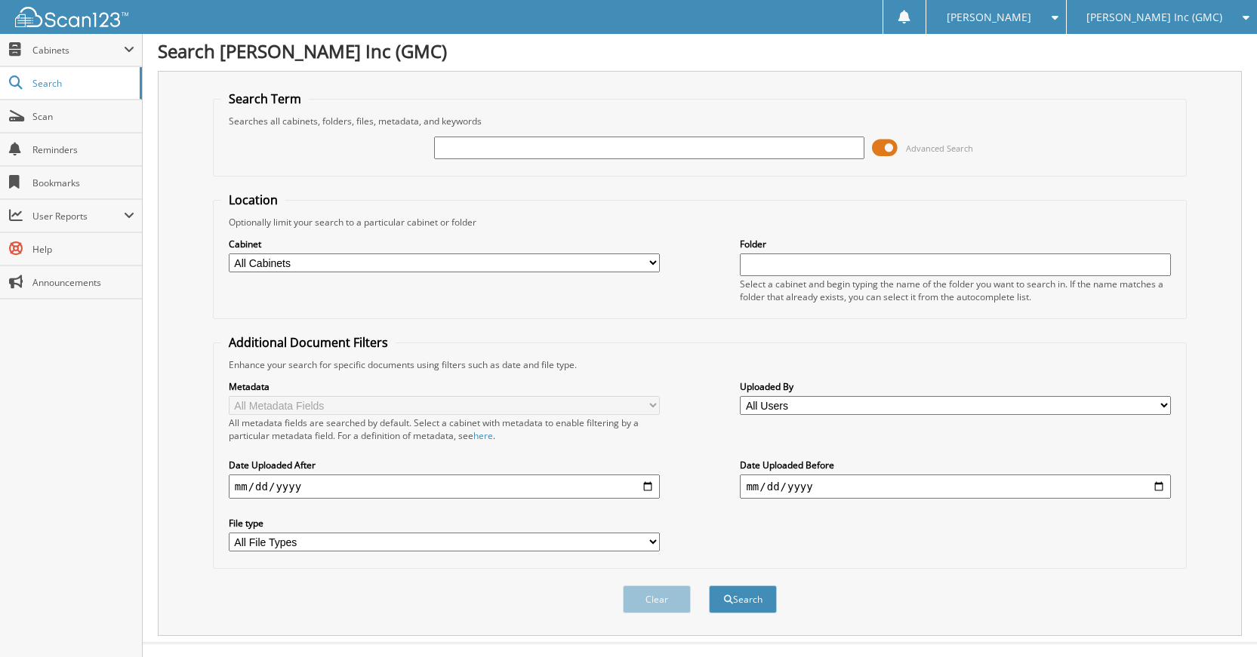
scroll to position [0, 0]
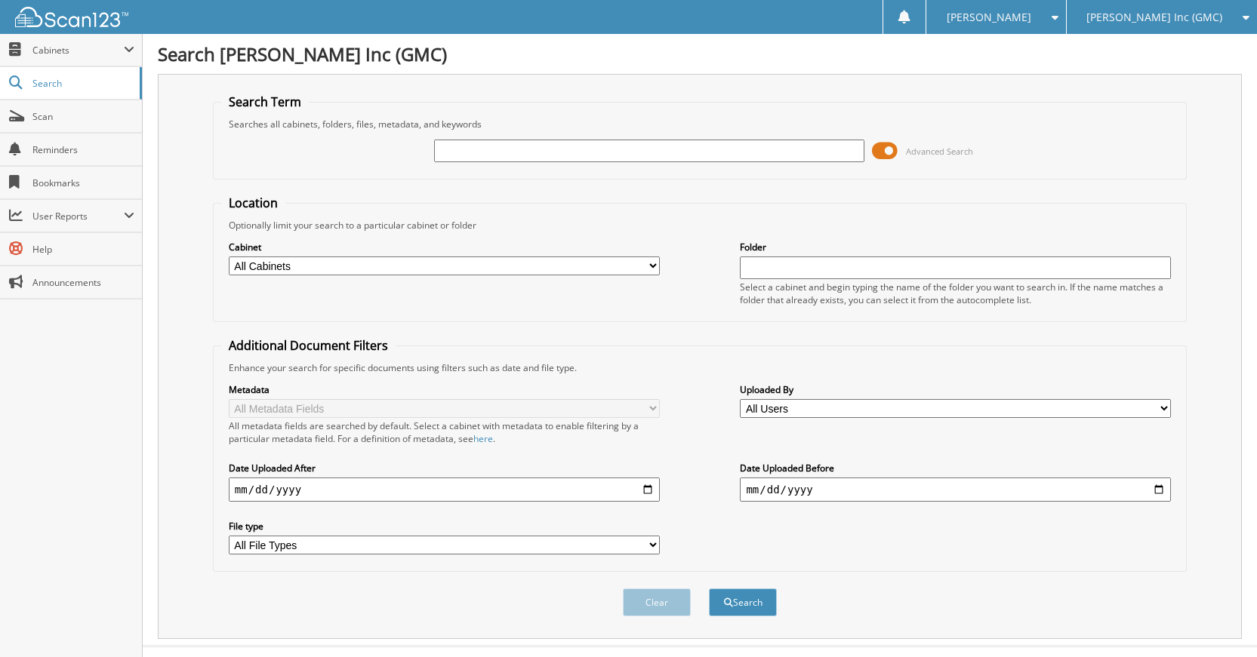
click at [670, 156] on input "text" at bounding box center [649, 151] width 431 height 23
type input "G1783"
click at [709, 589] on button "Search" at bounding box center [743, 603] width 68 height 28
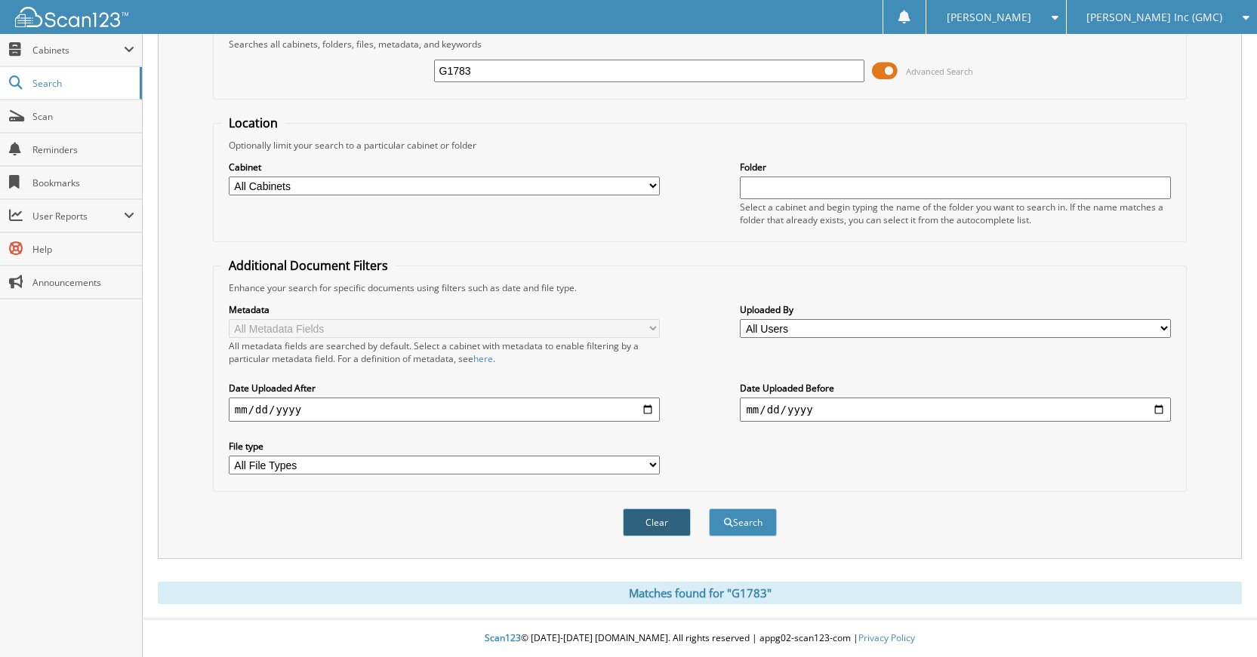
click at [645, 520] on button "Clear" at bounding box center [657, 523] width 68 height 28
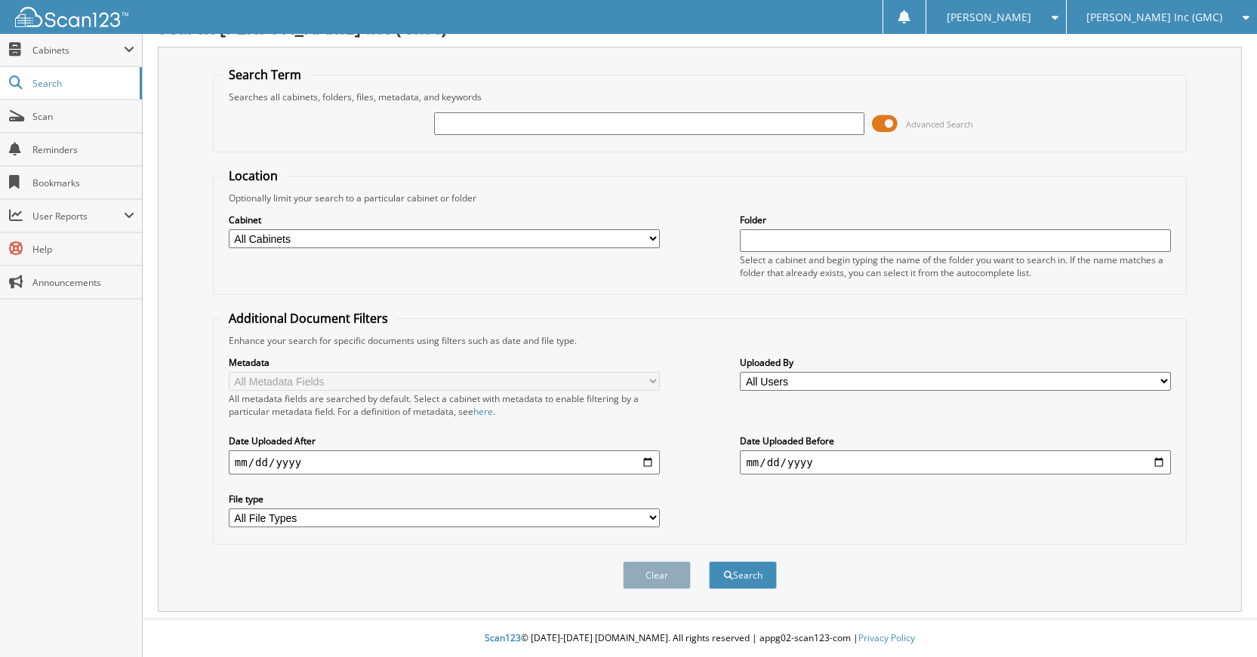
scroll to position [28, 0]
click at [705, 128] on input "text" at bounding box center [649, 123] width 431 height 23
type input "G9947"
click at [709, 562] on button "Search" at bounding box center [743, 576] width 68 height 28
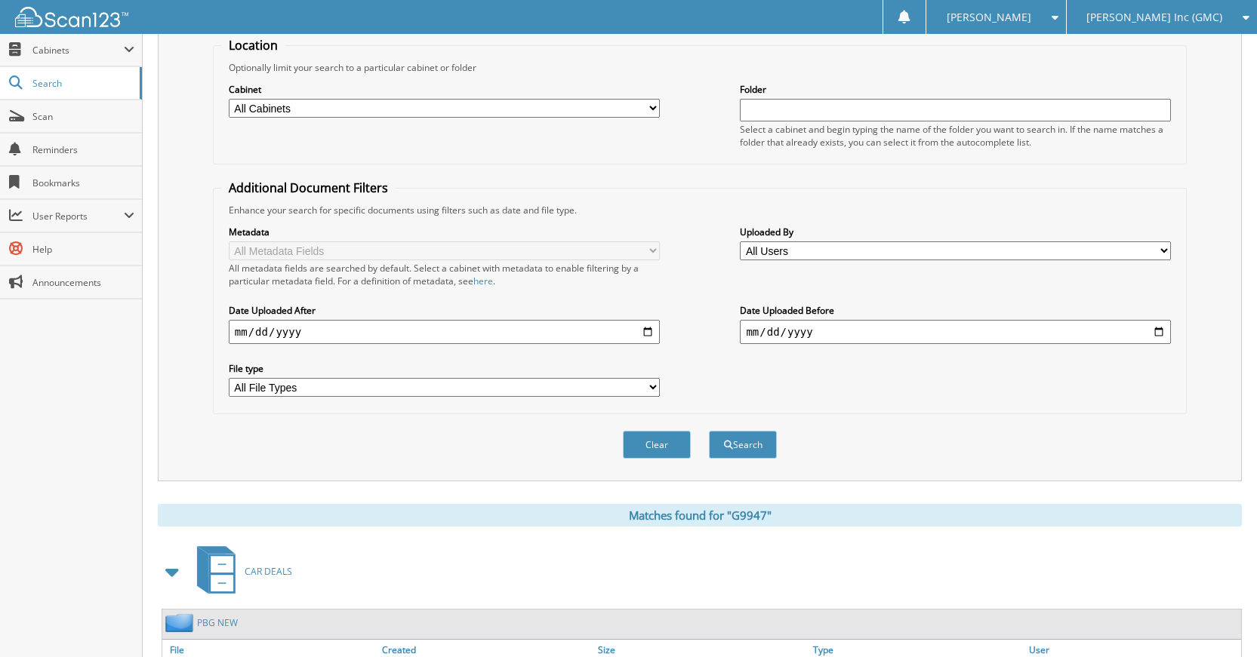
scroll to position [393, 0]
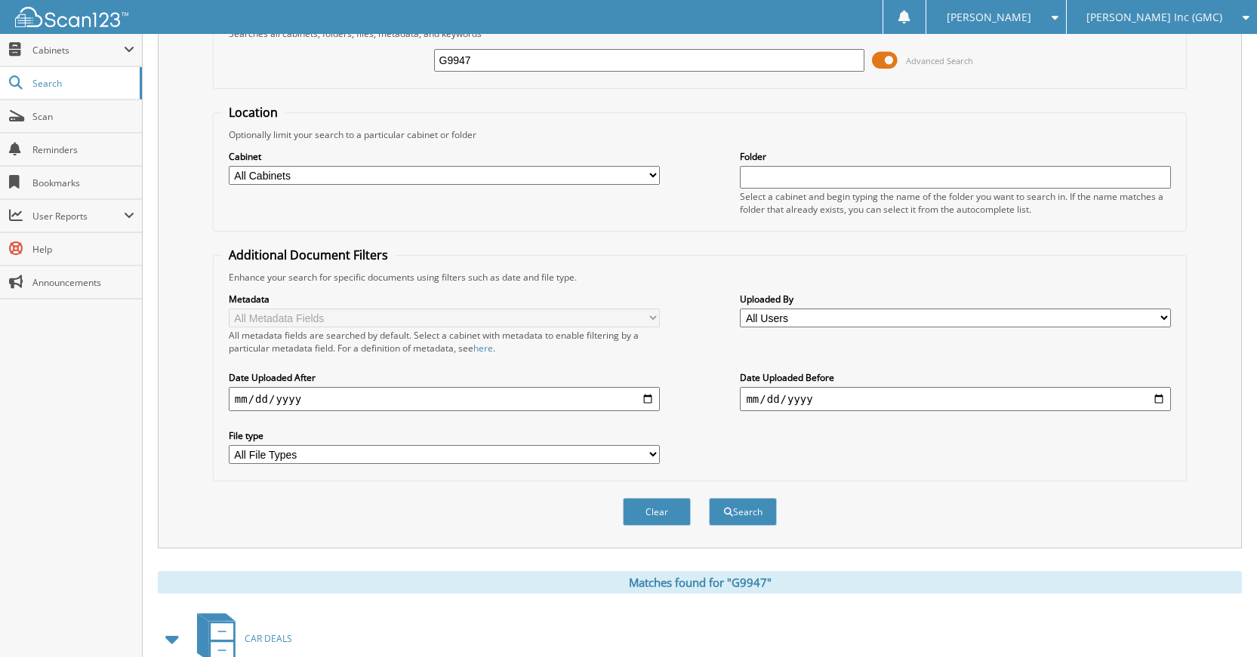
click at [646, 508] on button "Clear" at bounding box center [657, 512] width 68 height 28
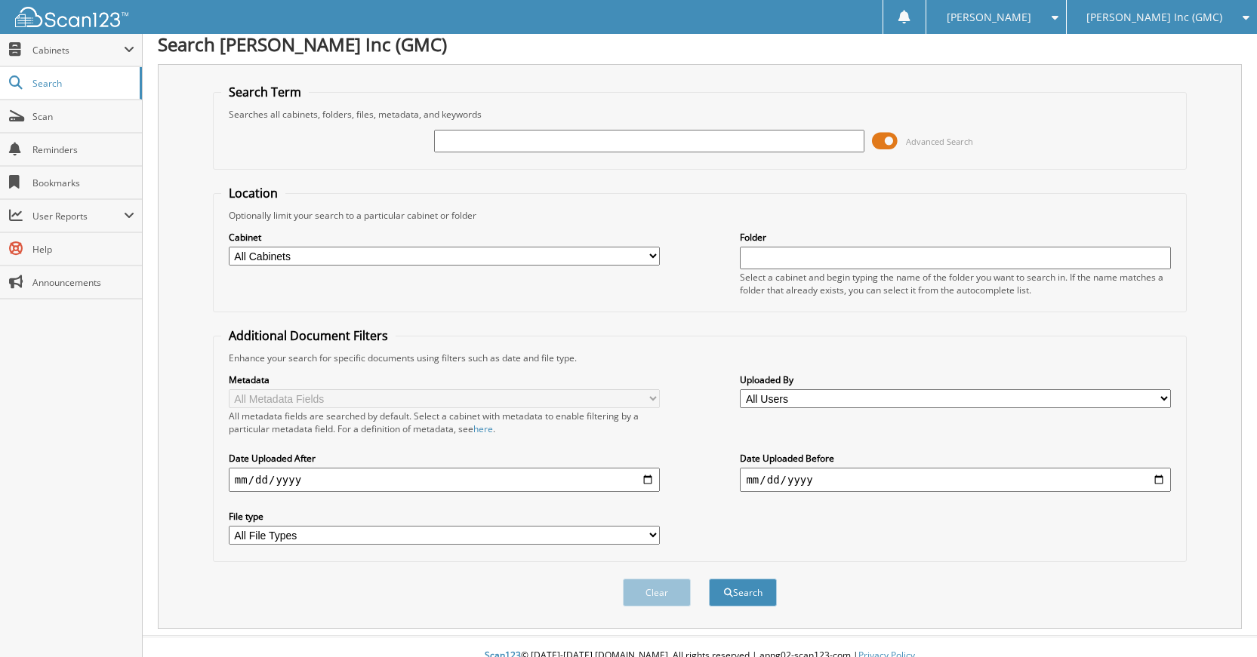
scroll to position [0, 0]
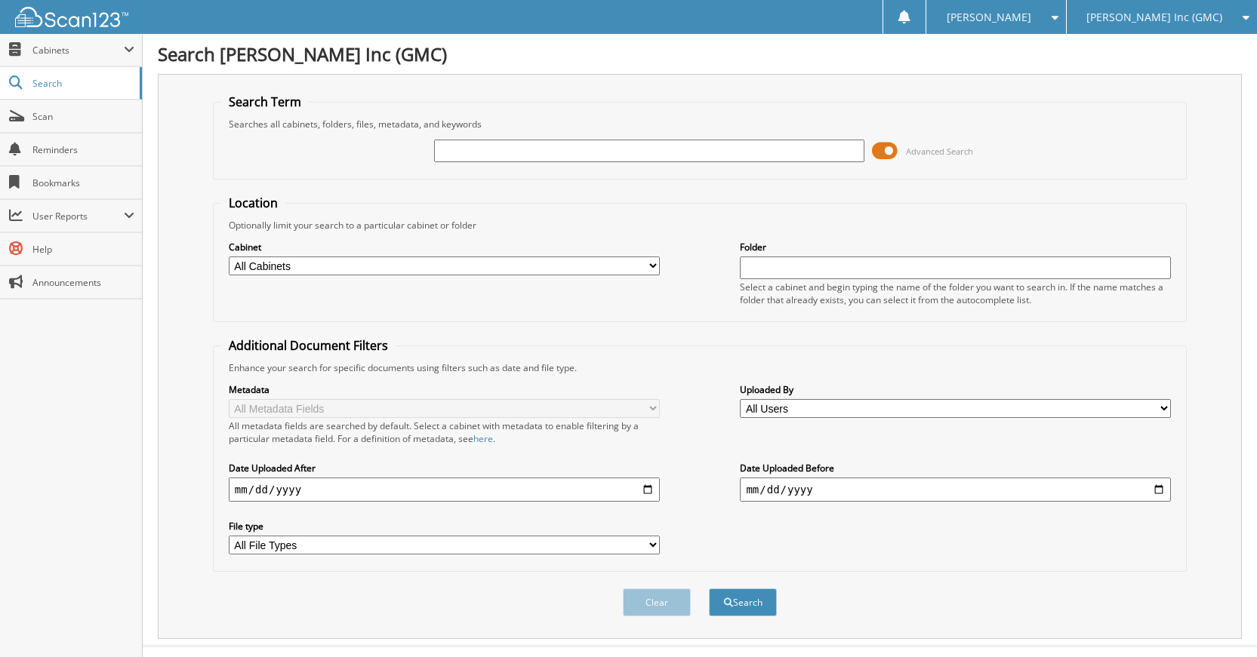
click at [647, 151] on input "text" at bounding box center [649, 151] width 431 height 23
type input "G5084"
click at [709, 589] on button "Search" at bounding box center [743, 603] width 68 height 28
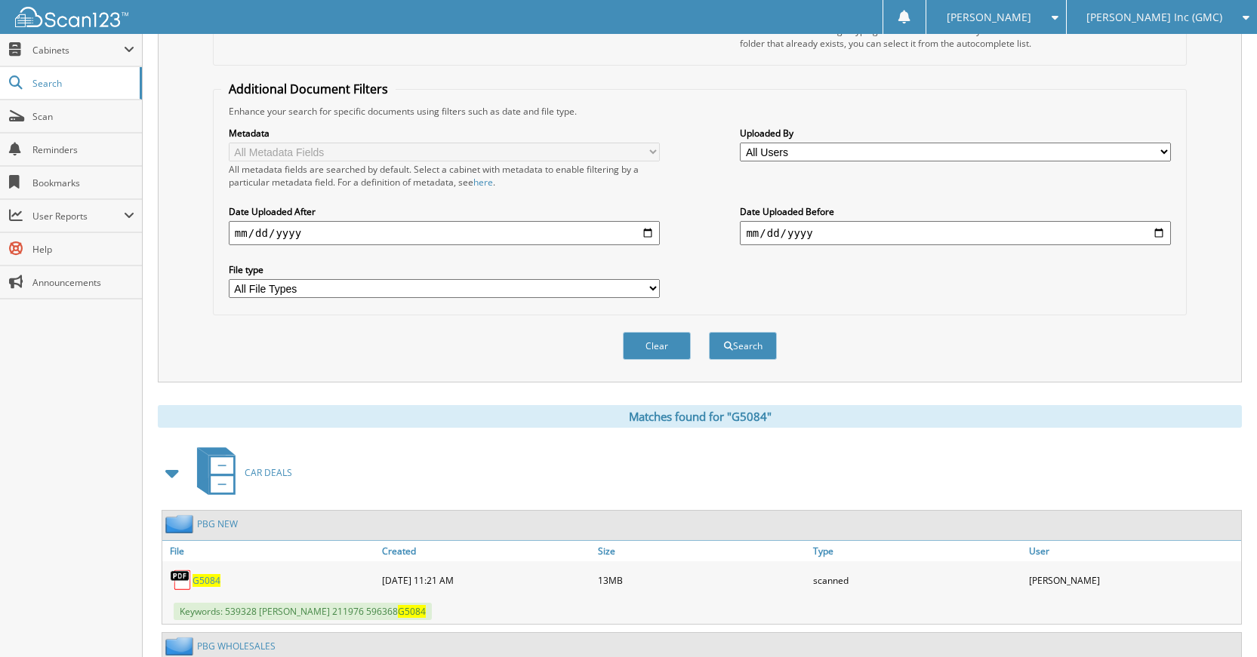
scroll to position [393, 0]
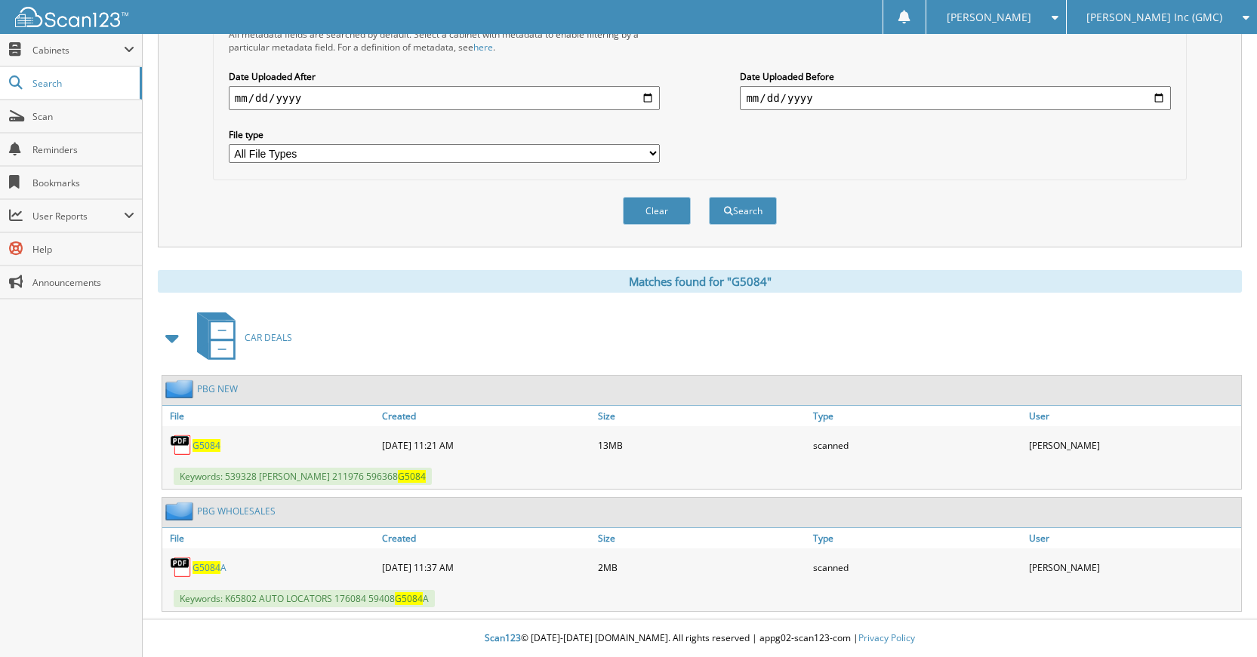
click at [235, 383] on link "PBG NEW" at bounding box center [217, 389] width 41 height 13
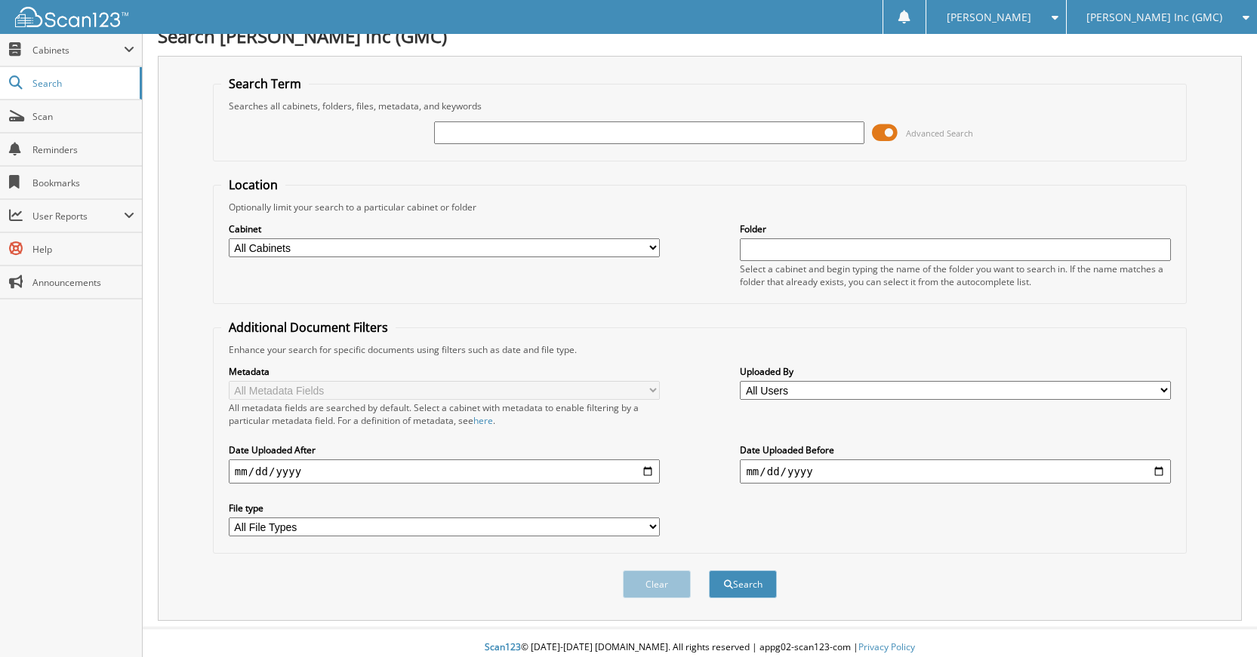
scroll to position [28, 0]
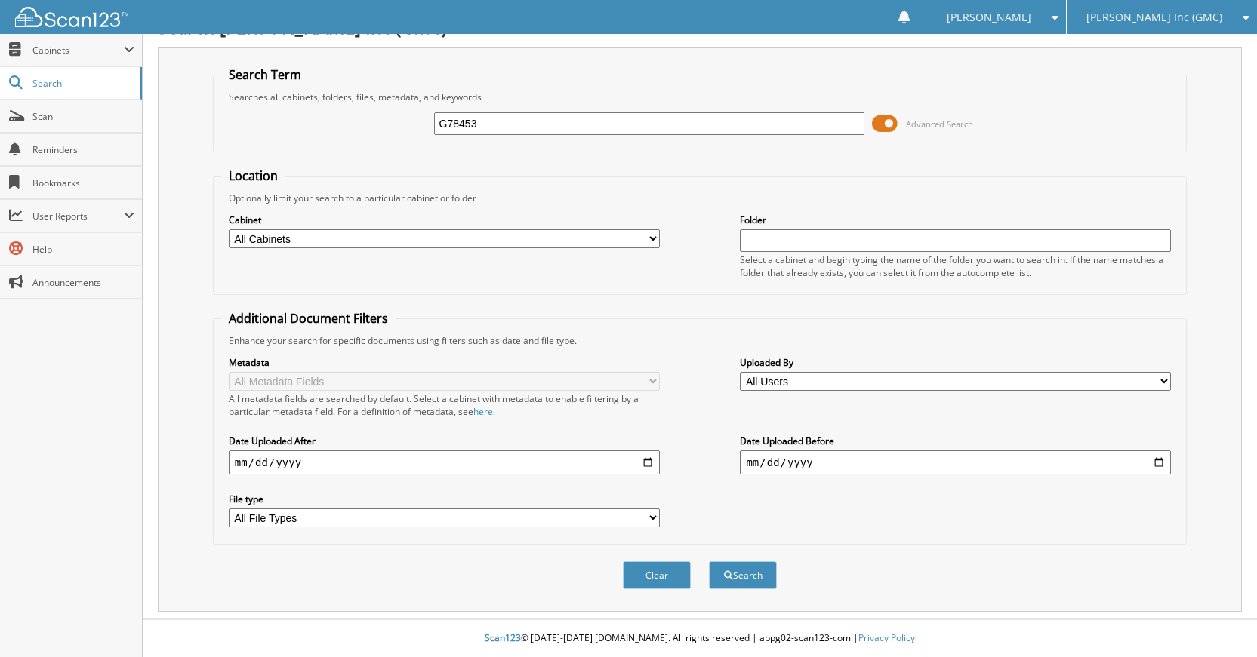
type input "G78453"
click at [709, 562] on button "Search" at bounding box center [743, 576] width 68 height 28
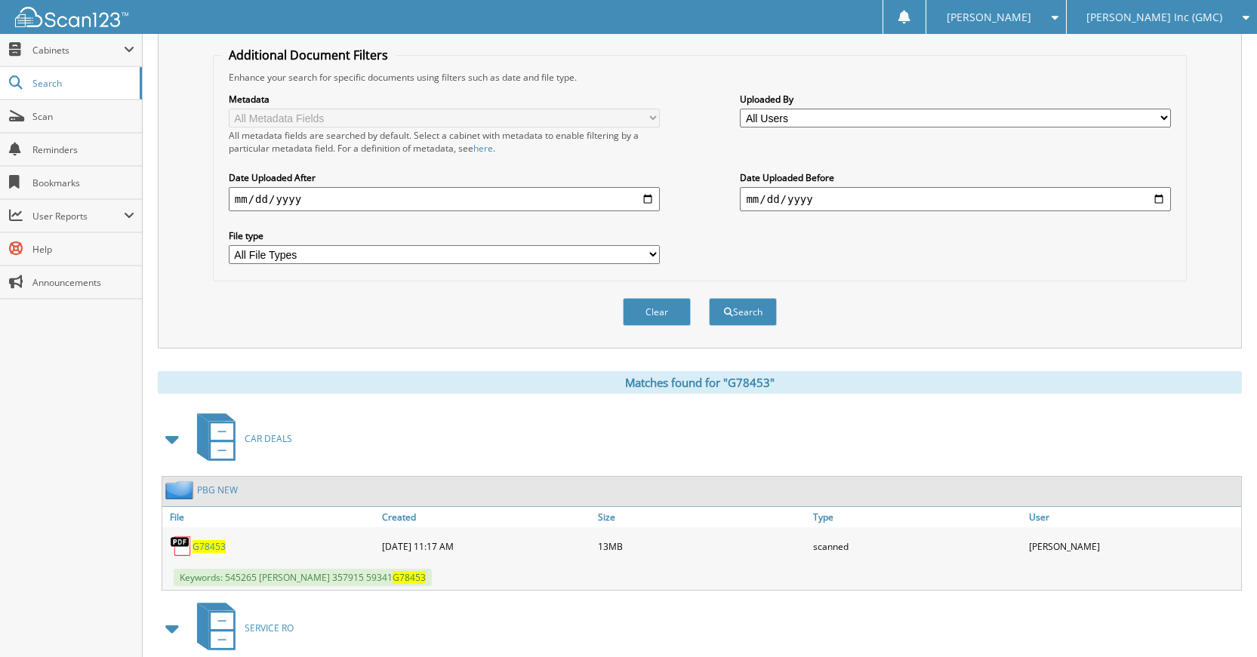
scroll to position [317, 0]
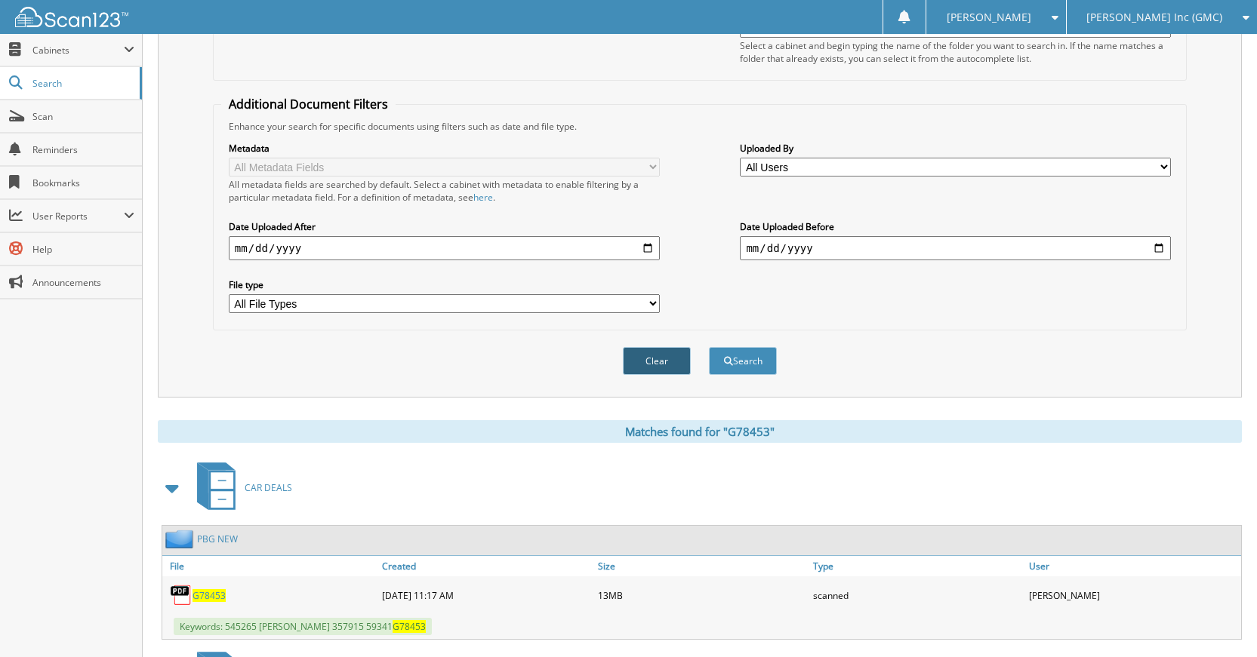
click at [647, 368] on button "Clear" at bounding box center [657, 361] width 68 height 28
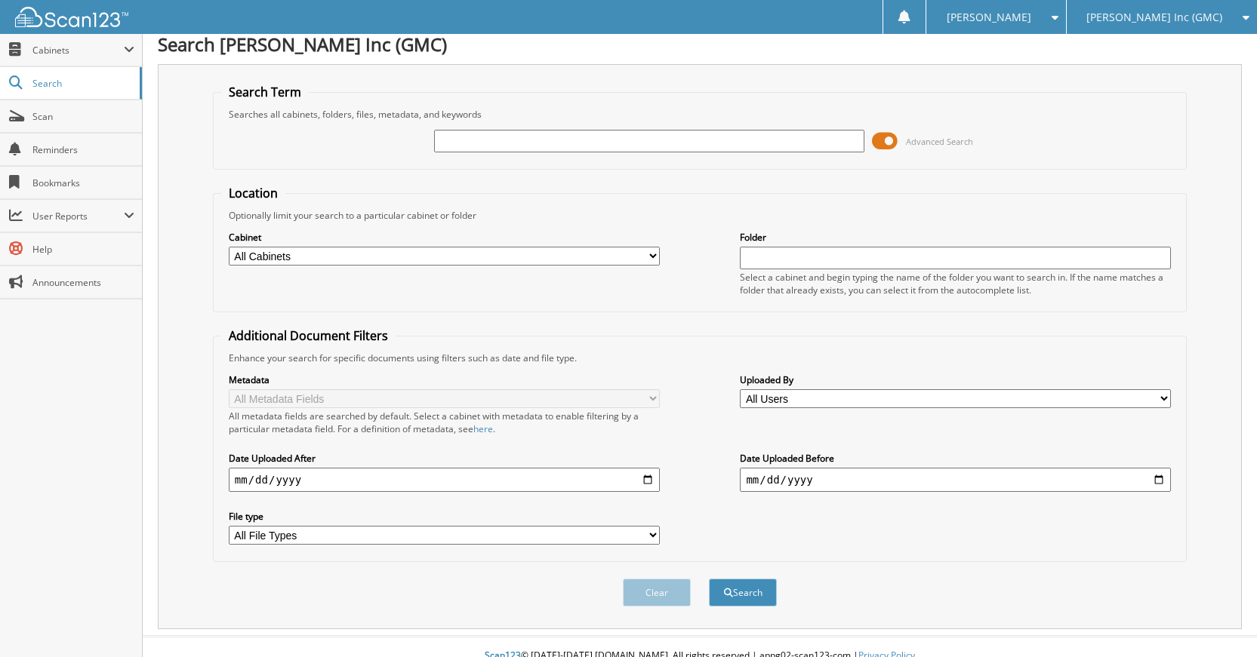
scroll to position [0, 0]
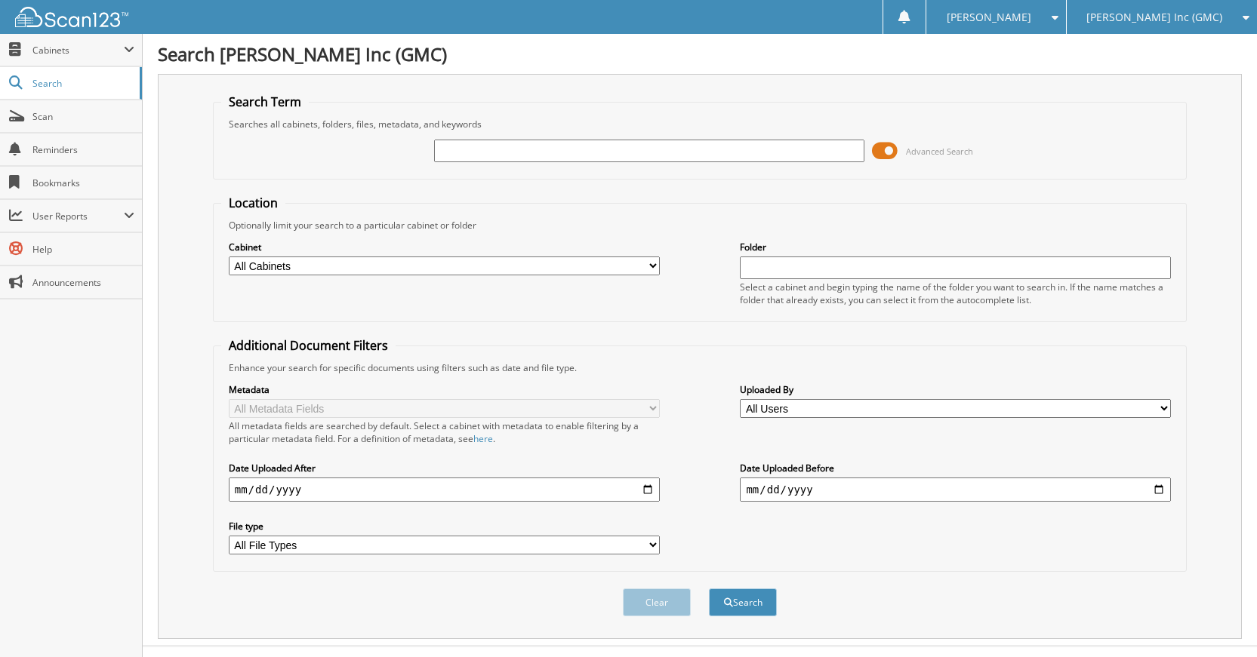
click at [694, 154] on input "text" at bounding box center [649, 151] width 431 height 23
type input "G78344"
click at [709, 589] on button "Search" at bounding box center [743, 603] width 68 height 28
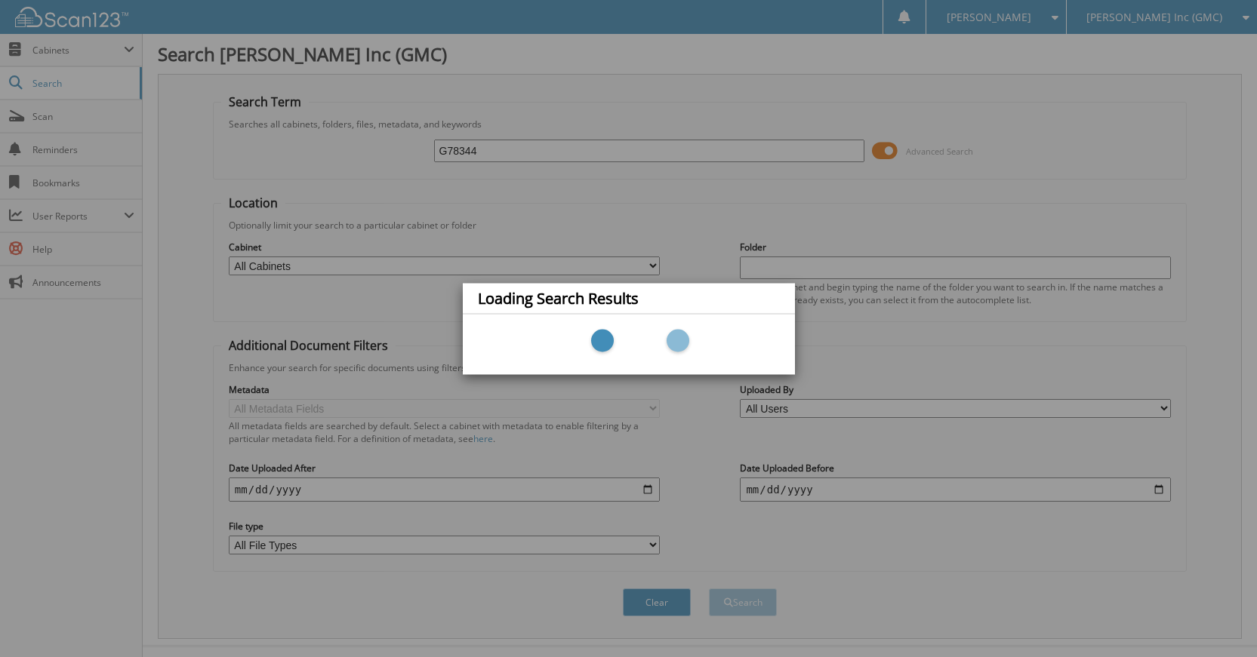
scroll to position [28, 0]
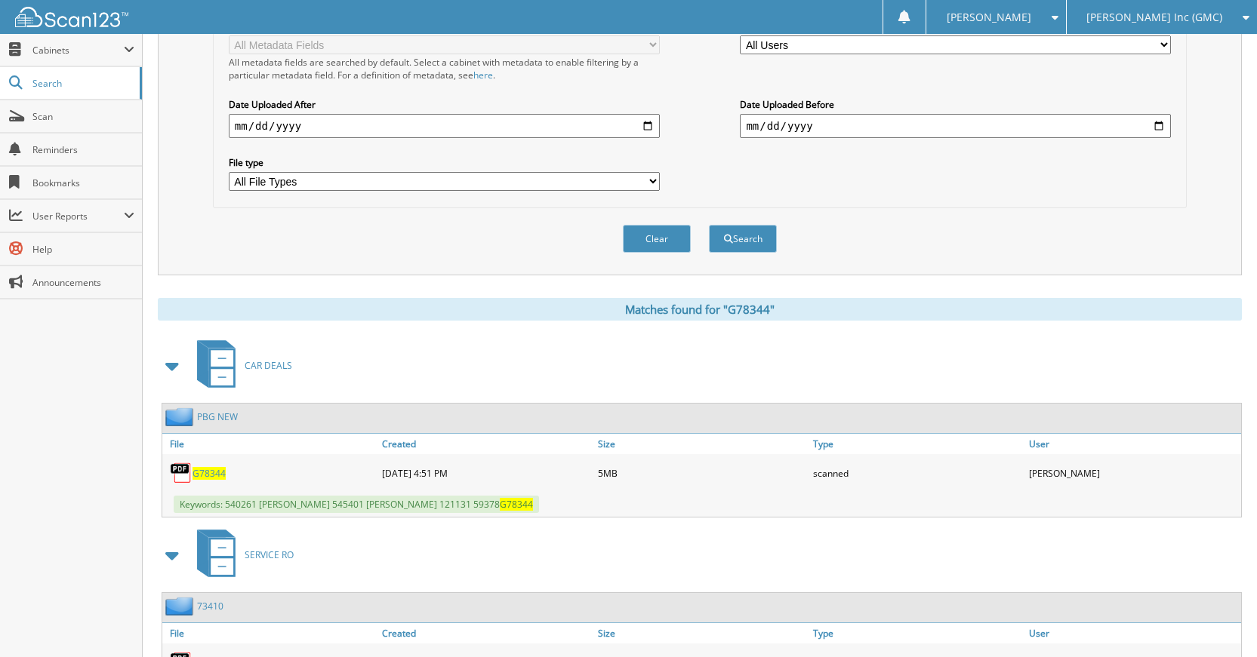
scroll to position [317, 0]
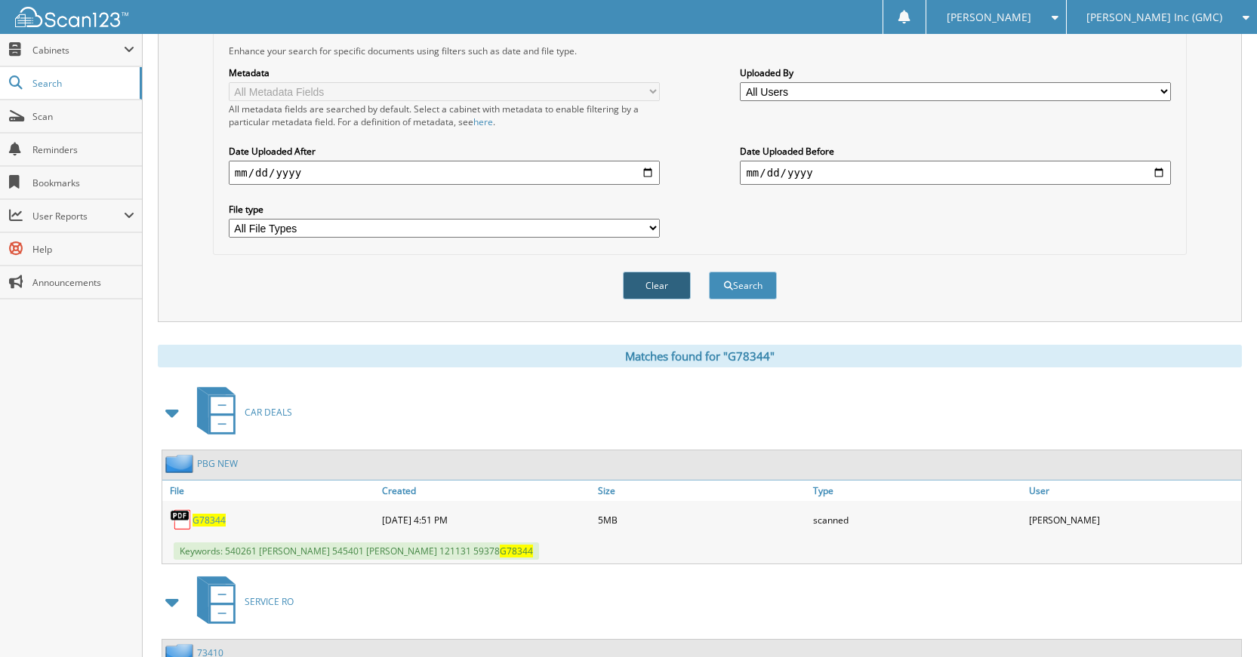
click at [657, 295] on button "Clear" at bounding box center [657, 286] width 68 height 28
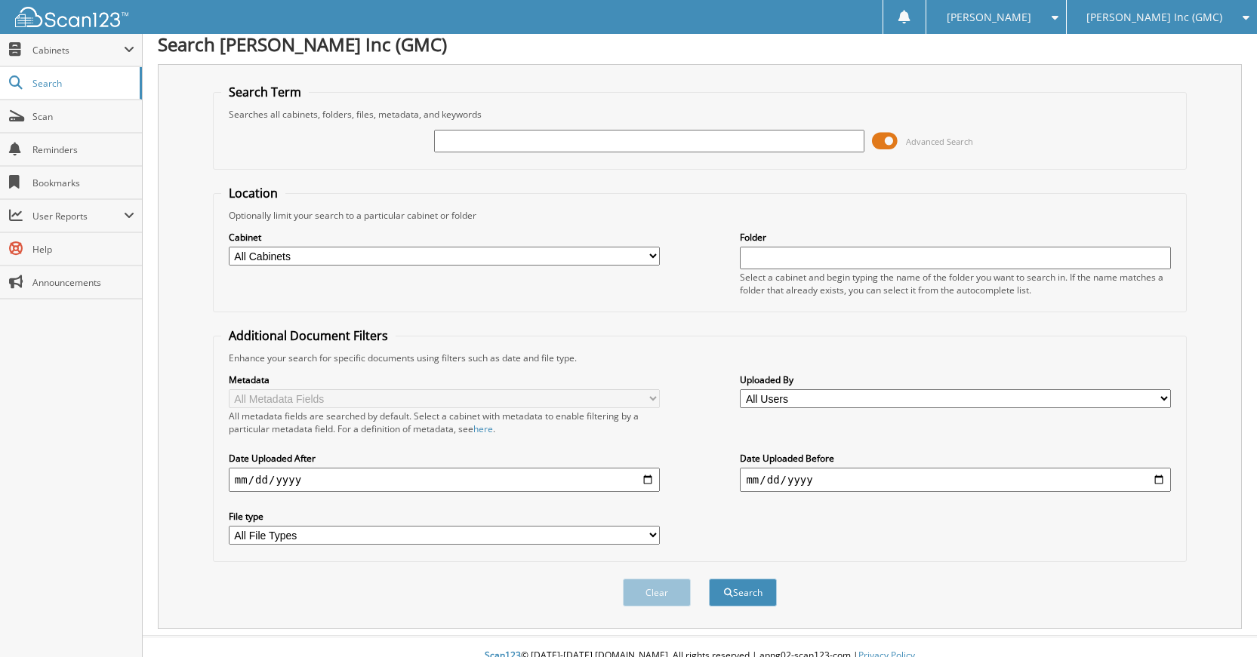
scroll to position [0, 0]
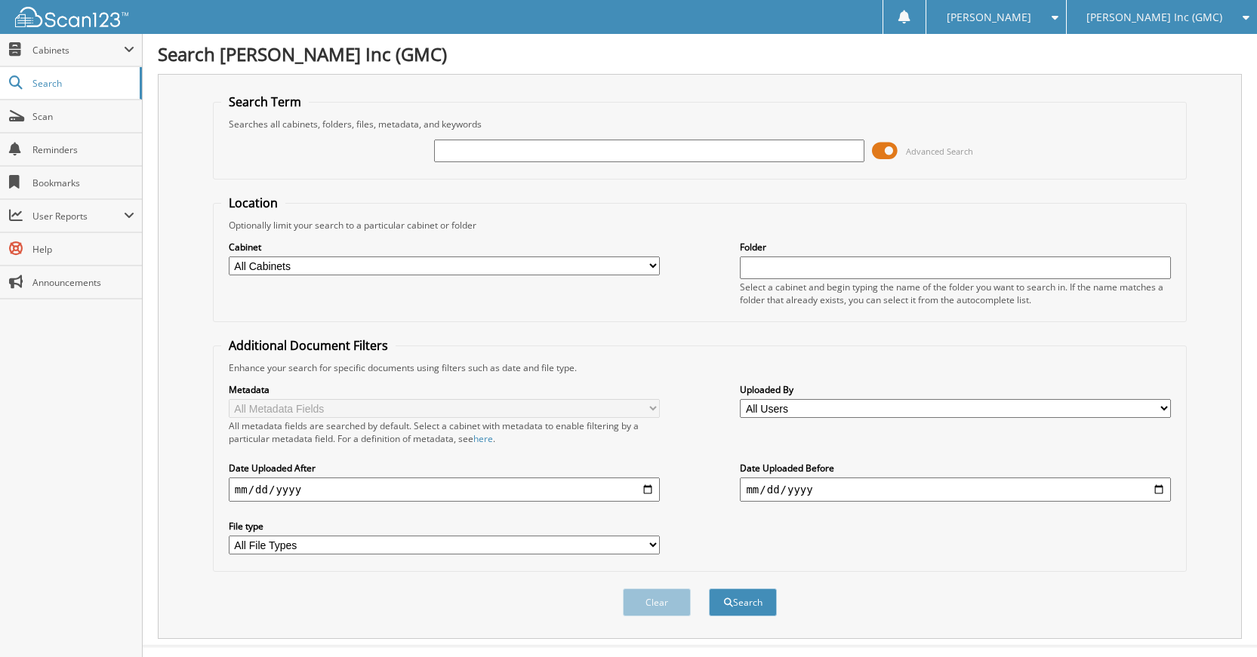
click at [1221, 20] on div "[PERSON_NAME] Inc (GMC)" at bounding box center [1161, 17] width 175 height 34
click at [1214, 45] on link "[PERSON_NAME] Imports LLC" at bounding box center [1162, 47] width 190 height 26
